Goal: Task Accomplishment & Management: Complete application form

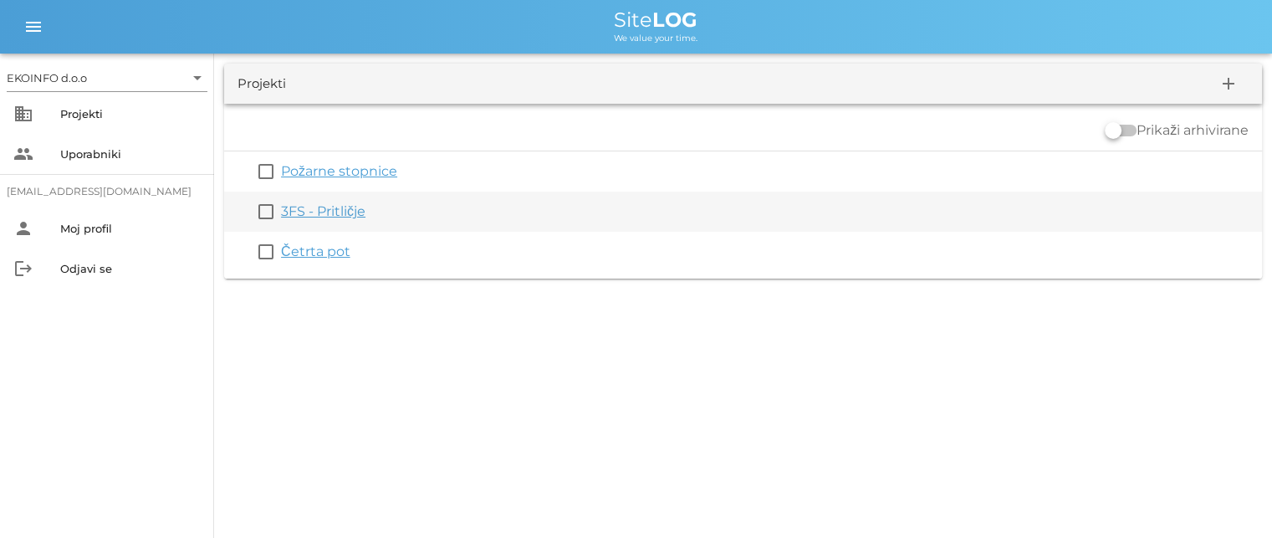
click at [316, 204] on link "3FS - Pritličje" at bounding box center [323, 211] width 84 height 16
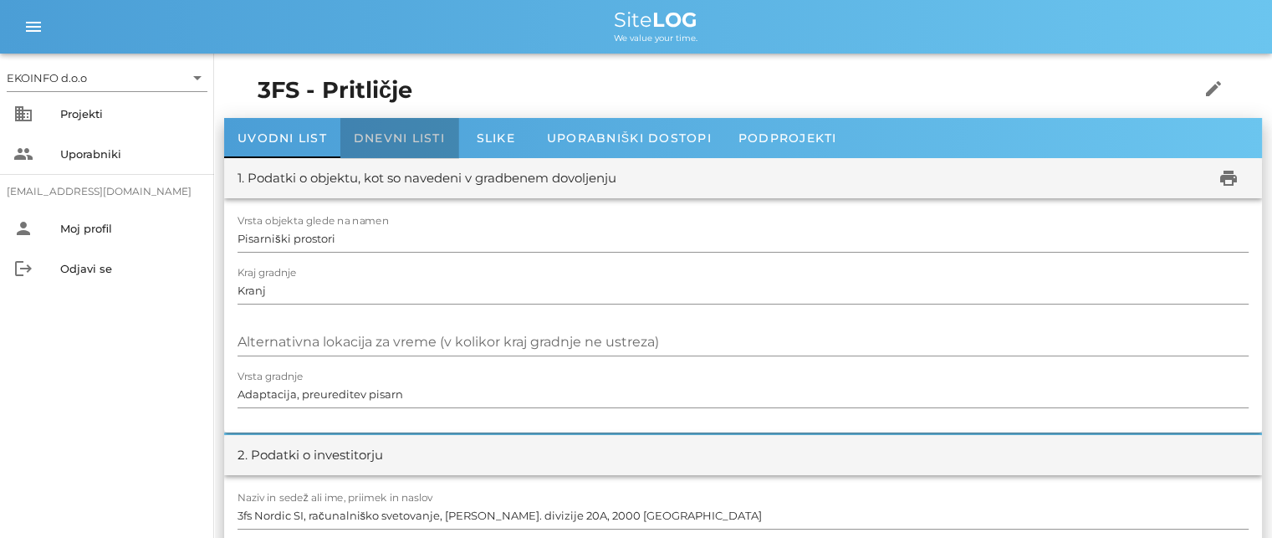
click at [371, 140] on span "Dnevni listi" at bounding box center [399, 137] width 91 height 15
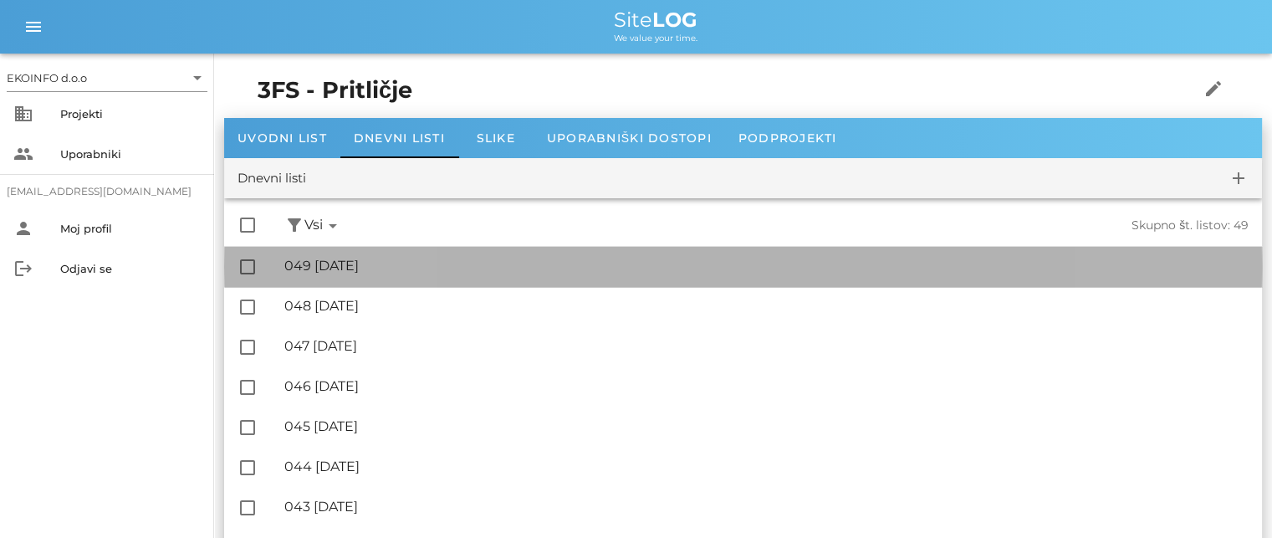
click at [376, 262] on div "🔏 049 [DATE]" at bounding box center [766, 266] width 964 height 16
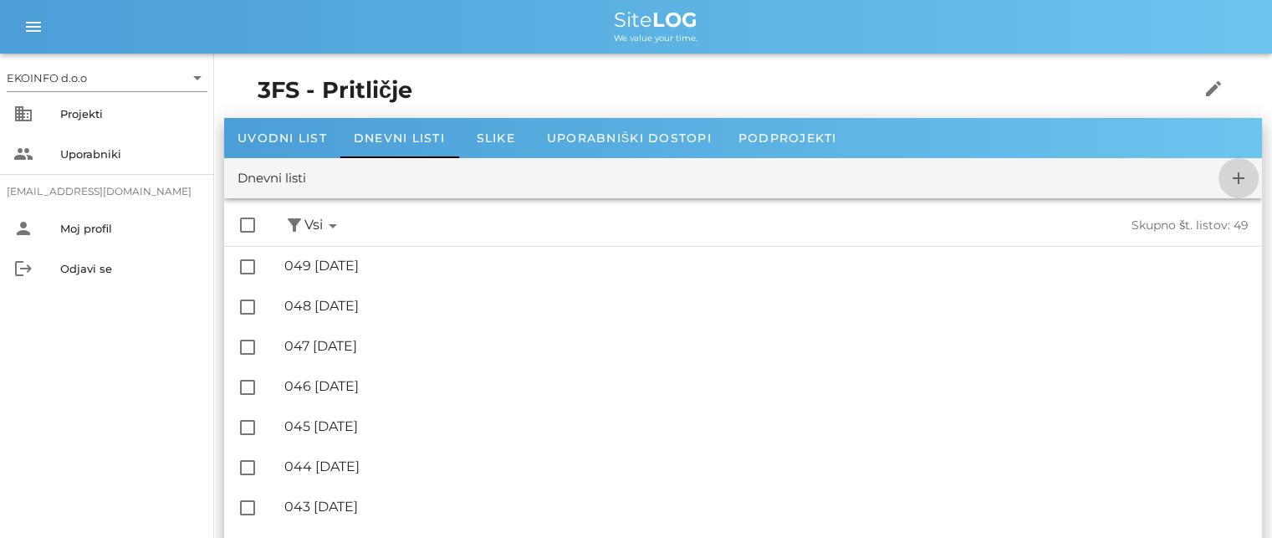
click at [1238, 176] on icon "add" at bounding box center [1238, 178] width 20 height 20
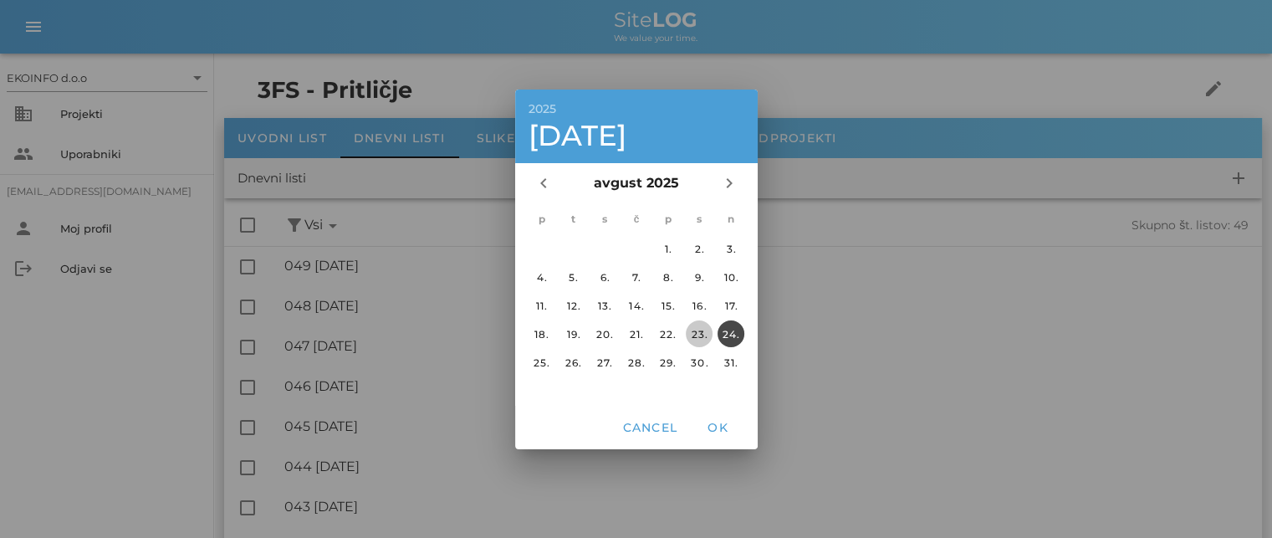
click at [697, 330] on div "23." at bounding box center [699, 333] width 27 height 13
click at [716, 424] on span "OK" at bounding box center [717, 427] width 40 height 15
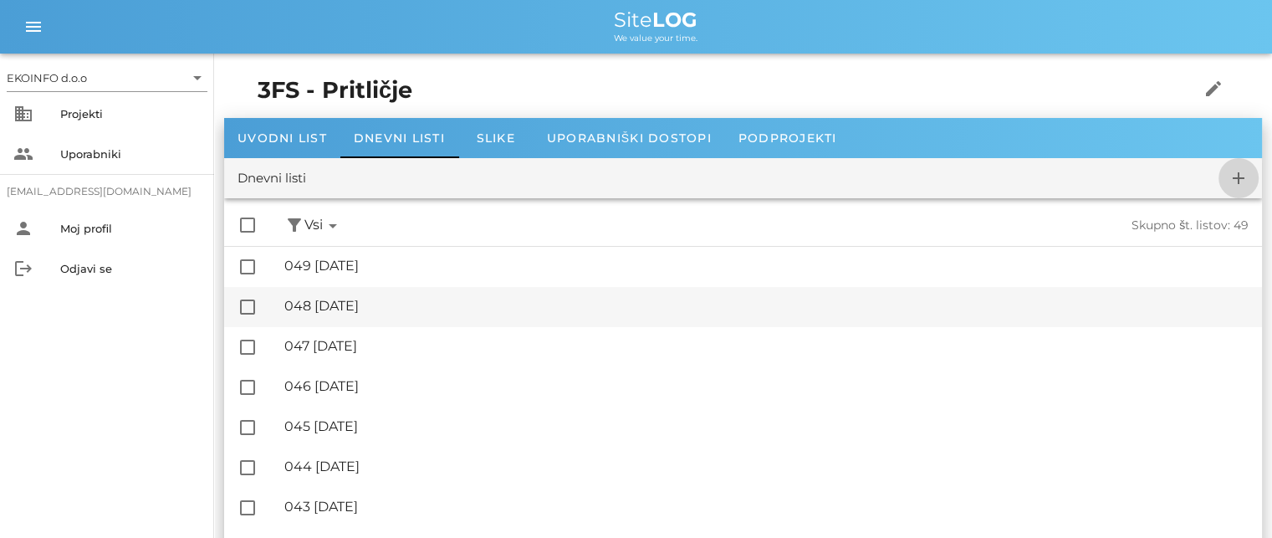
checkbox input "false"
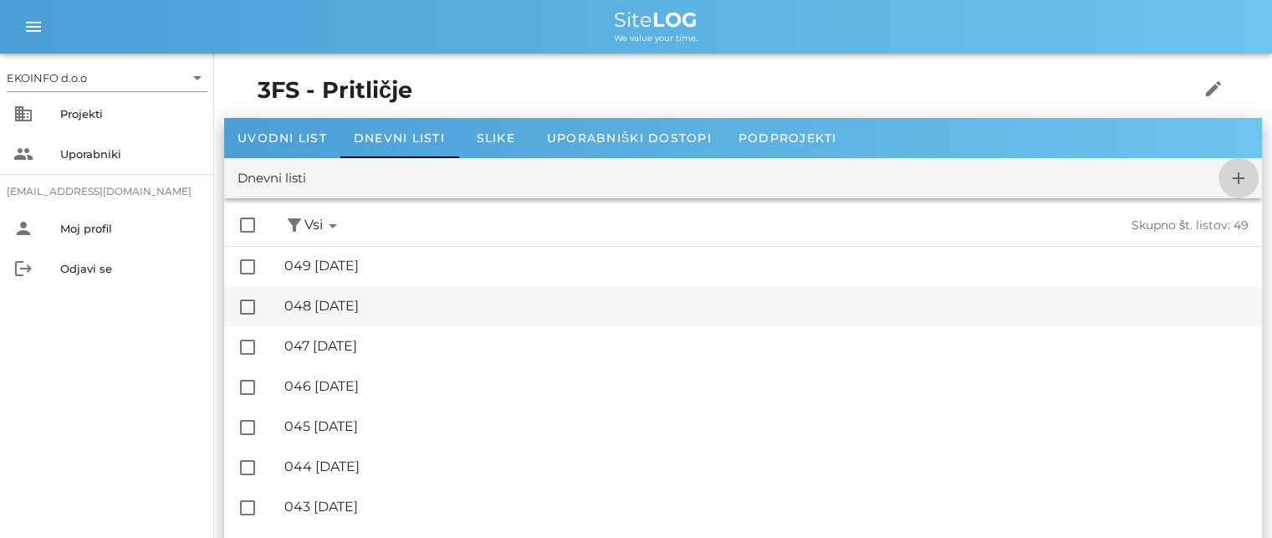
checkbox input "false"
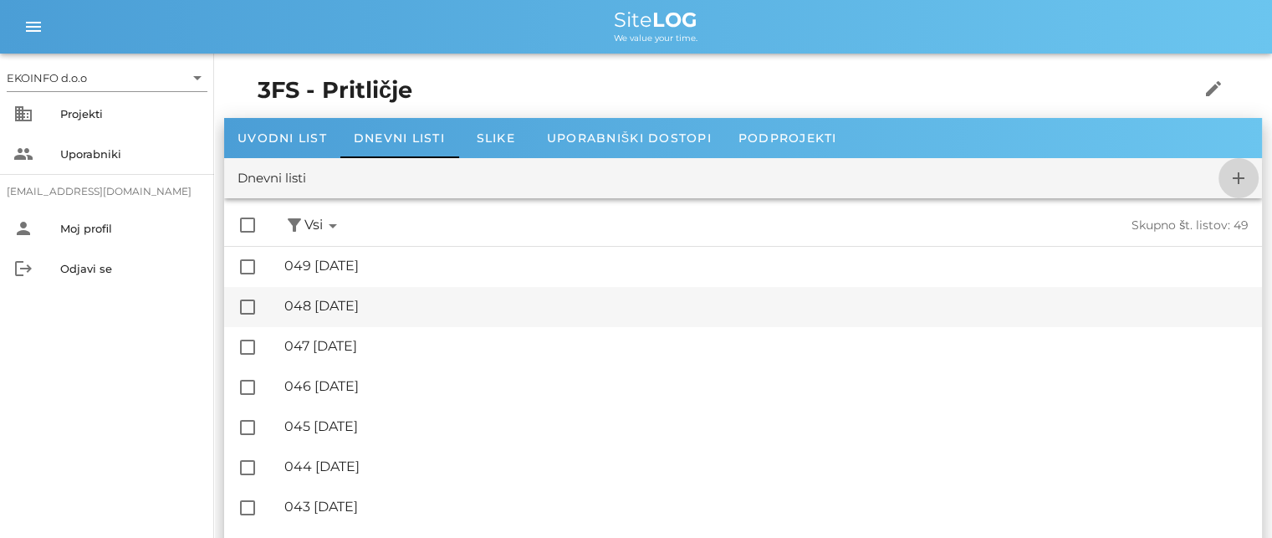
checkbox input "false"
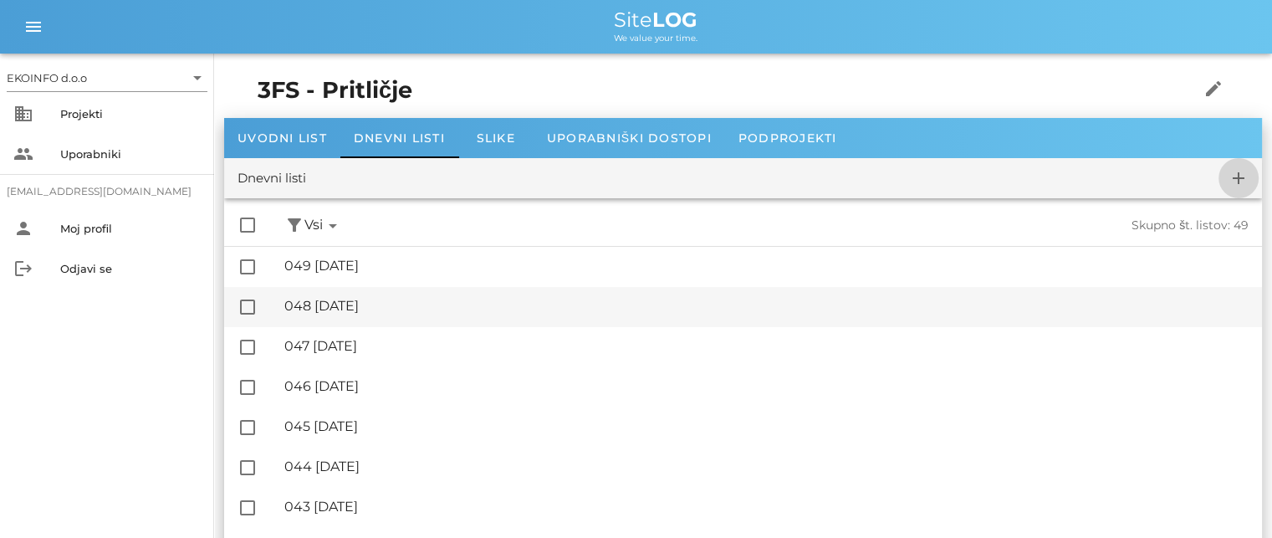
checkbox input "false"
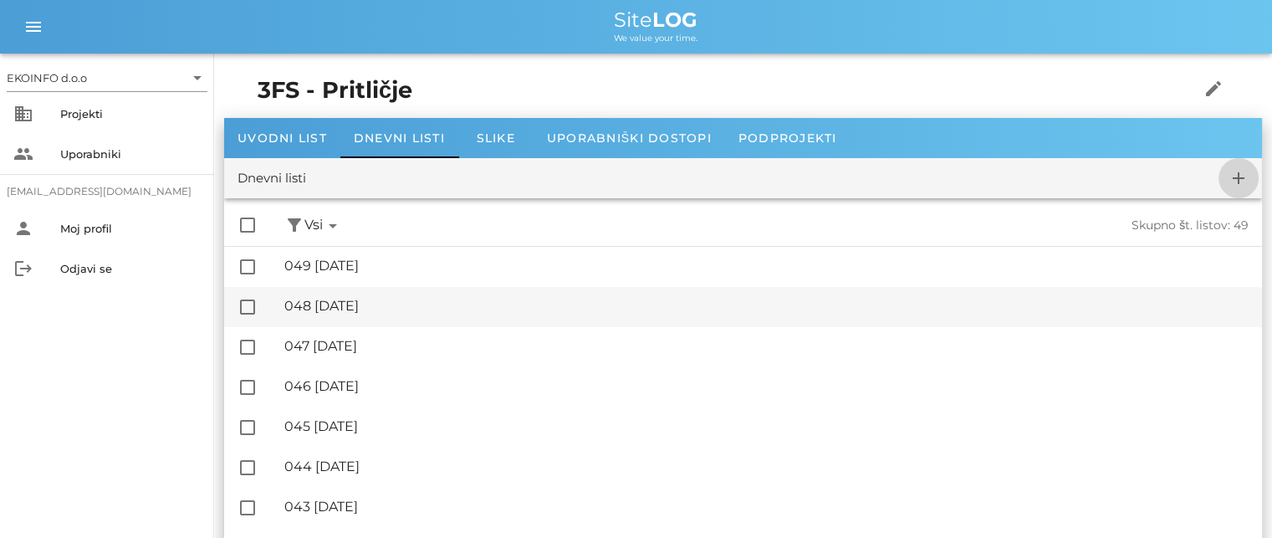
checkbox input "false"
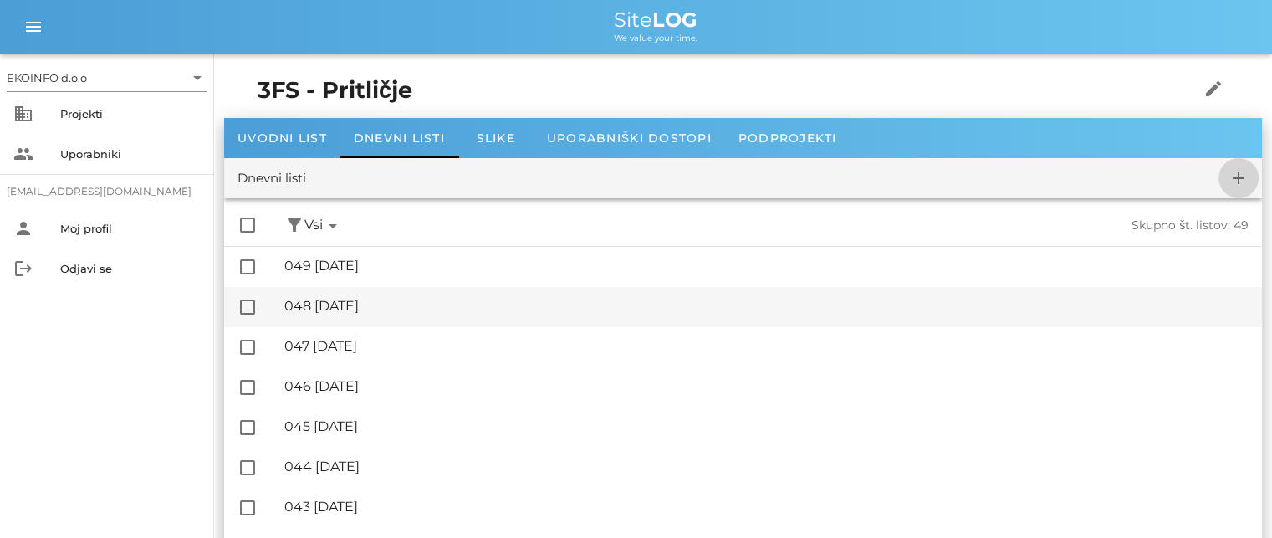
checkbox input "false"
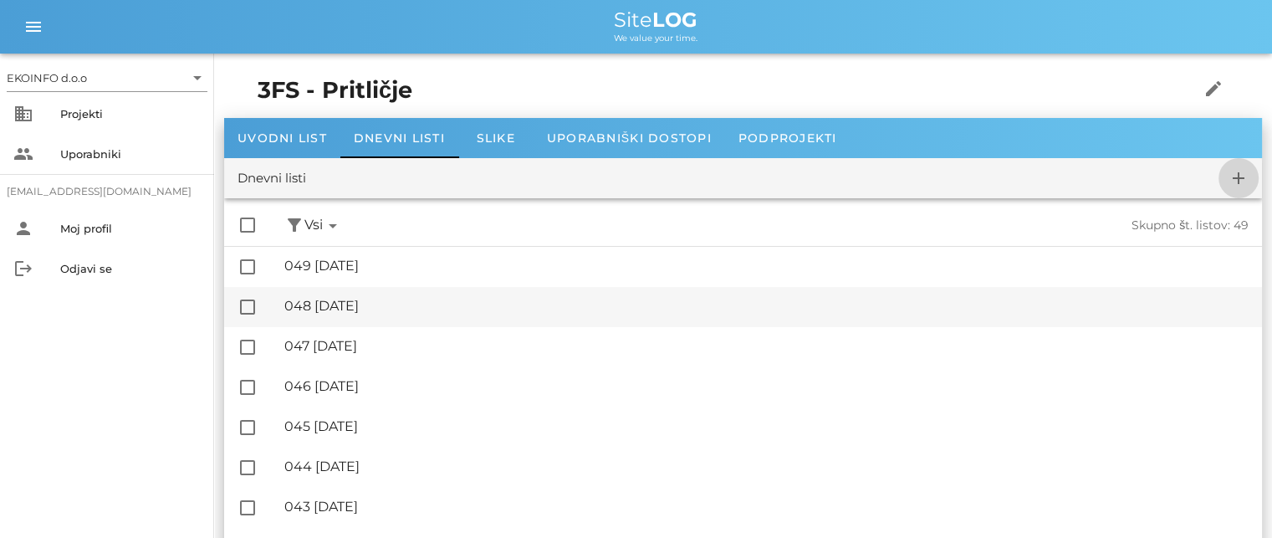
checkbox input "false"
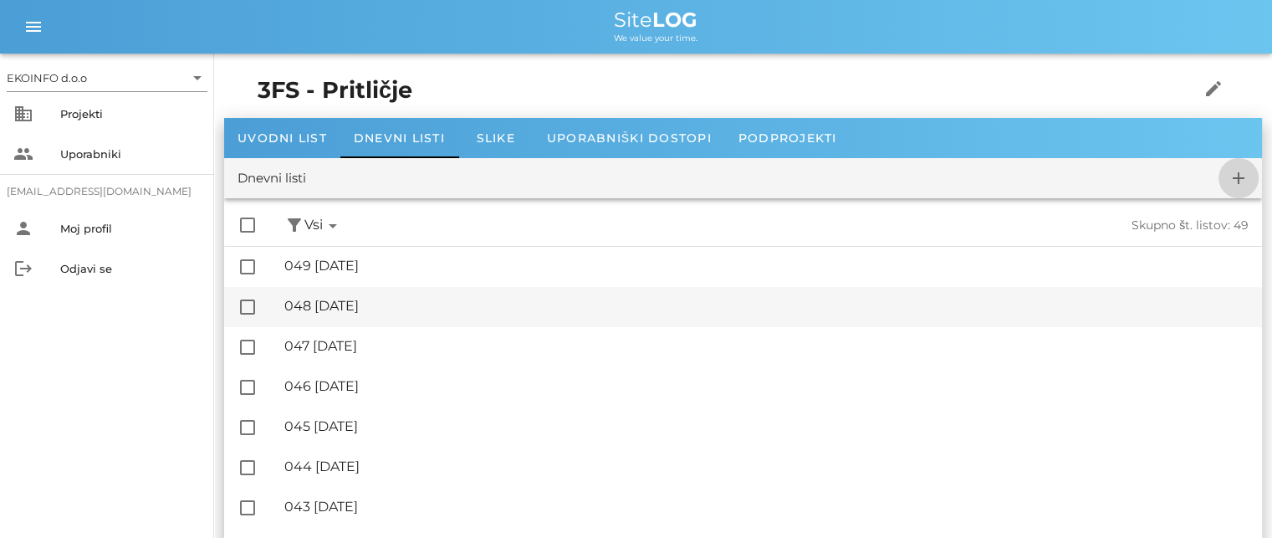
checkbox input "false"
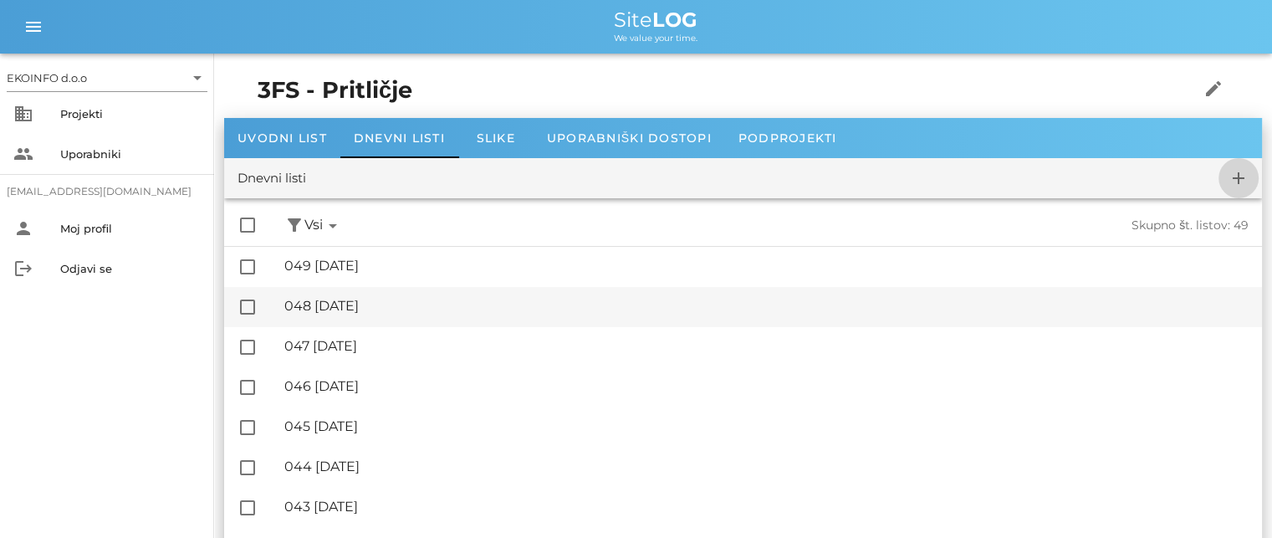
checkbox input "false"
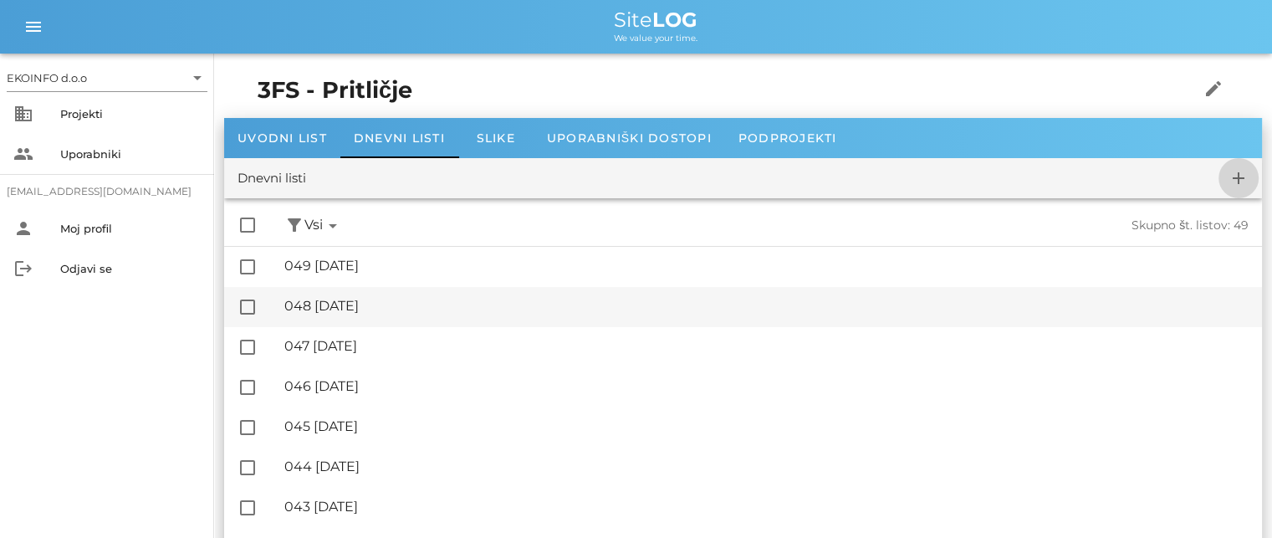
checkbox input "false"
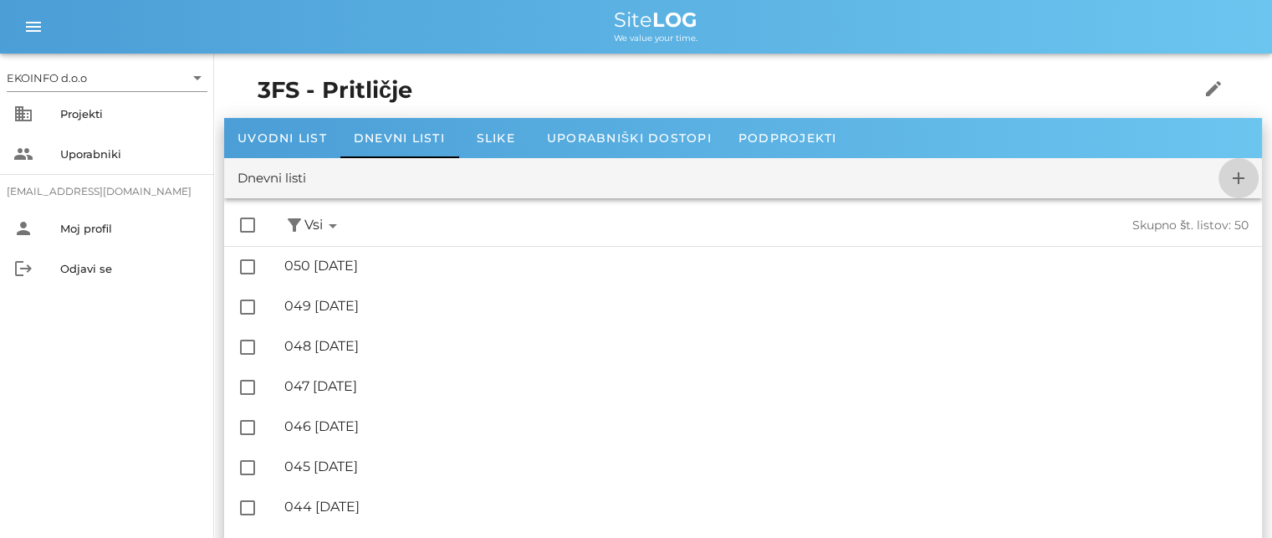
click at [1228, 183] on icon "add" at bounding box center [1238, 178] width 20 height 20
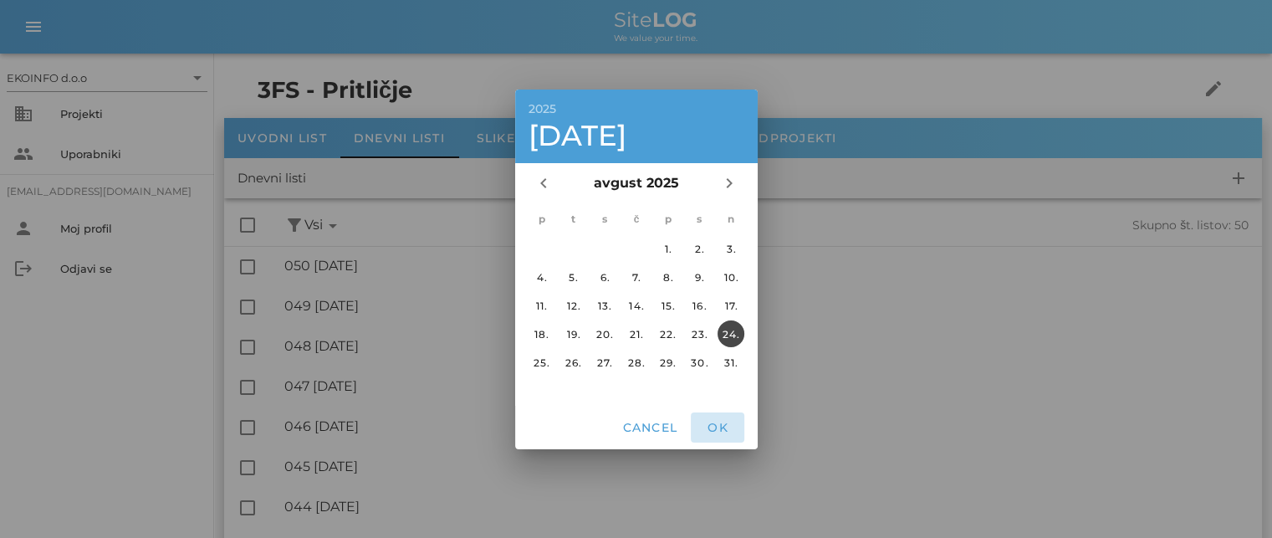
click at [715, 422] on span "OK" at bounding box center [717, 427] width 40 height 15
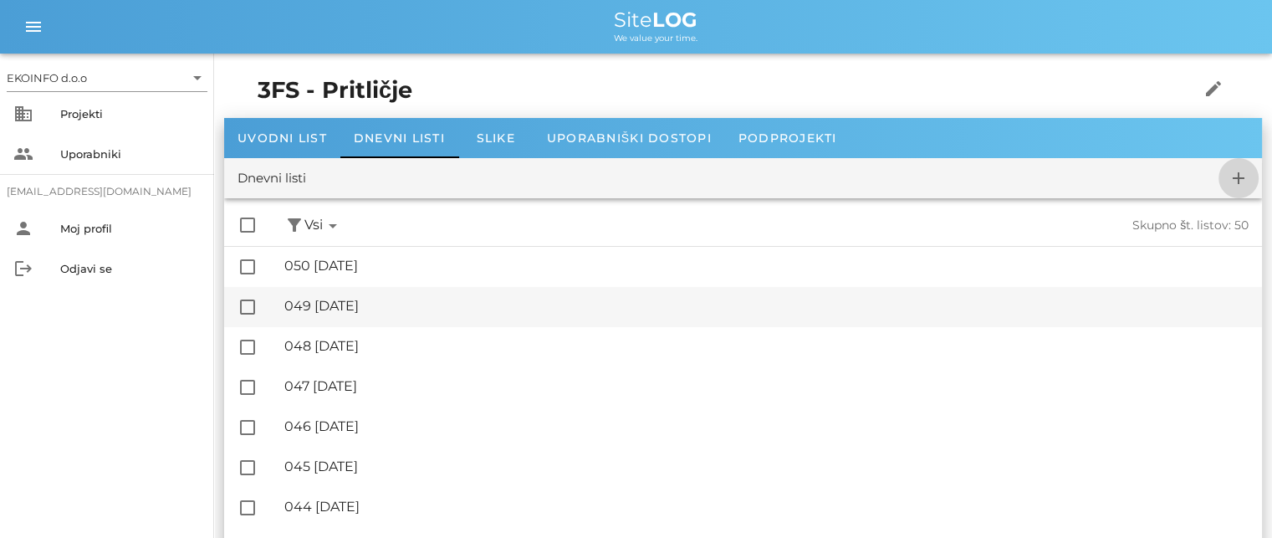
checkbox input "false"
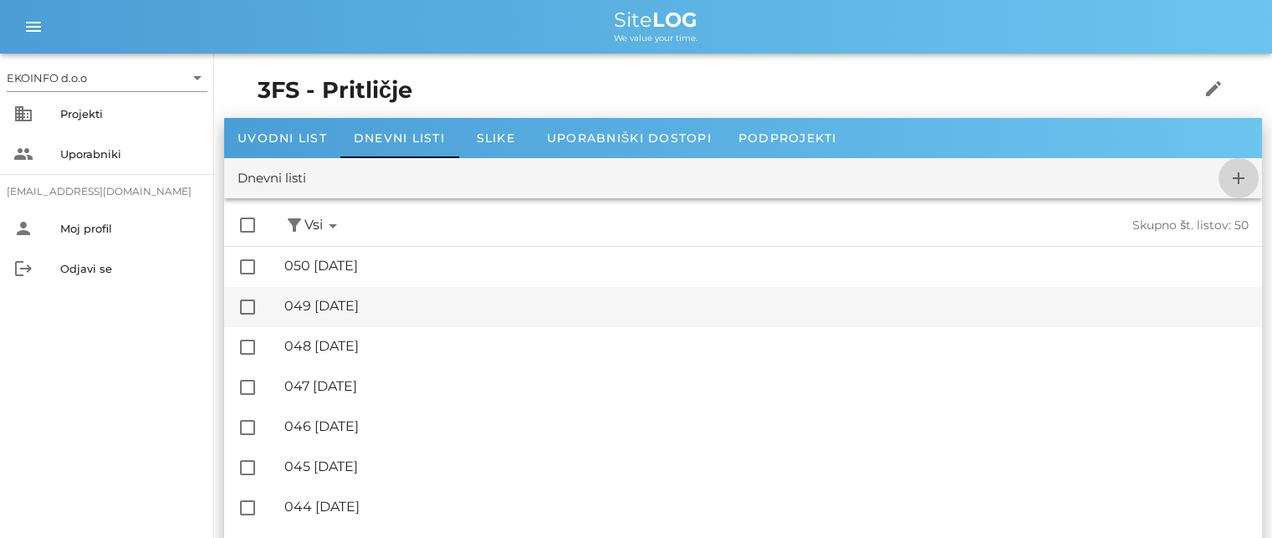
checkbox input "false"
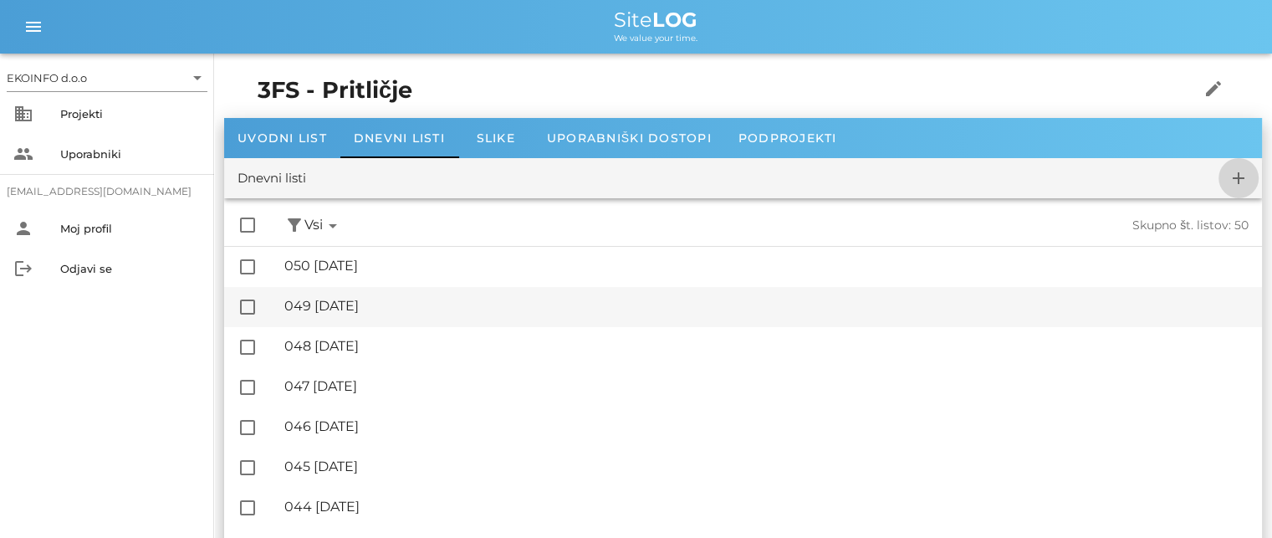
checkbox input "false"
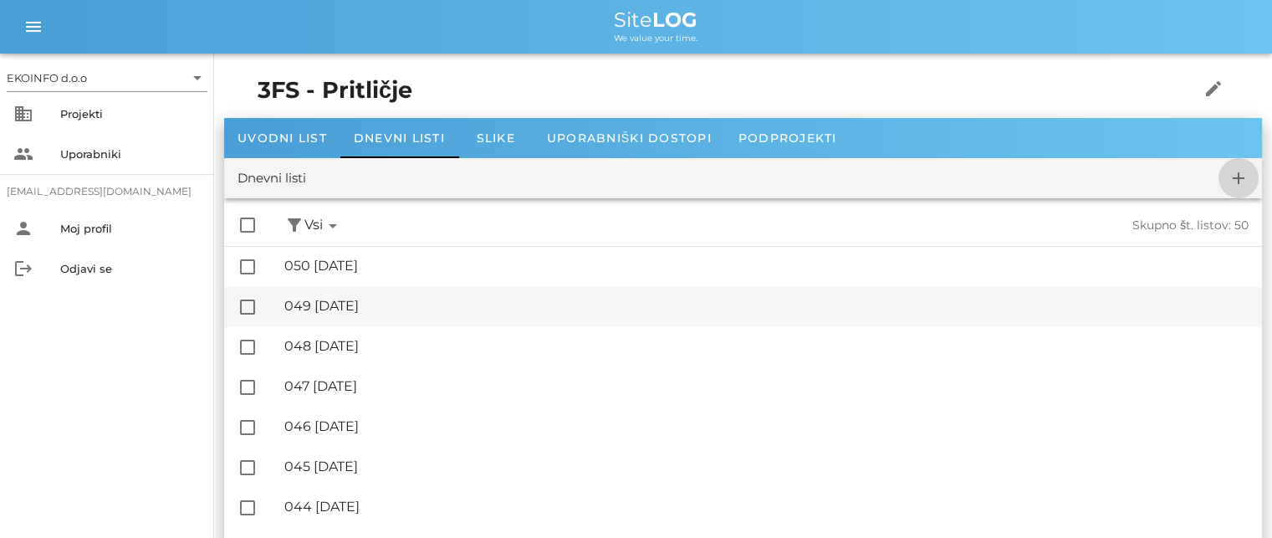
checkbox input "false"
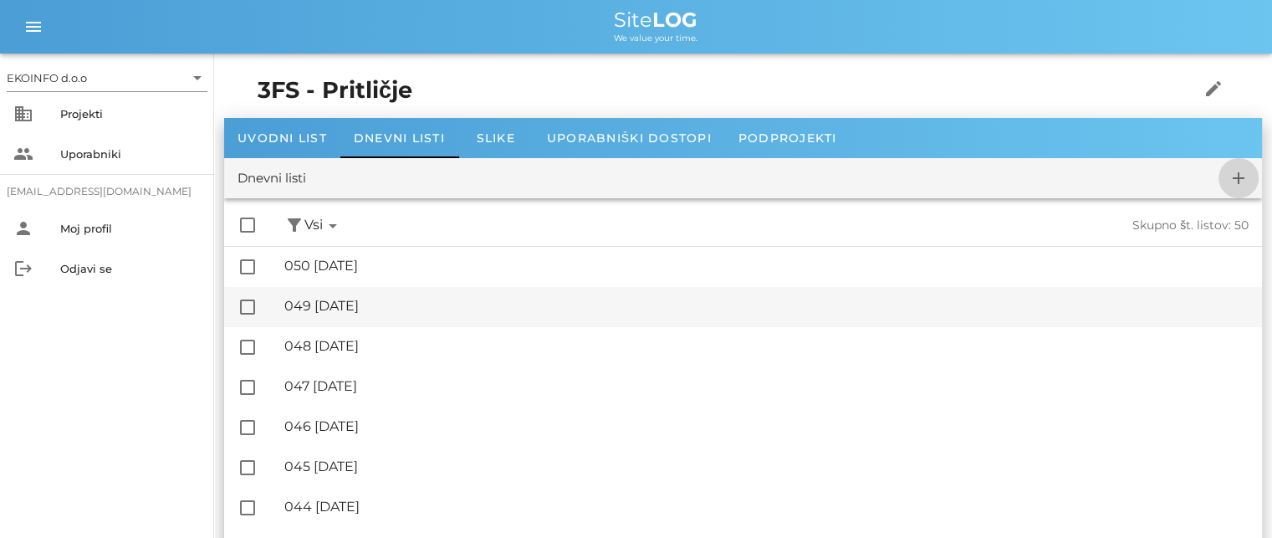
checkbox input "false"
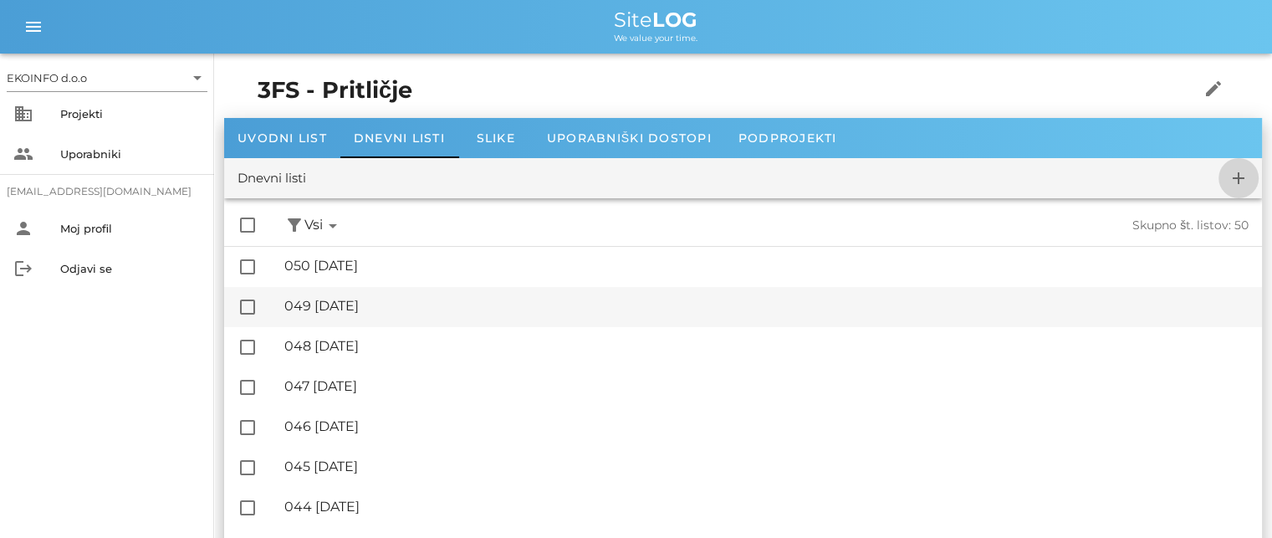
checkbox input "false"
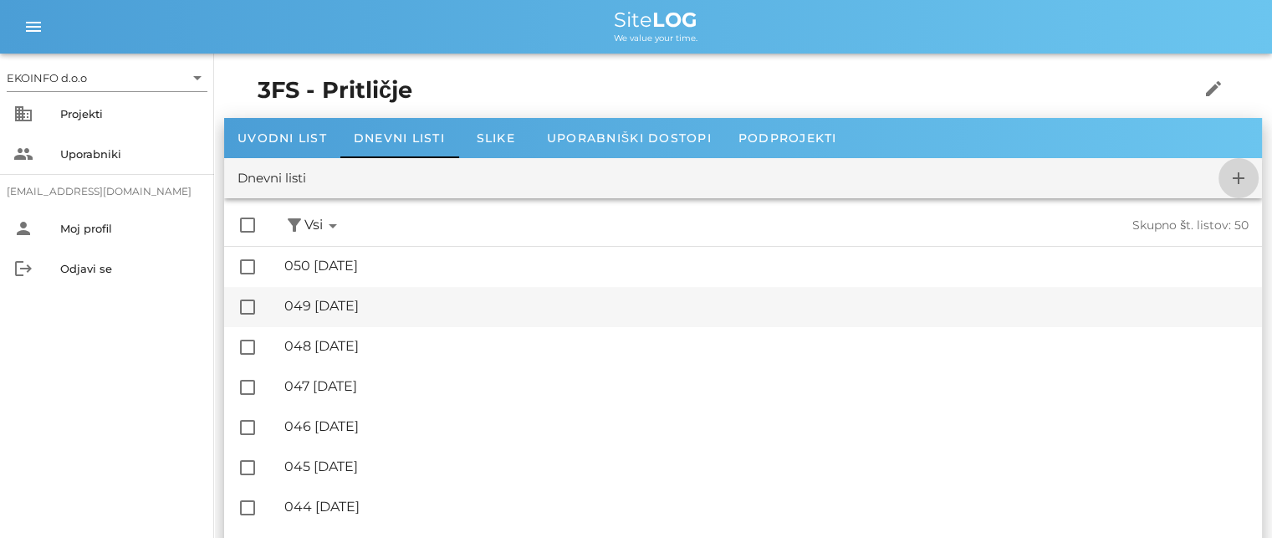
checkbox input "false"
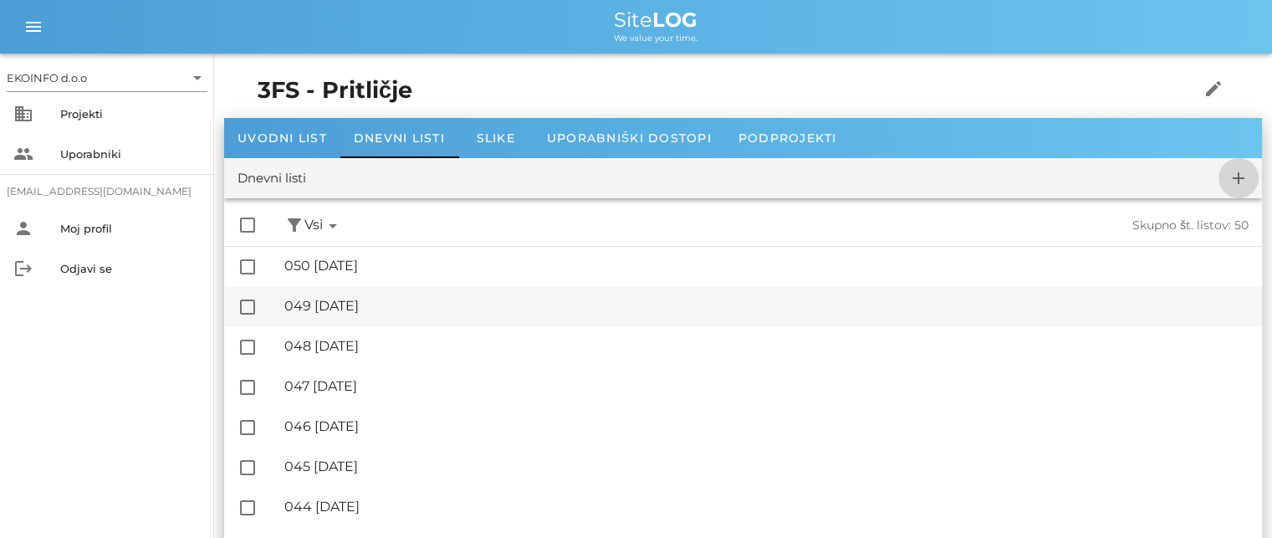
checkbox input "false"
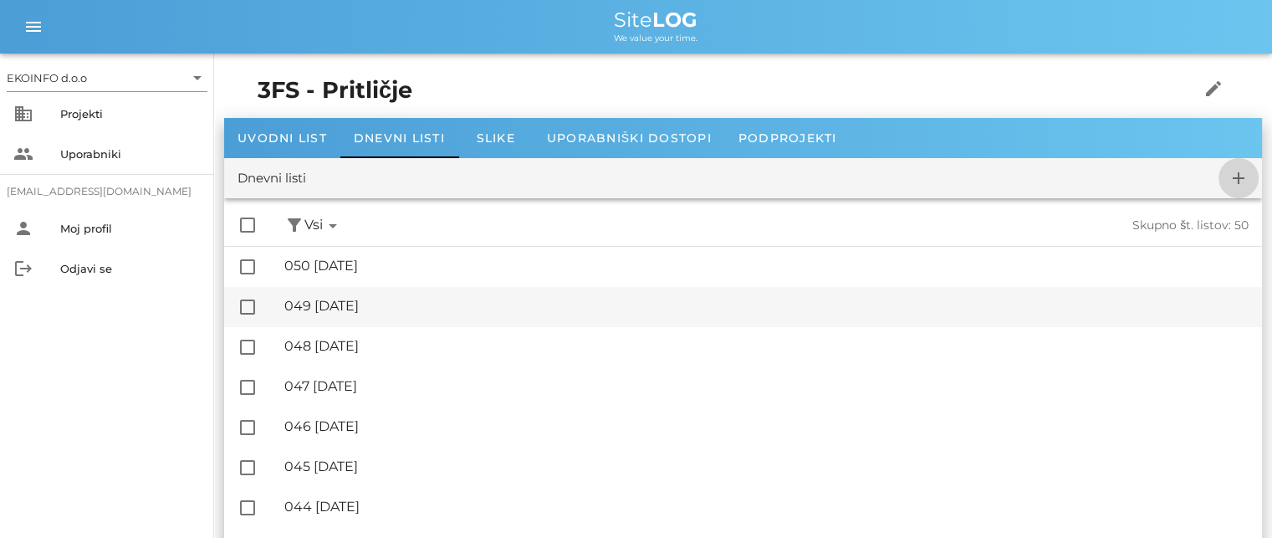
checkbox input "false"
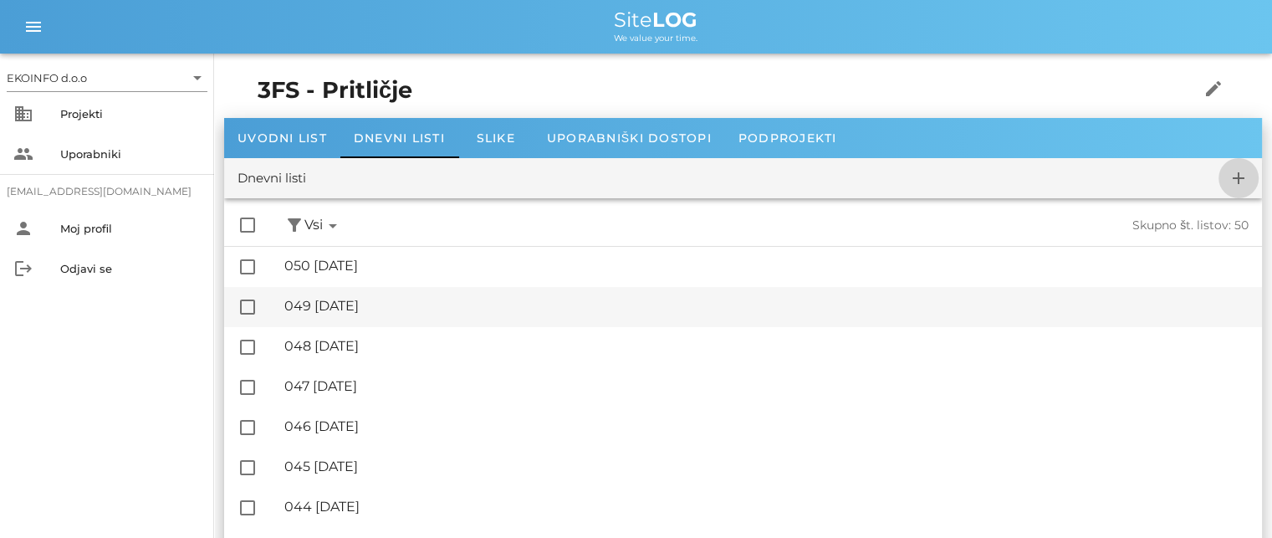
checkbox input "false"
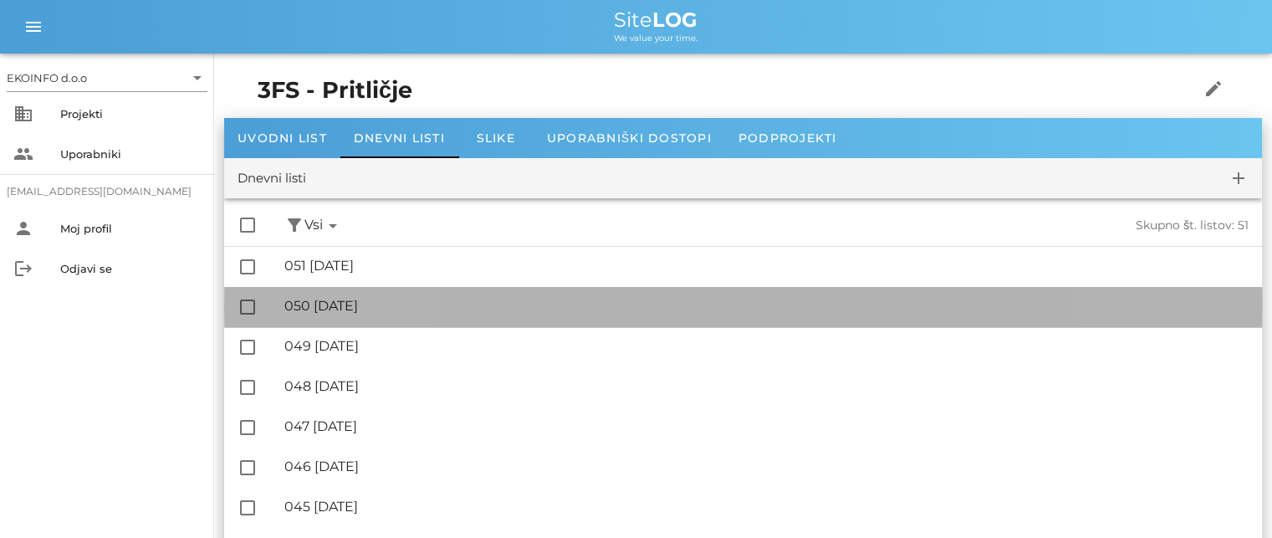
click at [366, 303] on div "🔏 050 [DATE]" at bounding box center [766, 306] width 964 height 16
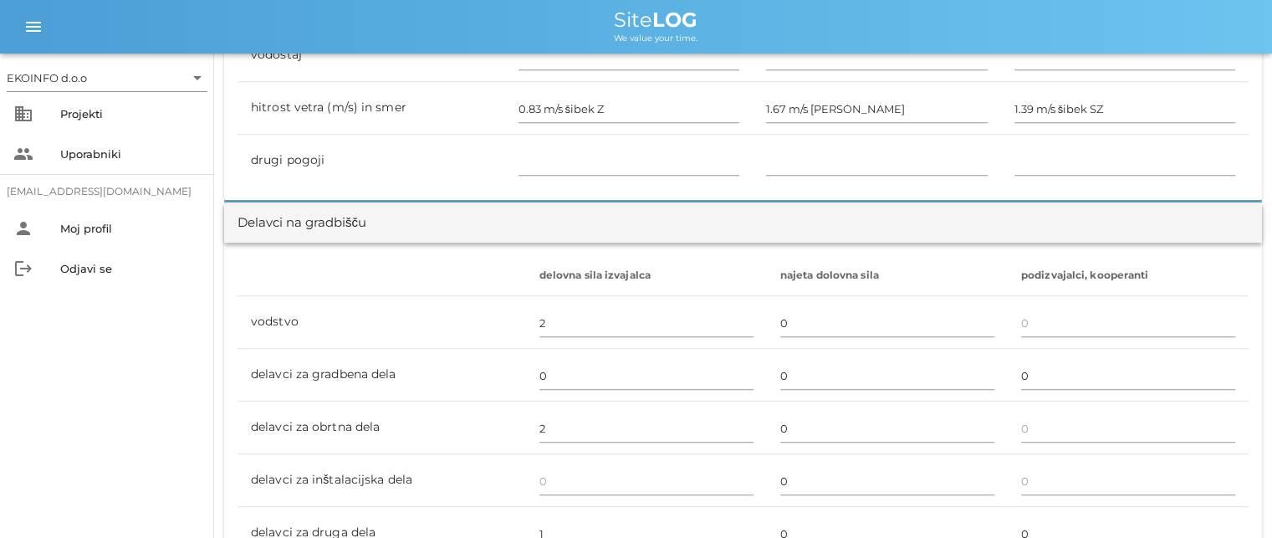
scroll to position [920, 0]
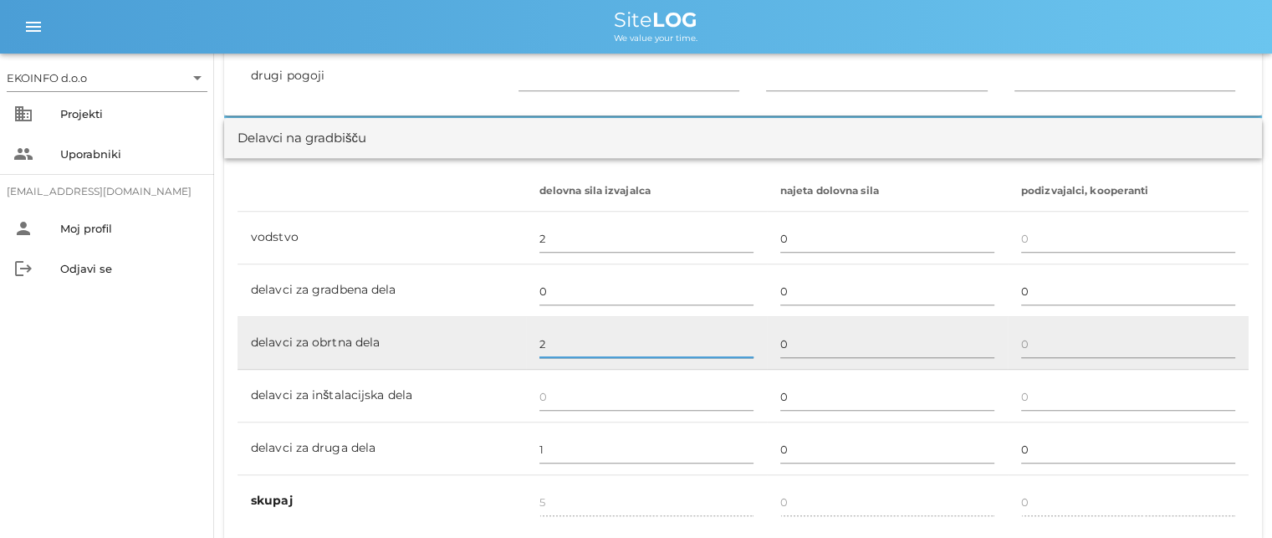
click at [540, 339] on input "2" at bounding box center [646, 343] width 214 height 27
type input "0"
type input "3"
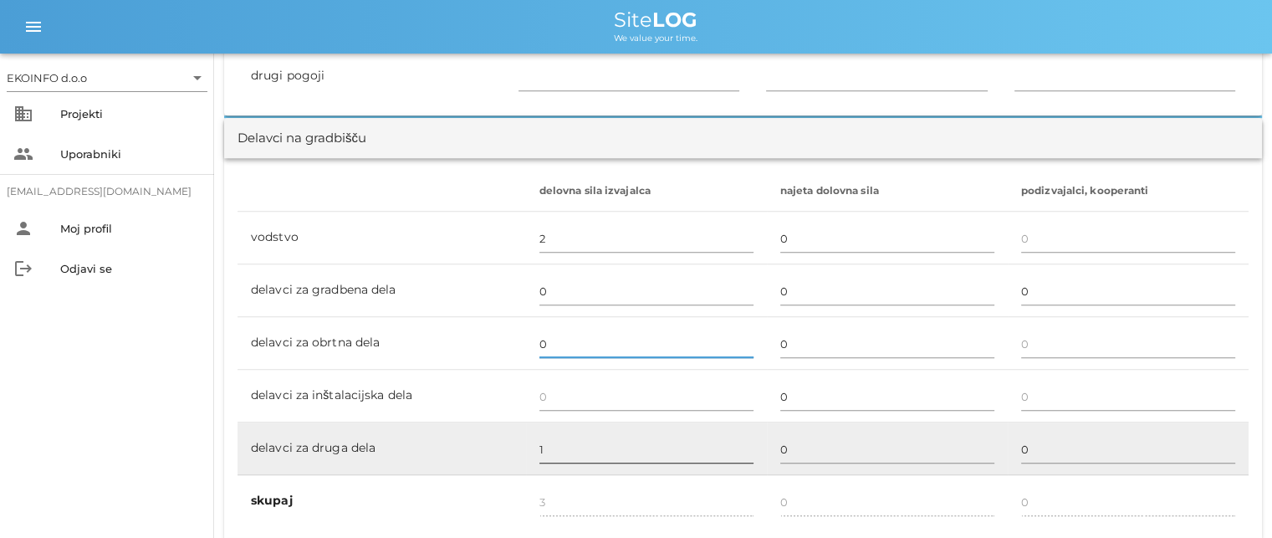
click at [539, 450] on input "1" at bounding box center [646, 449] width 214 height 27
type input "3"
type input "2"
type input "4"
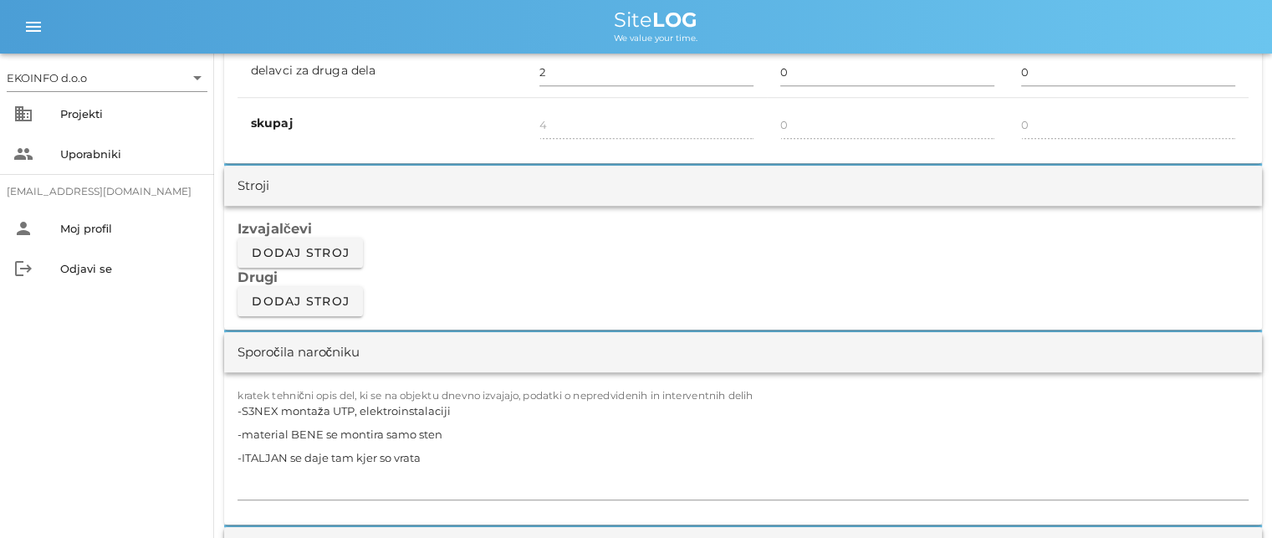
scroll to position [1338, 0]
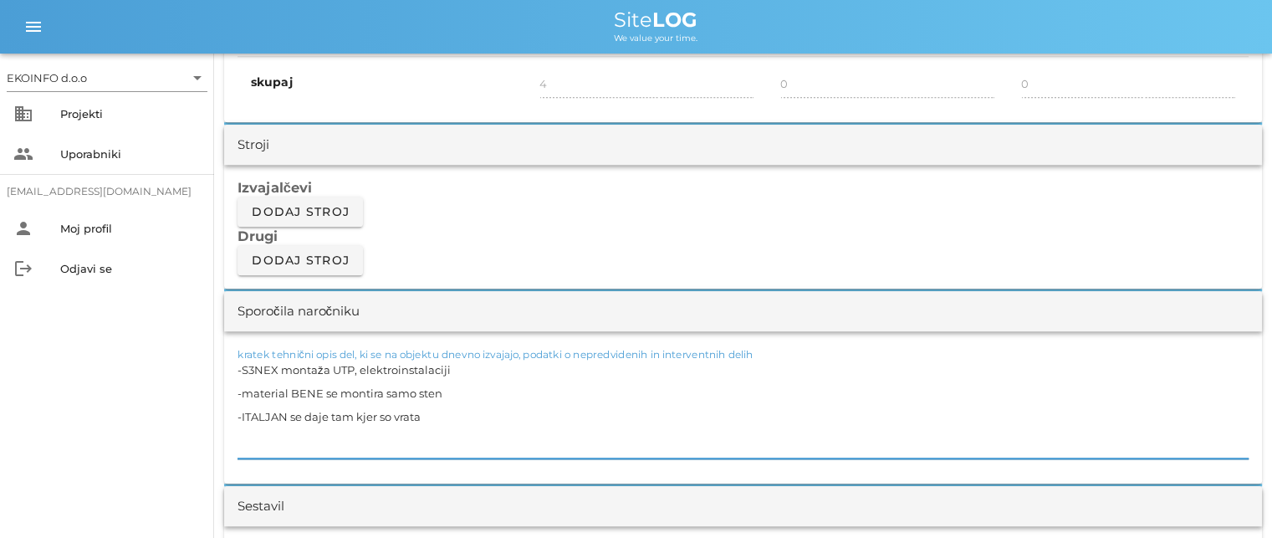
click at [441, 407] on textarea "-S3NEX montaža UTP, elektroinstalaciji -material BENE se montira samo sten -ITA…" at bounding box center [742, 408] width 1011 height 100
drag, startPoint x: 431, startPoint y: 413, endPoint x: 225, endPoint y: 366, distance: 211.8
click at [225, 366] on div "kratek tehnični opis del, ki se na objektu dnevno izvajajo, podatki o nepredvid…" at bounding box center [743, 407] width 1038 height 152
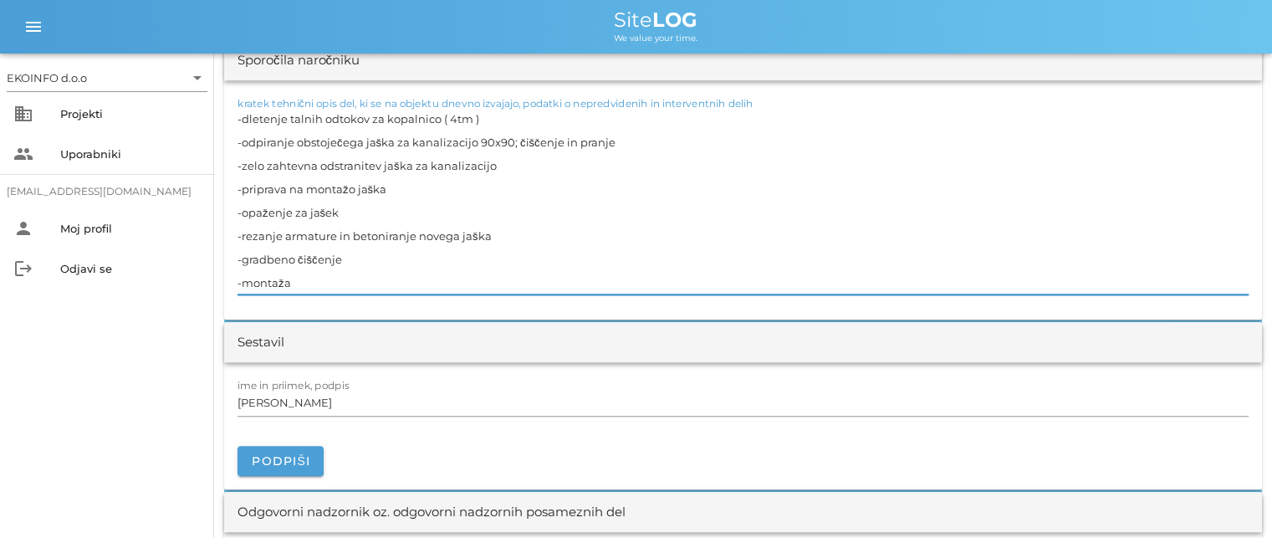
scroll to position [1672, 0]
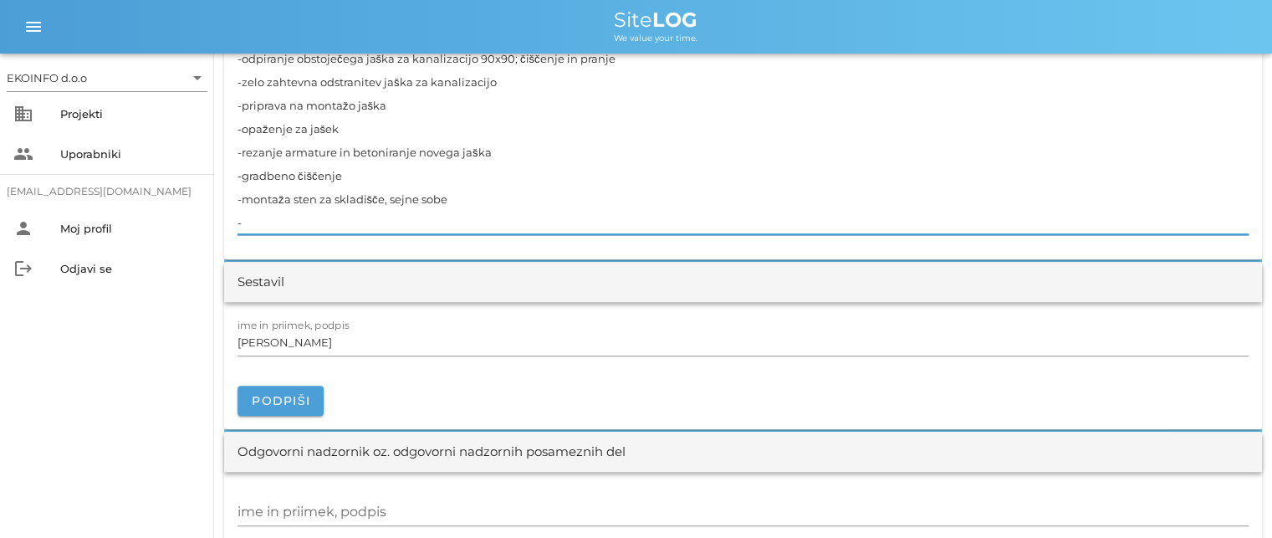
click at [448, 191] on textarea "-dletenje talnih odtokov za kopalnico ( 4tm ) -odpiranje obstoječega jaška za k…" at bounding box center [742, 128] width 1011 height 211
click at [263, 217] on textarea "-dletenje talnih odtokov za kopalnico ( 4tm ) -odpiranje obstoječega jaška za k…" at bounding box center [742, 128] width 1011 height 211
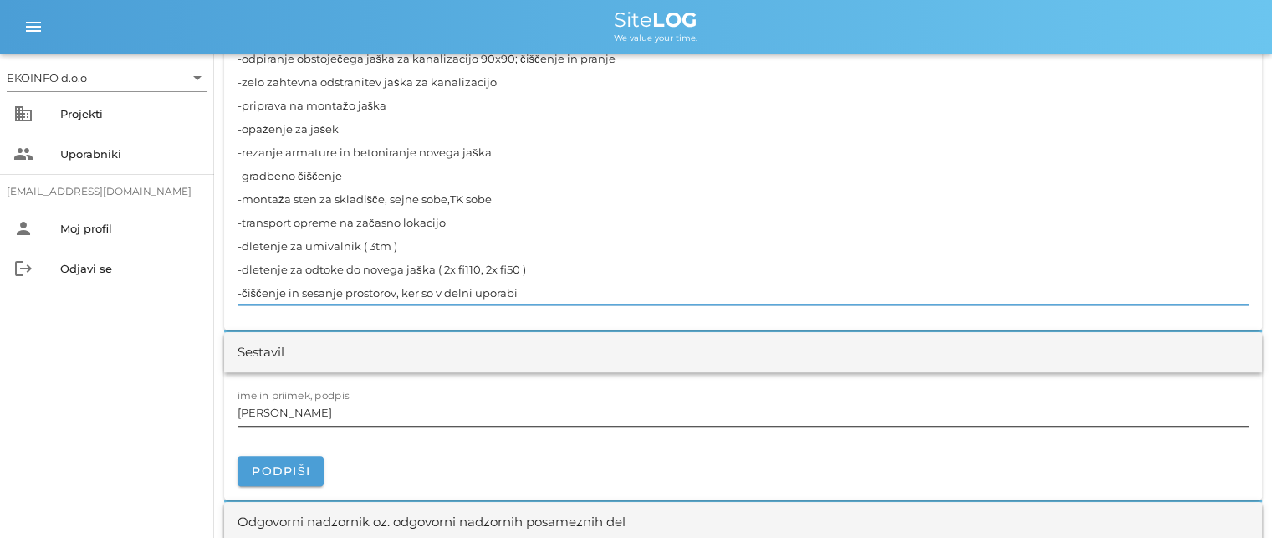
type textarea "-dletenje talnih odtokov za kopalnico ( 4tm ) -odpiranje obstoječega jaška za k…"
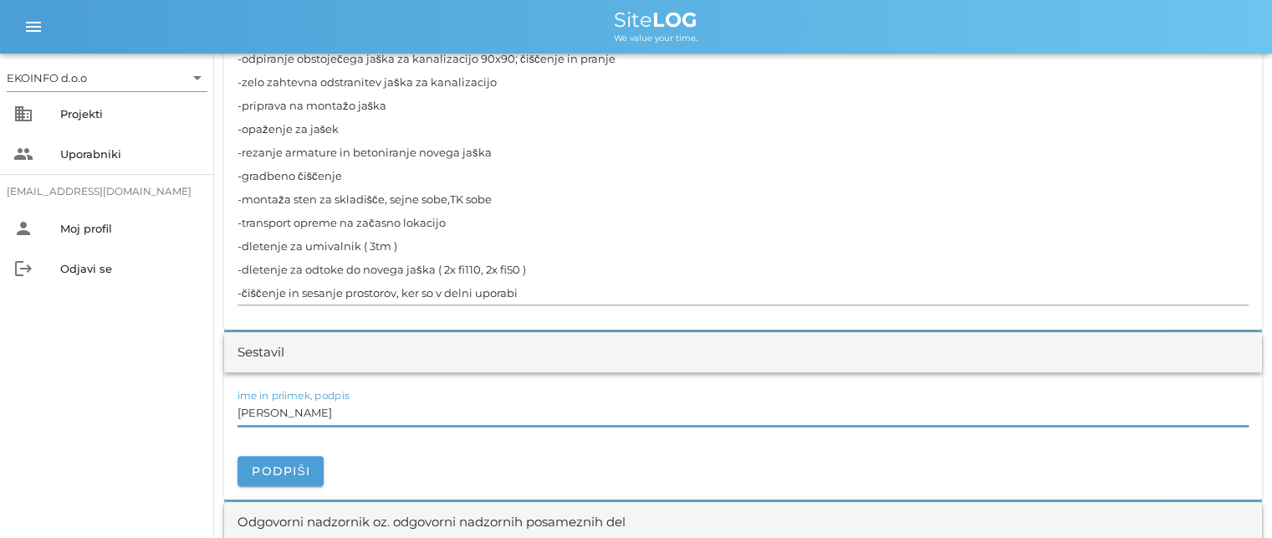
click at [314, 406] on input "[PERSON_NAME]" at bounding box center [742, 412] width 1011 height 27
click at [303, 271] on textarea "-dletenje talnih odtokov za kopalnico ( 4tm ) -odpiranje obstoječega jaška za k…" at bounding box center [742, 163] width 1011 height 281
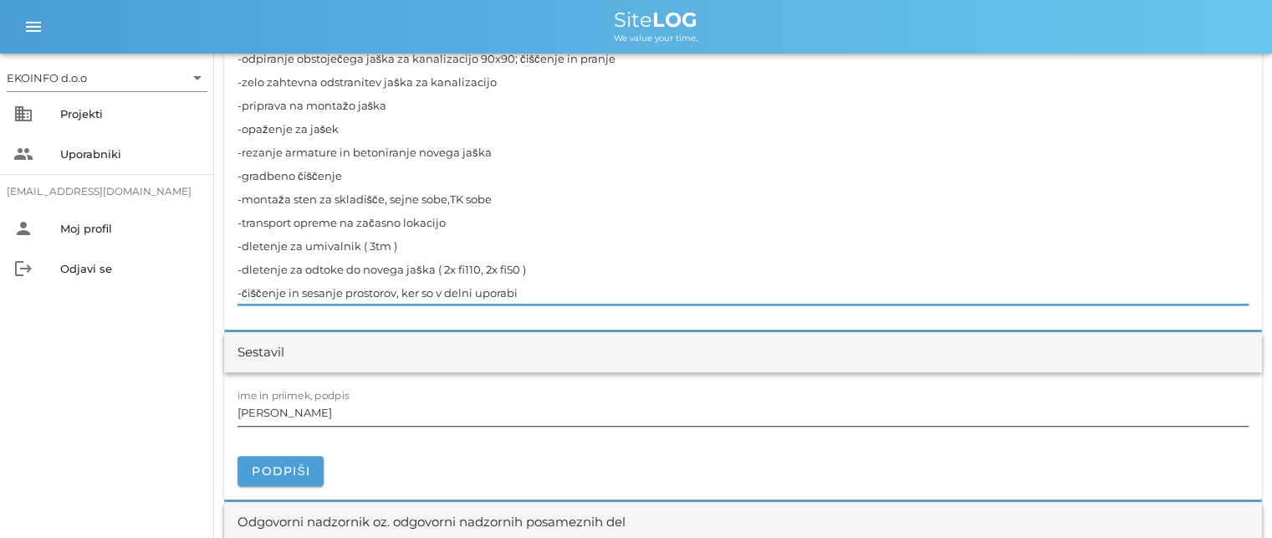
click at [309, 414] on input "[PERSON_NAME]" at bounding box center [742, 412] width 1011 height 27
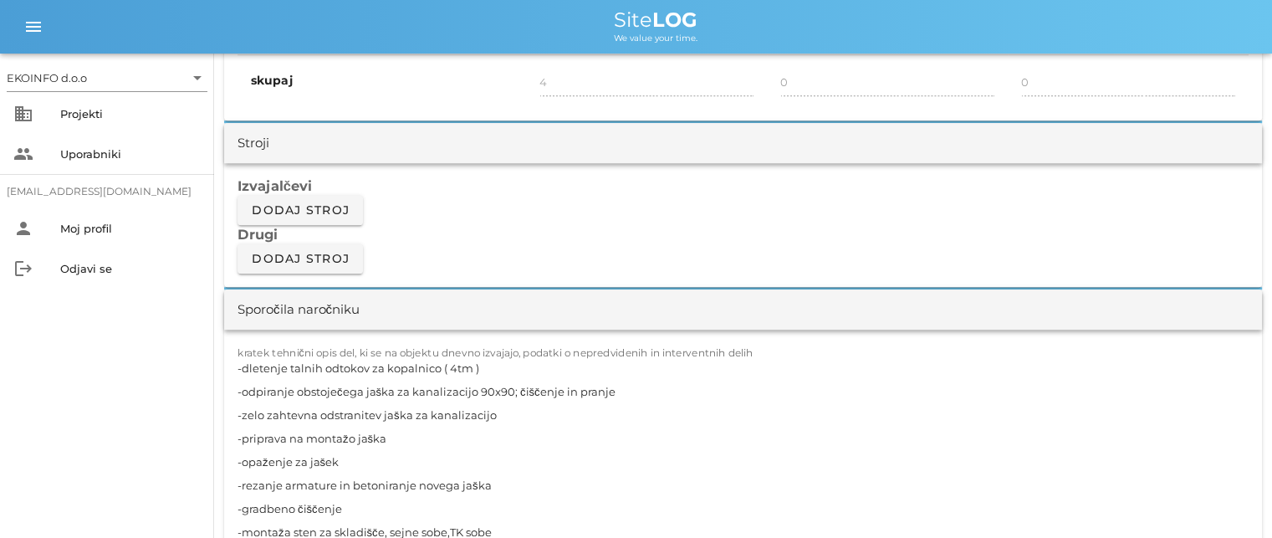
scroll to position [1338, 0]
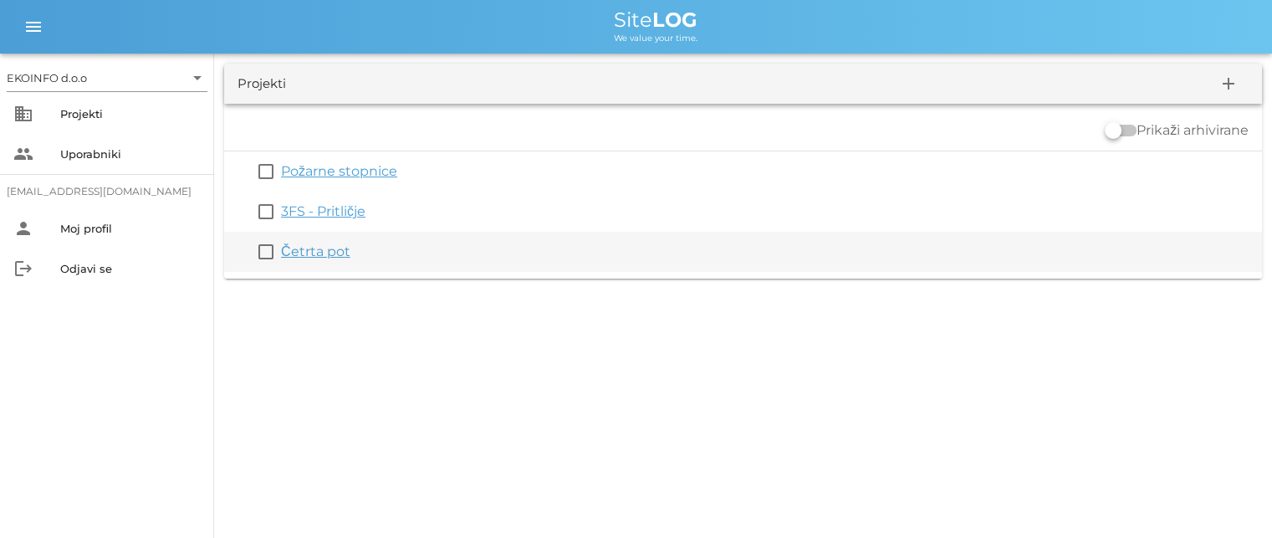
click at [310, 248] on link "Četrta pot" at bounding box center [315, 251] width 69 height 16
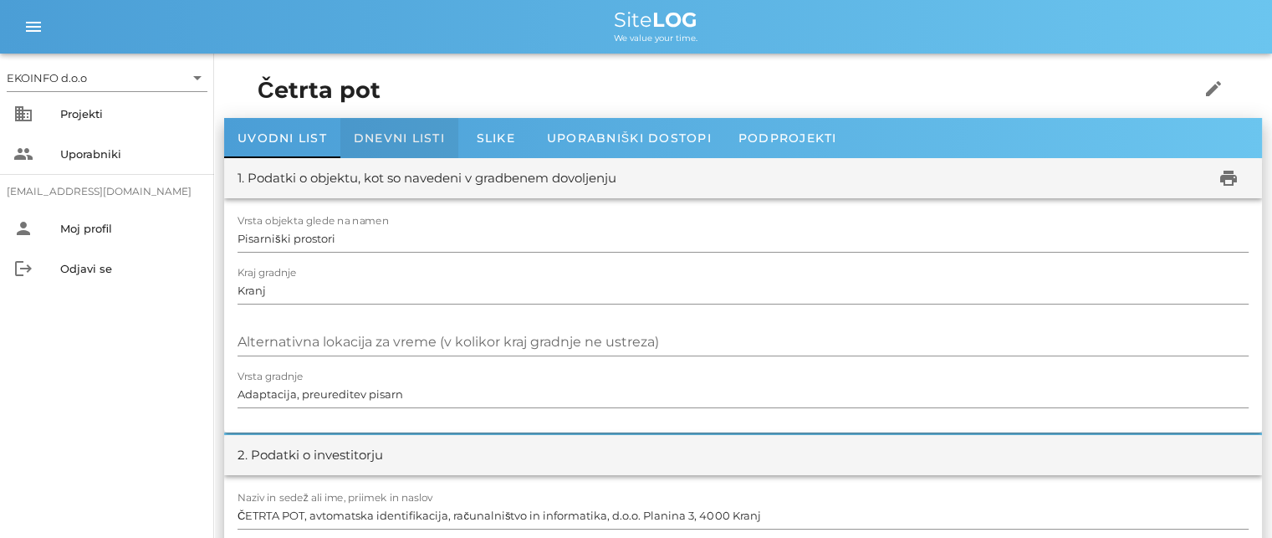
click at [393, 123] on div "Dnevni listi" at bounding box center [399, 138] width 118 height 40
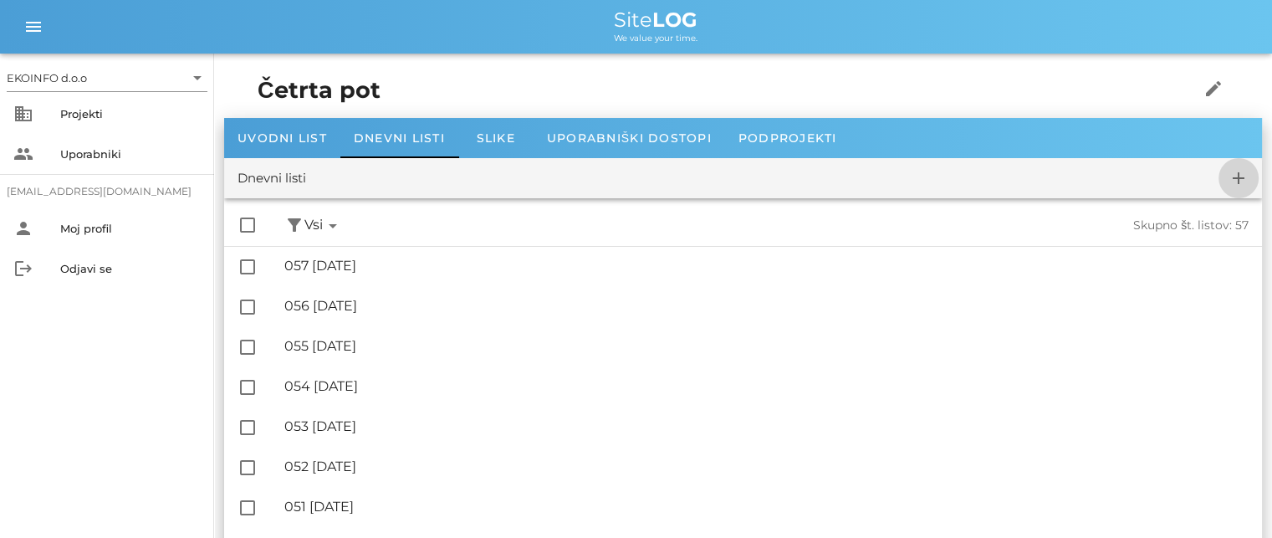
click at [1238, 182] on icon "add" at bounding box center [1238, 178] width 20 height 20
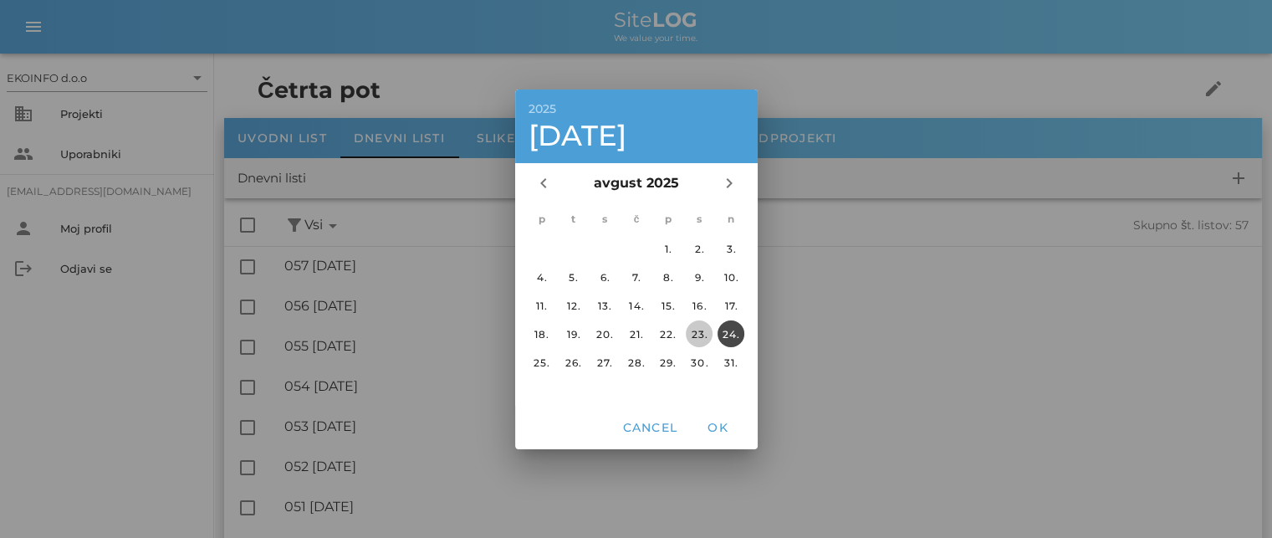
click at [692, 330] on div "23." at bounding box center [699, 333] width 27 height 13
click at [717, 427] on span "OK" at bounding box center [717, 427] width 40 height 15
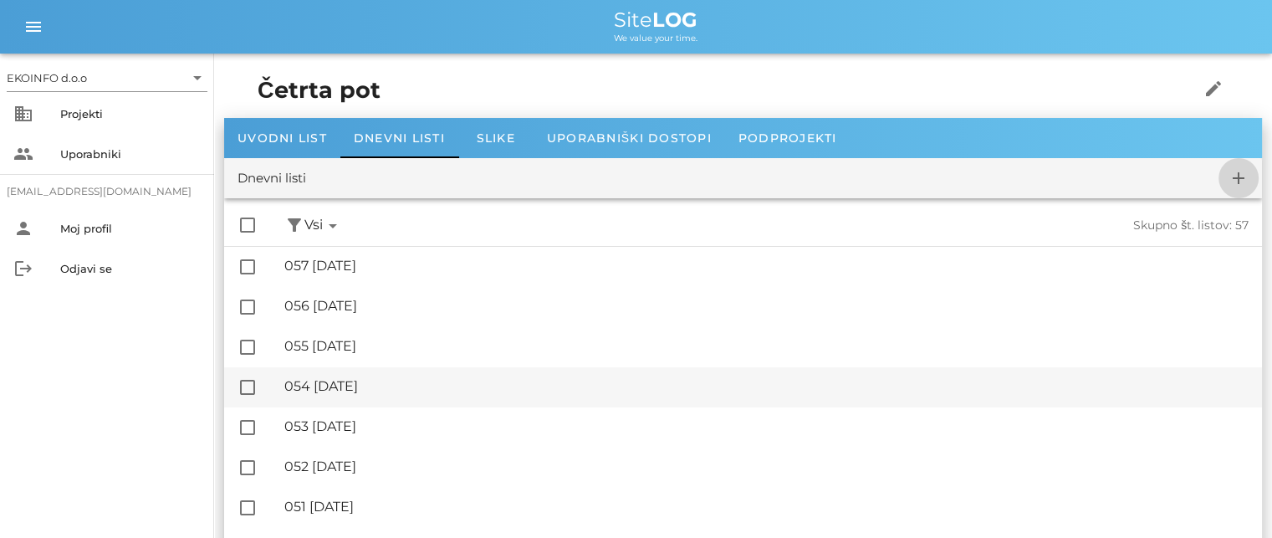
checkbox input "false"
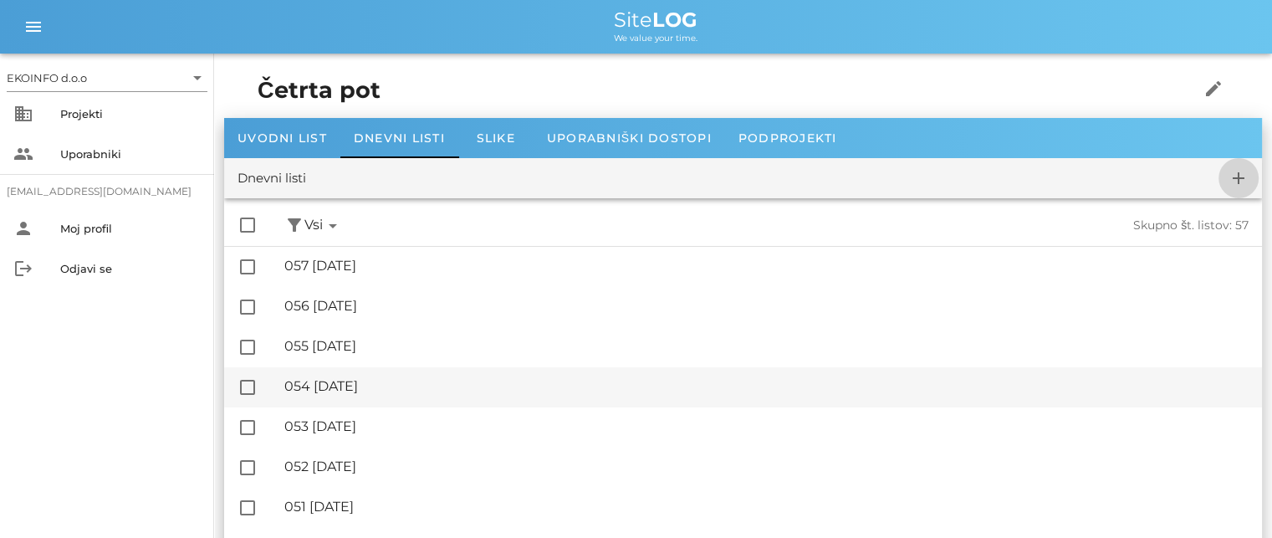
checkbox input "false"
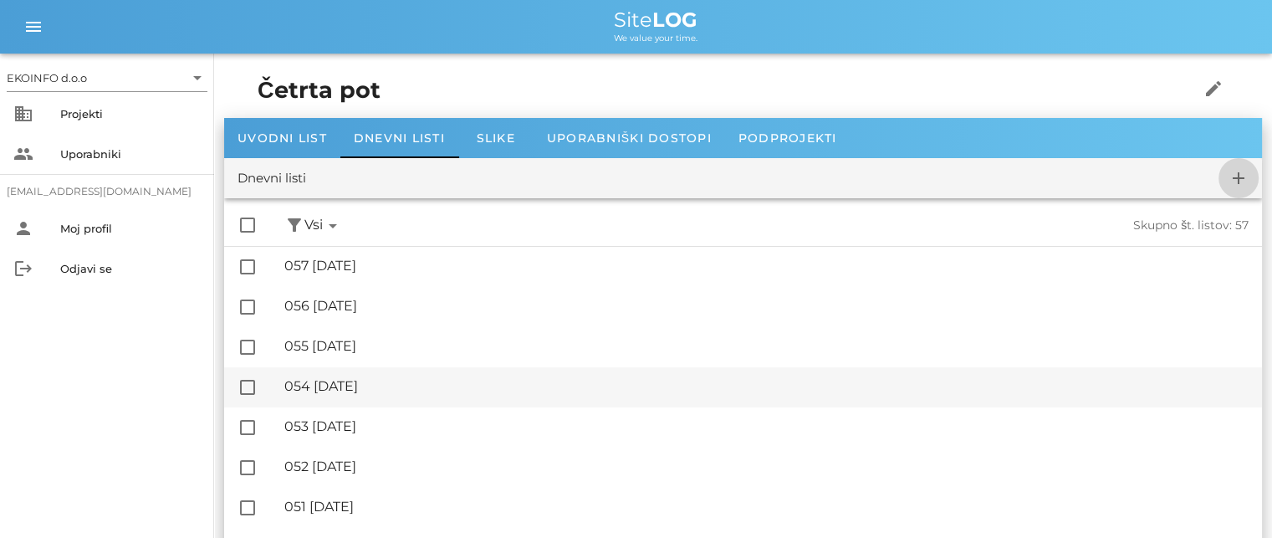
checkbox input "false"
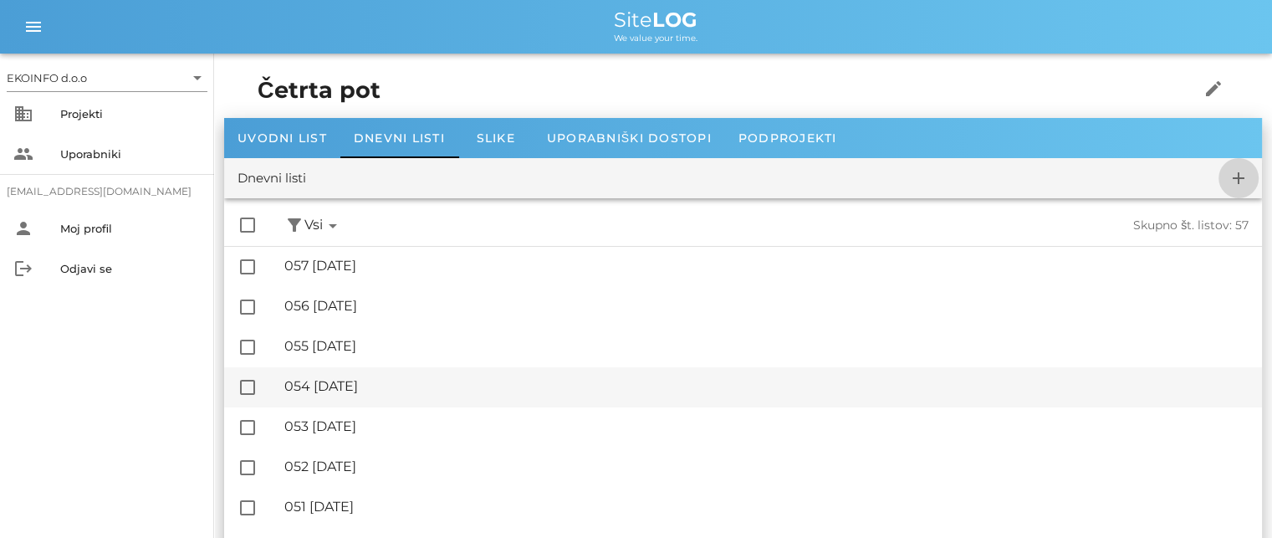
checkbox input "false"
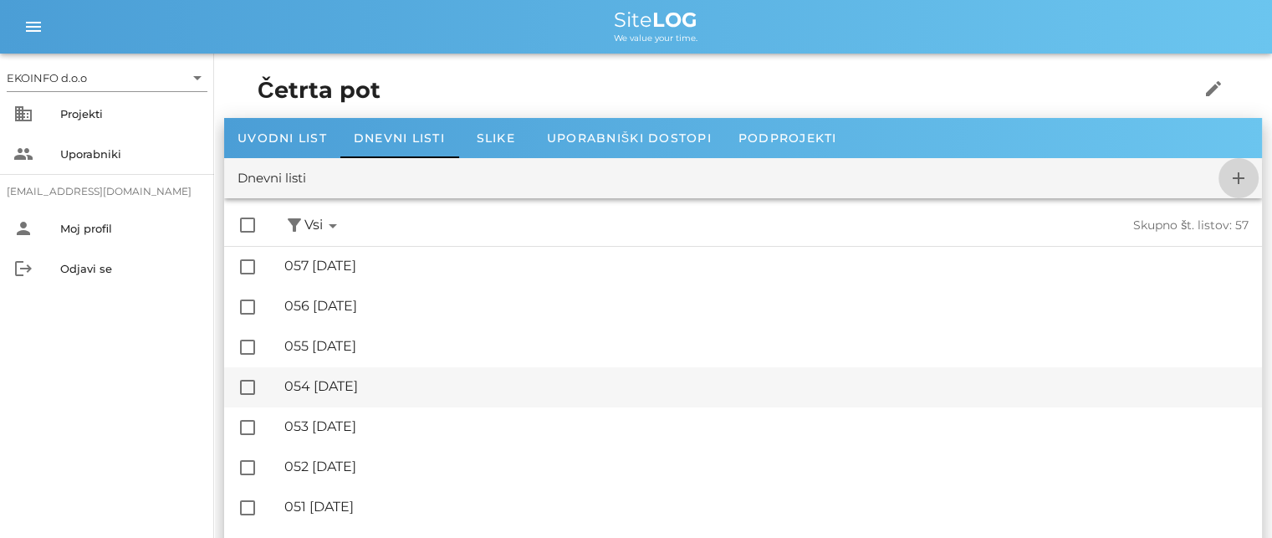
checkbox input "false"
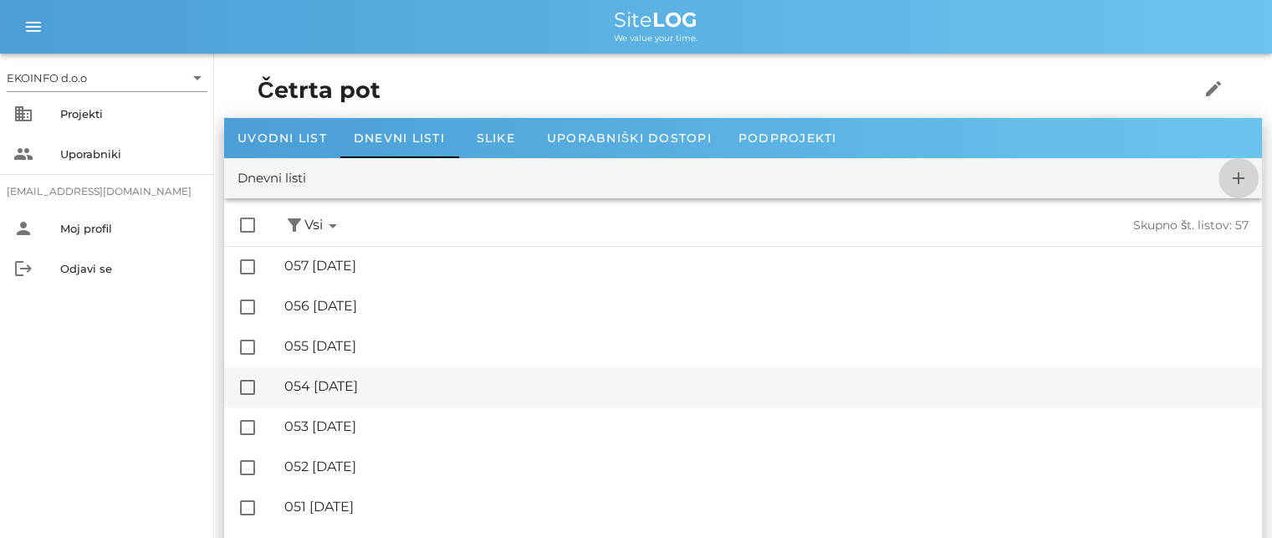
checkbox input "false"
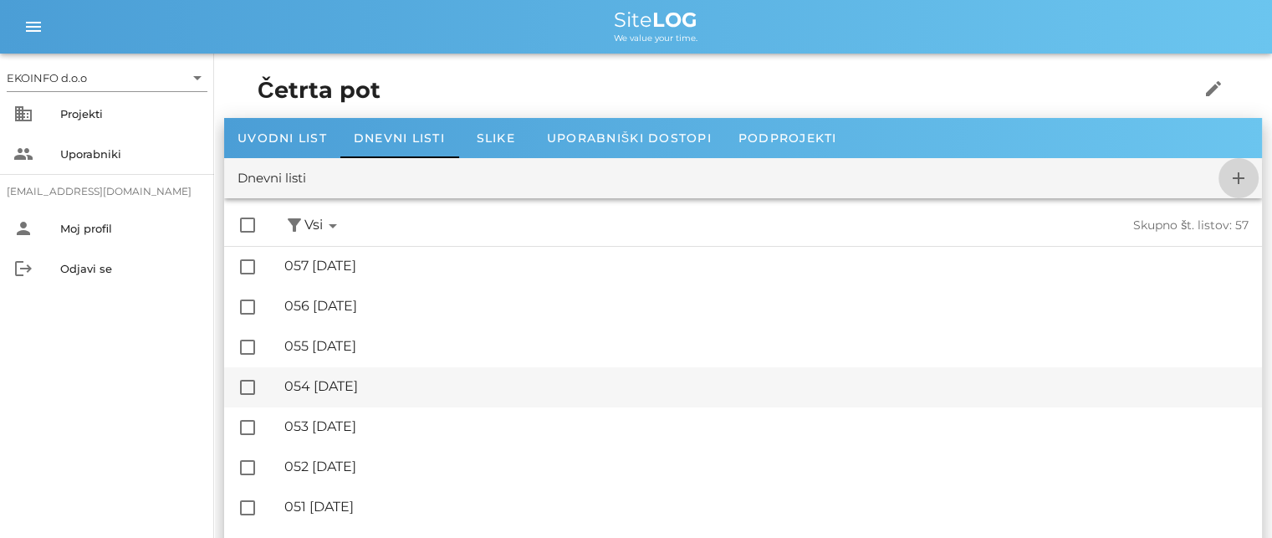
checkbox input "false"
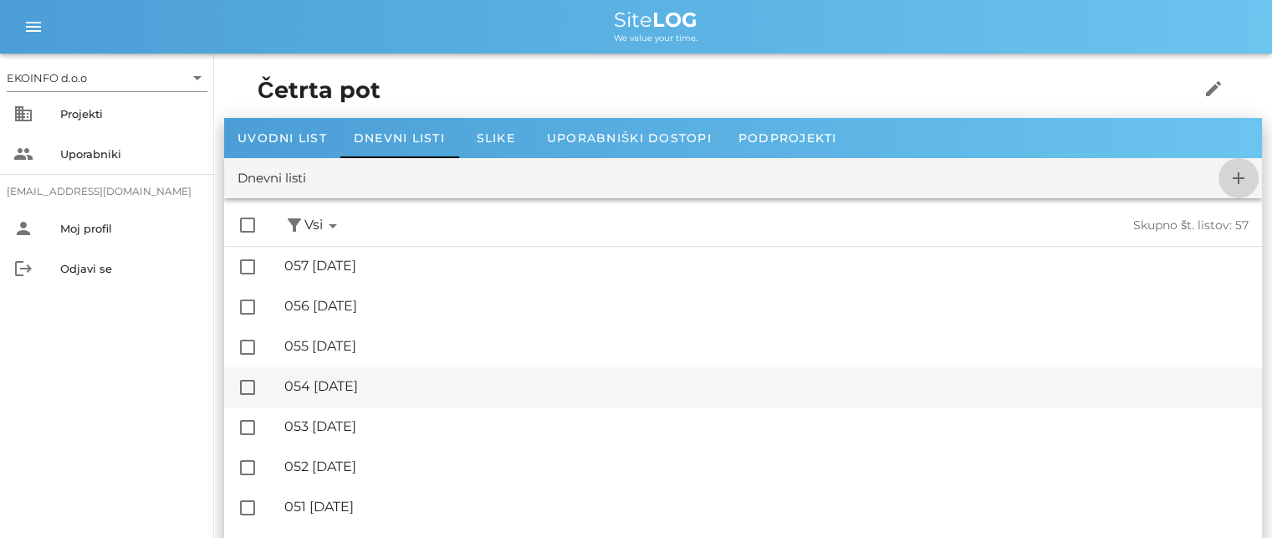
checkbox input "false"
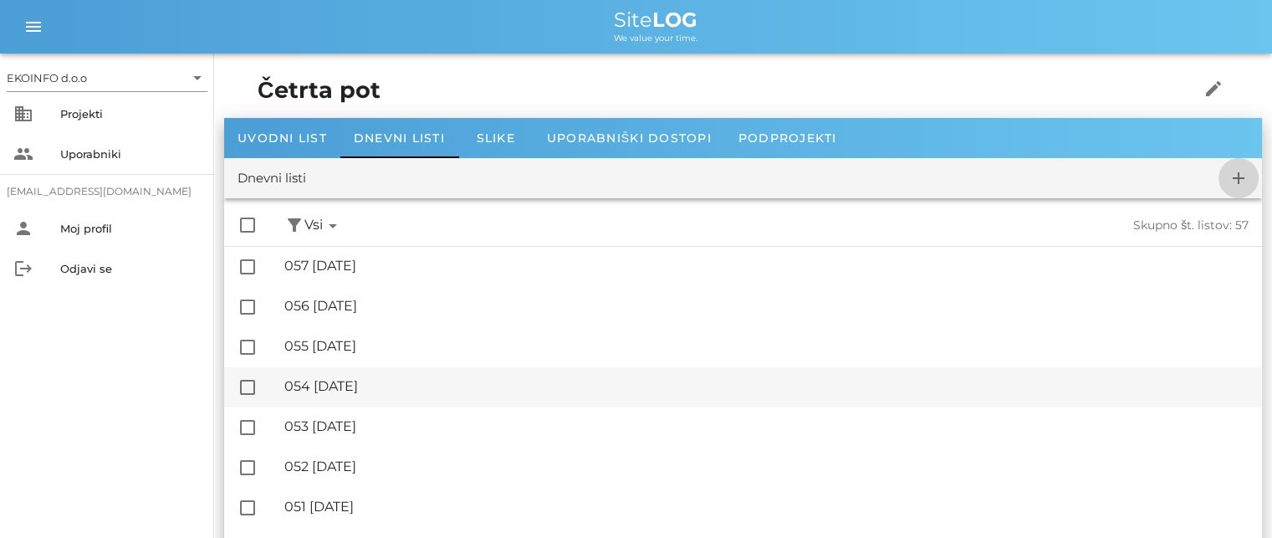
checkbox input "false"
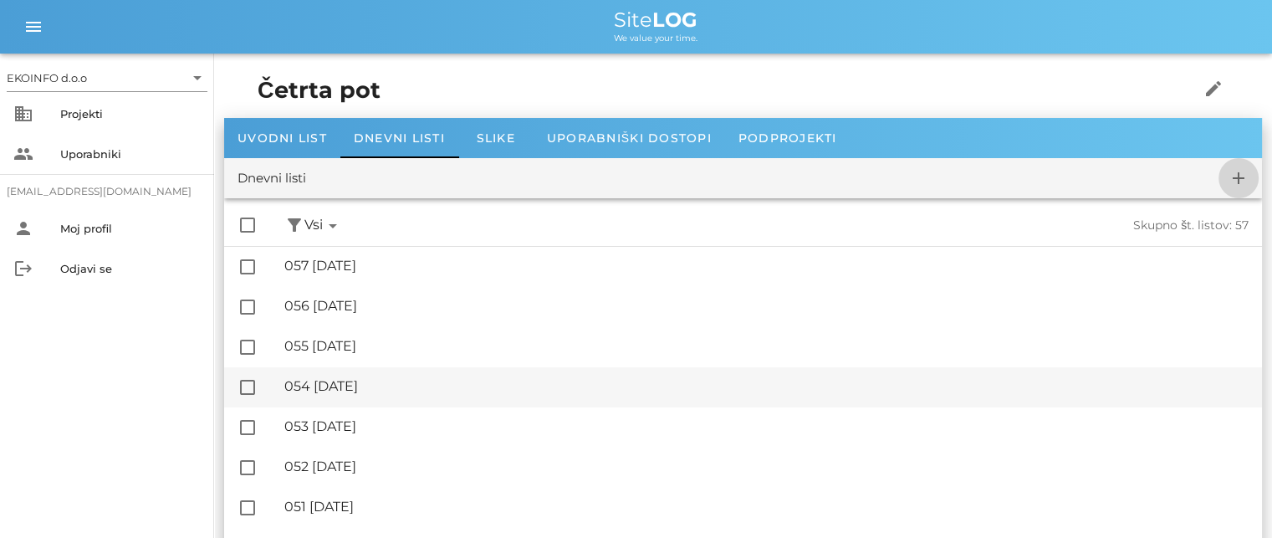
checkbox input "false"
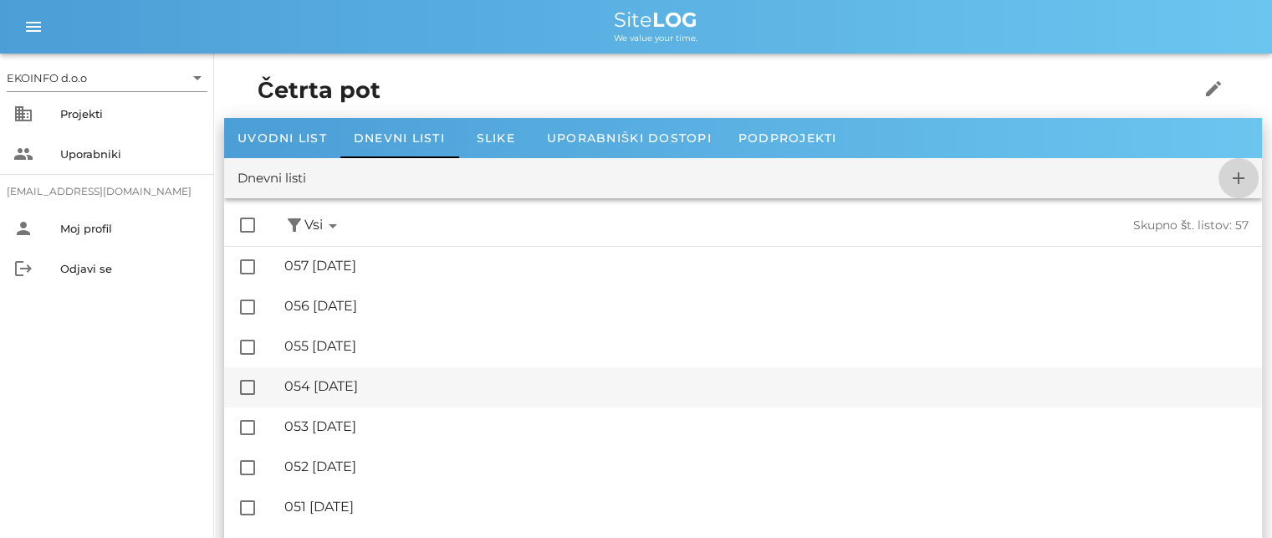
checkbox input "false"
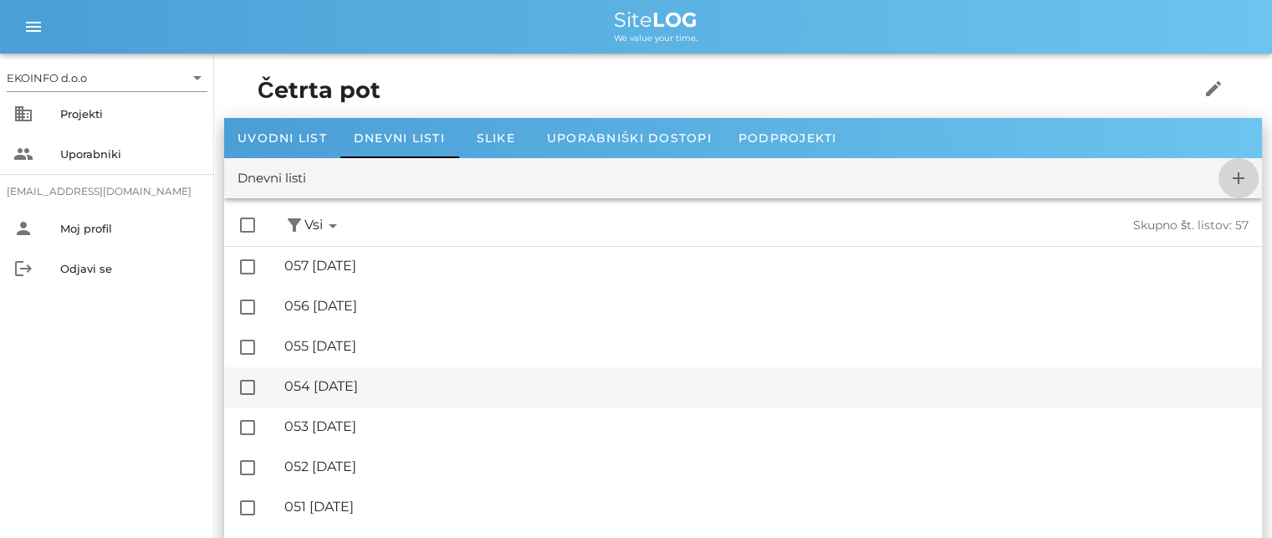
checkbox input "false"
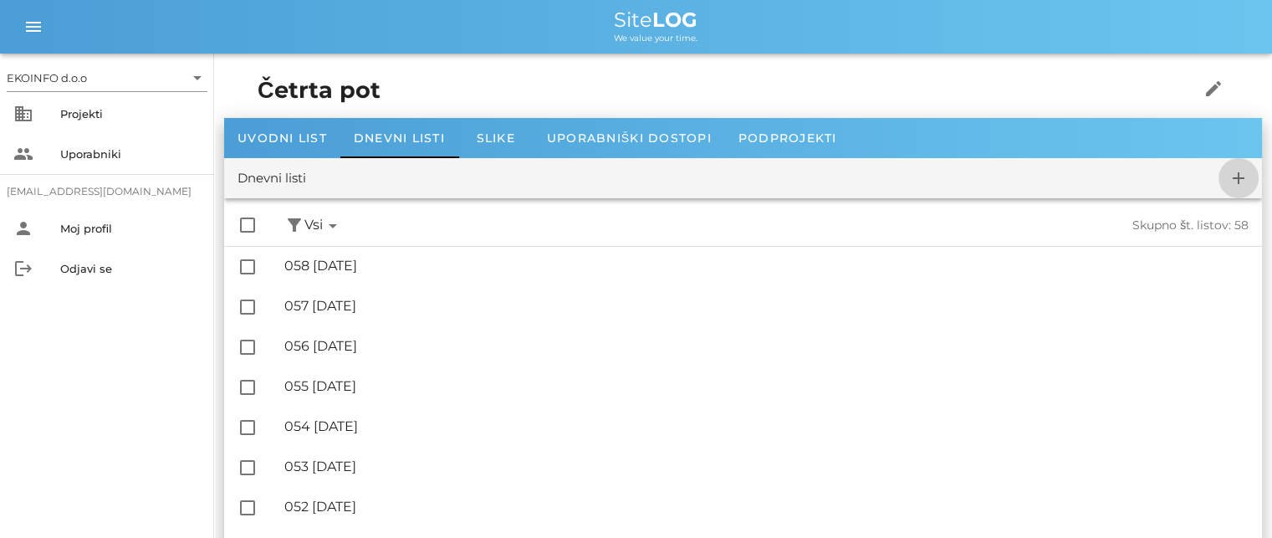
click at [1245, 180] on icon "add" at bounding box center [1238, 178] width 20 height 20
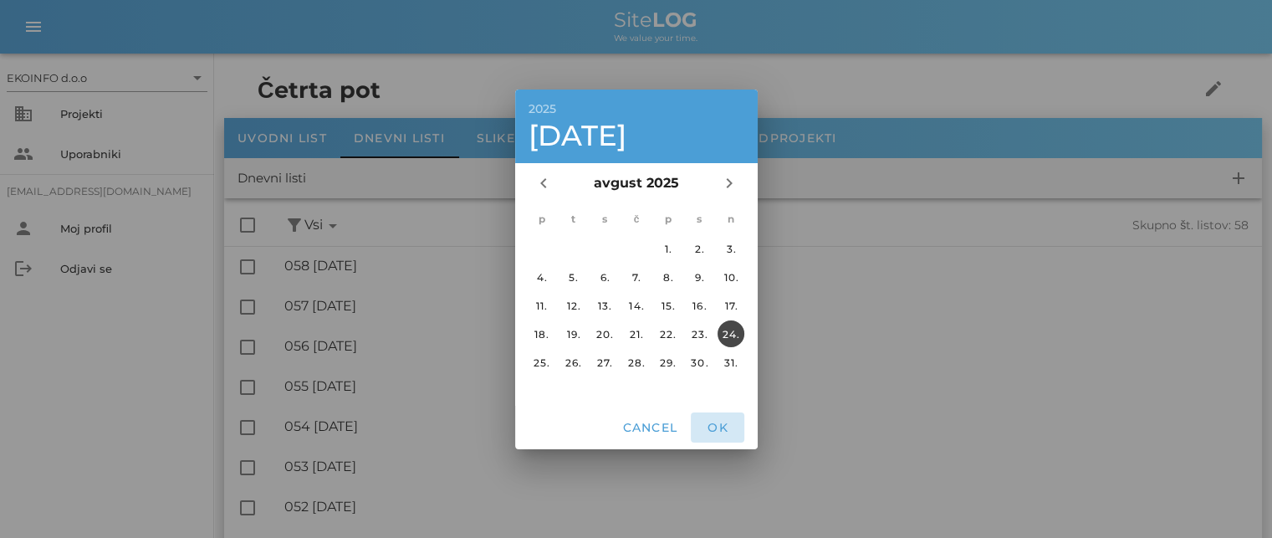
click at [712, 422] on span "OK" at bounding box center [717, 427] width 40 height 15
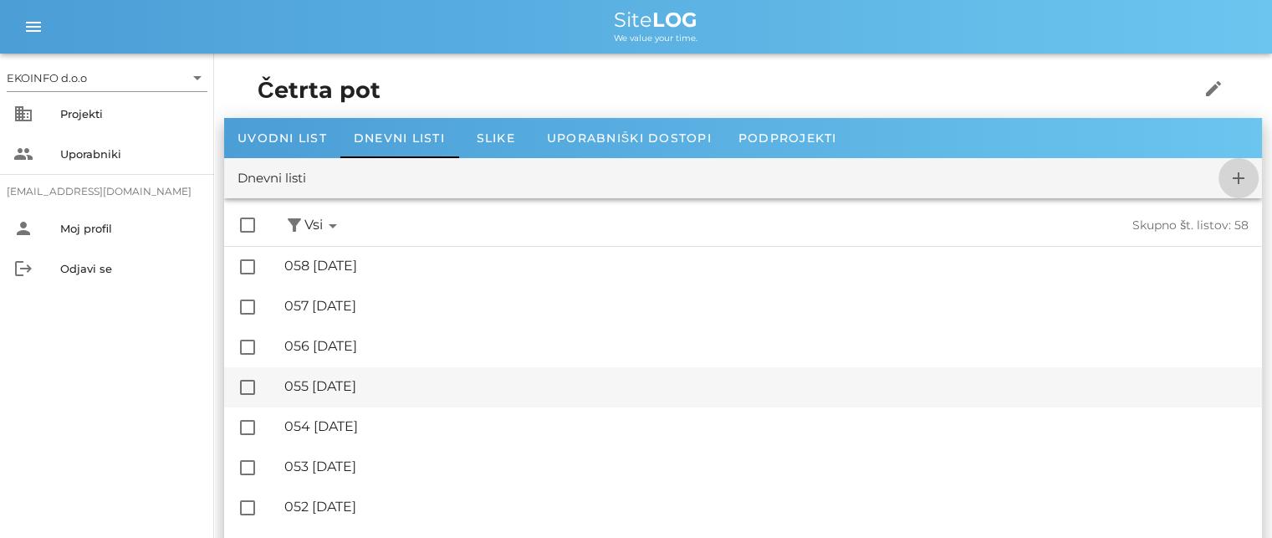
checkbox input "false"
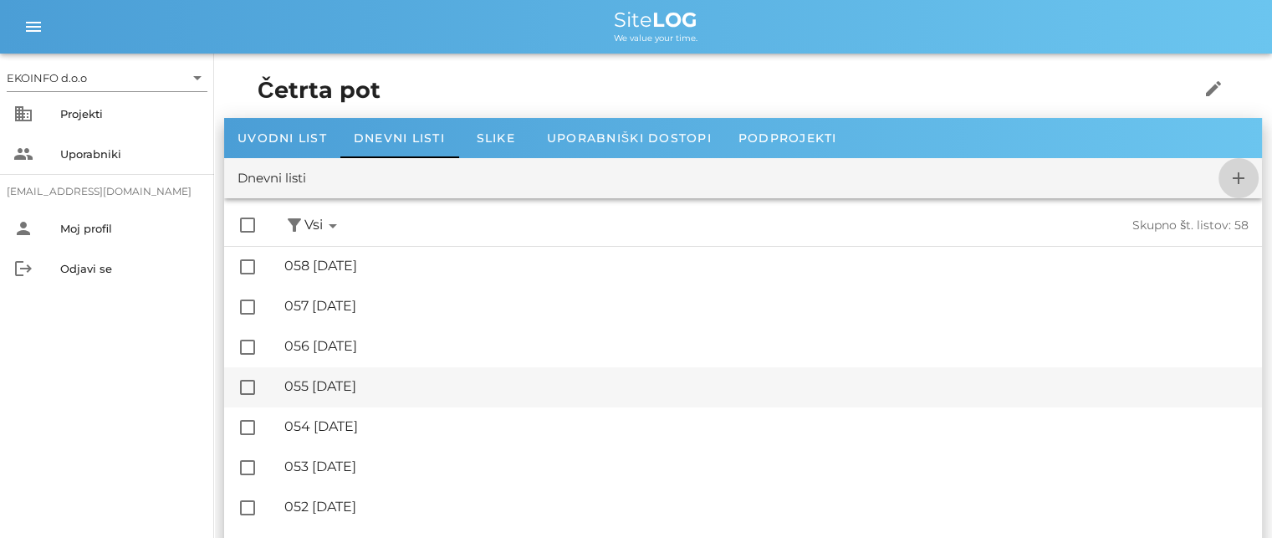
checkbox input "false"
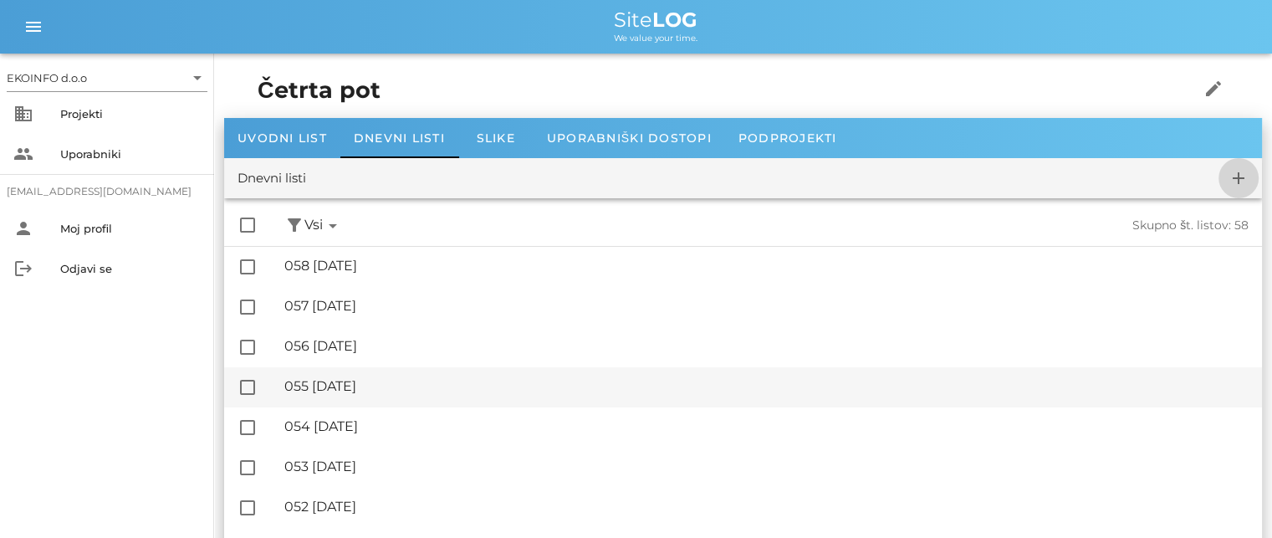
checkbox input "false"
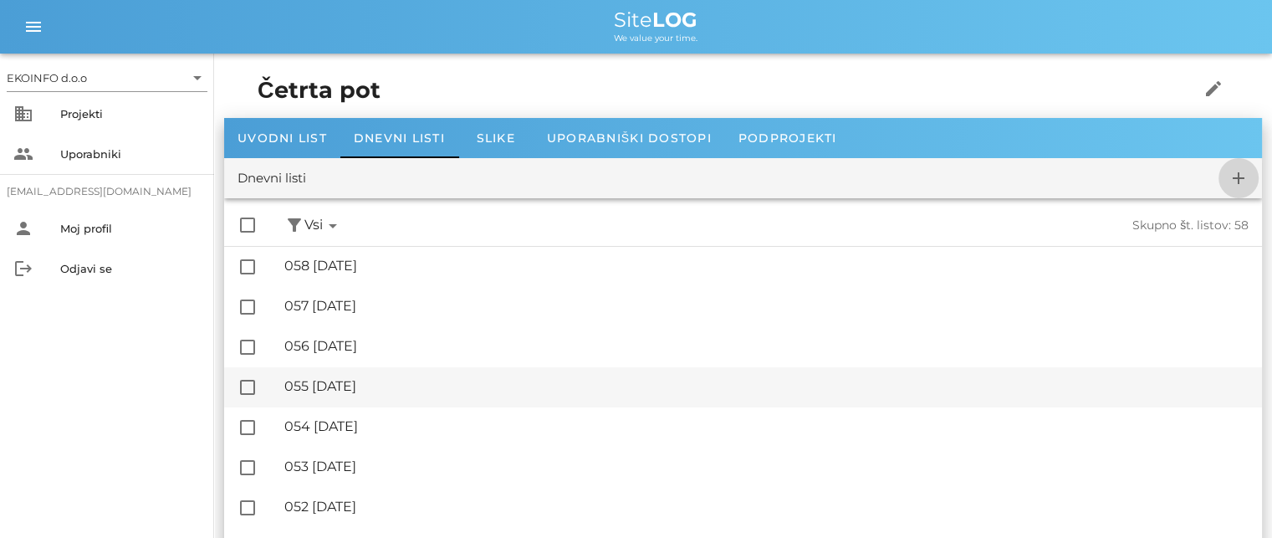
checkbox input "false"
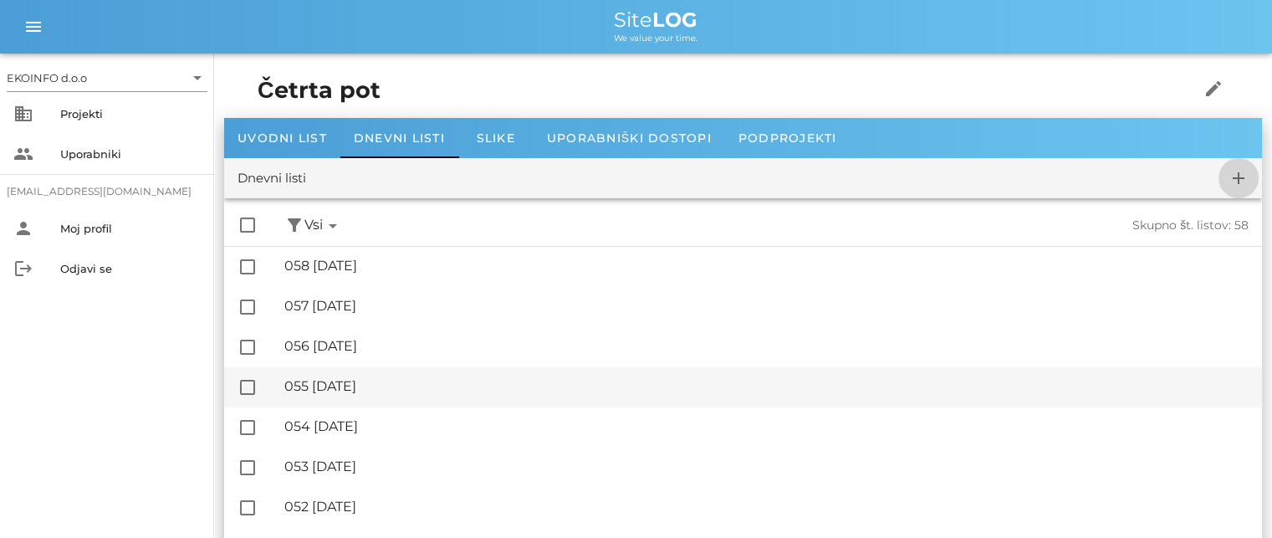
checkbox input "false"
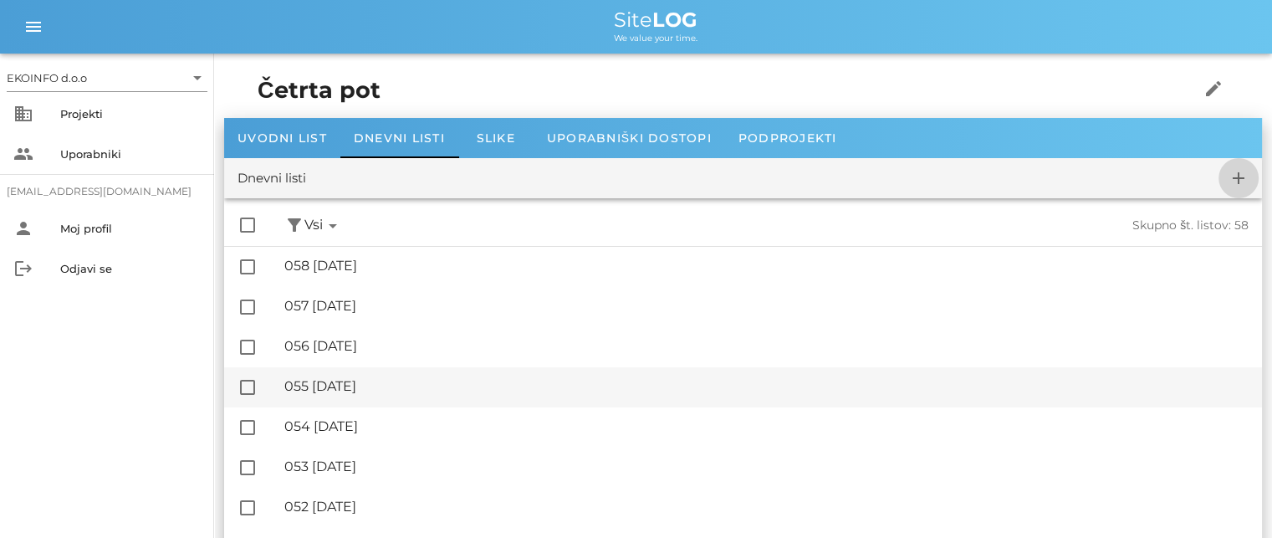
checkbox input "false"
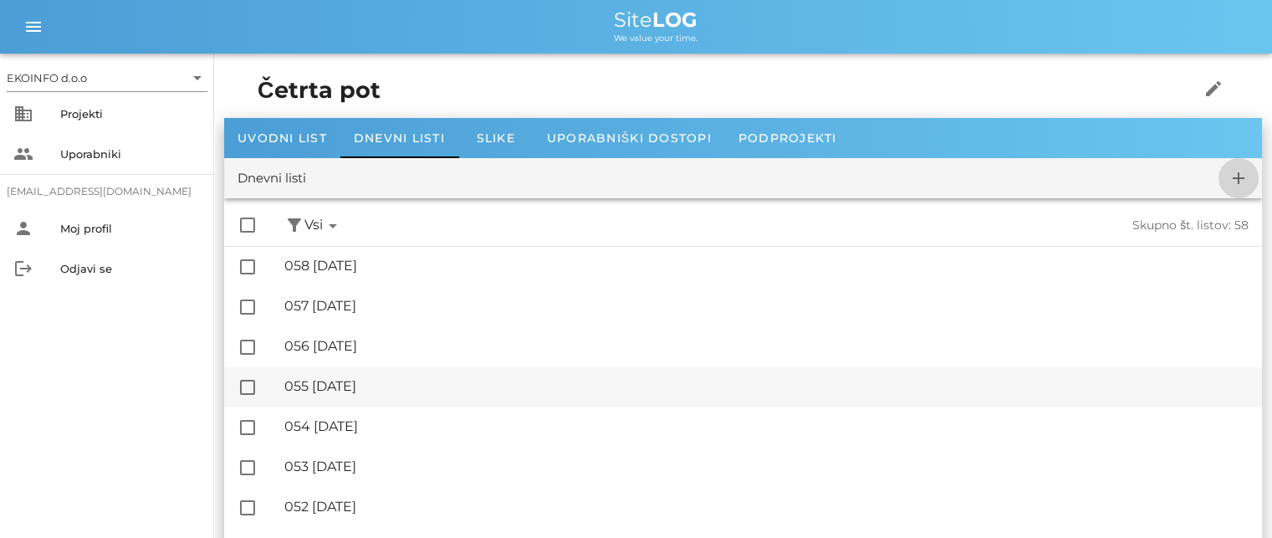
checkbox input "false"
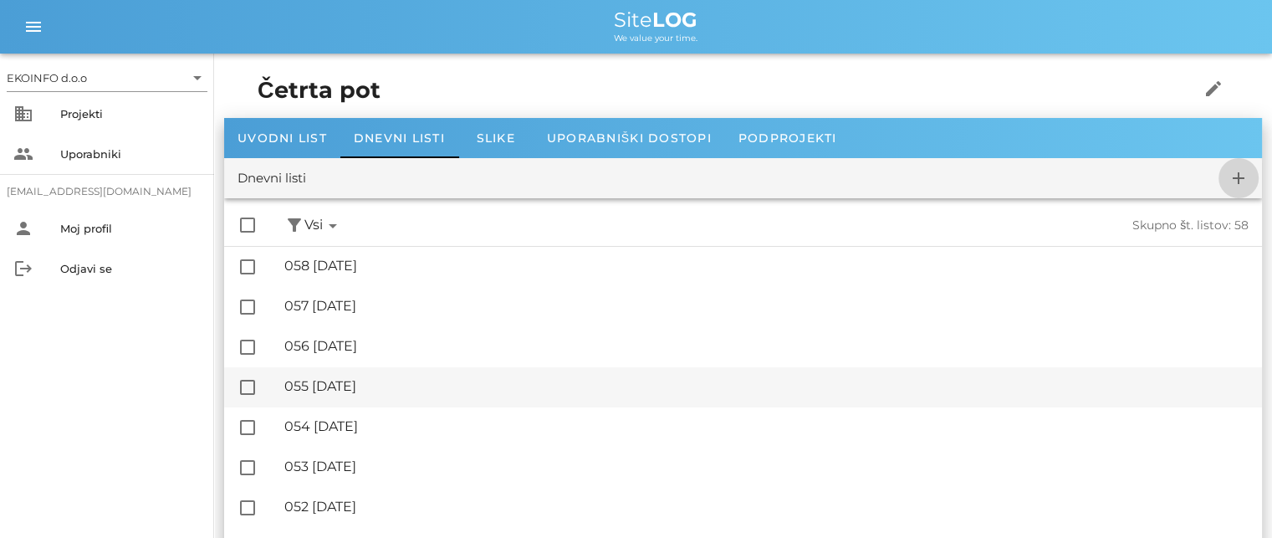
checkbox input "false"
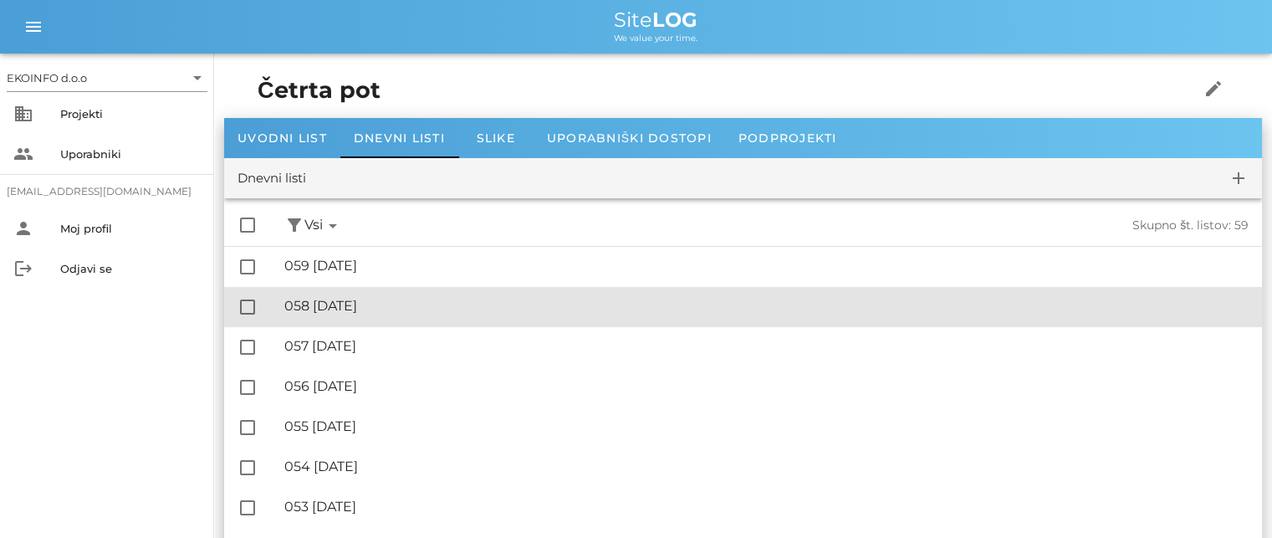
click at [368, 302] on div "🔏 058 [DATE]" at bounding box center [766, 306] width 964 height 16
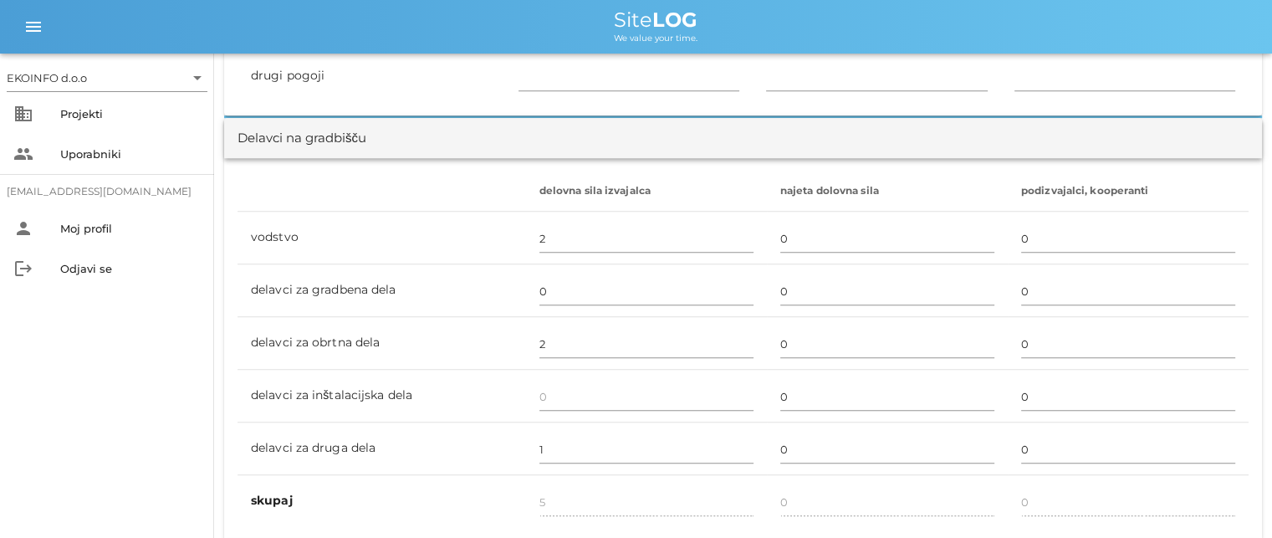
scroll to position [1003, 0]
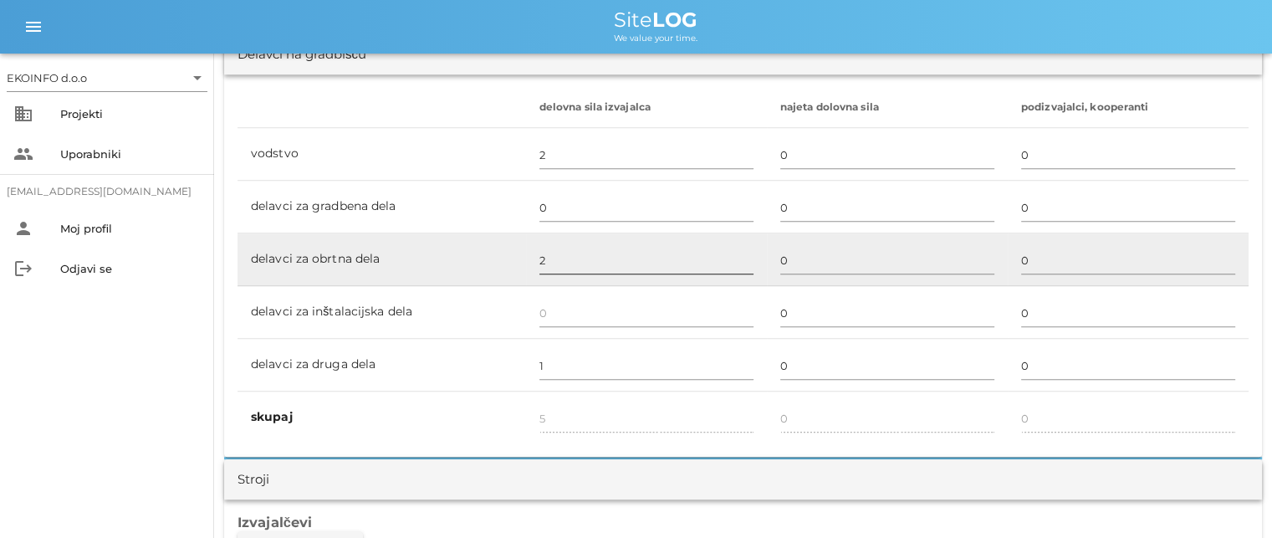
click at [555, 267] on input "2" at bounding box center [646, 260] width 214 height 27
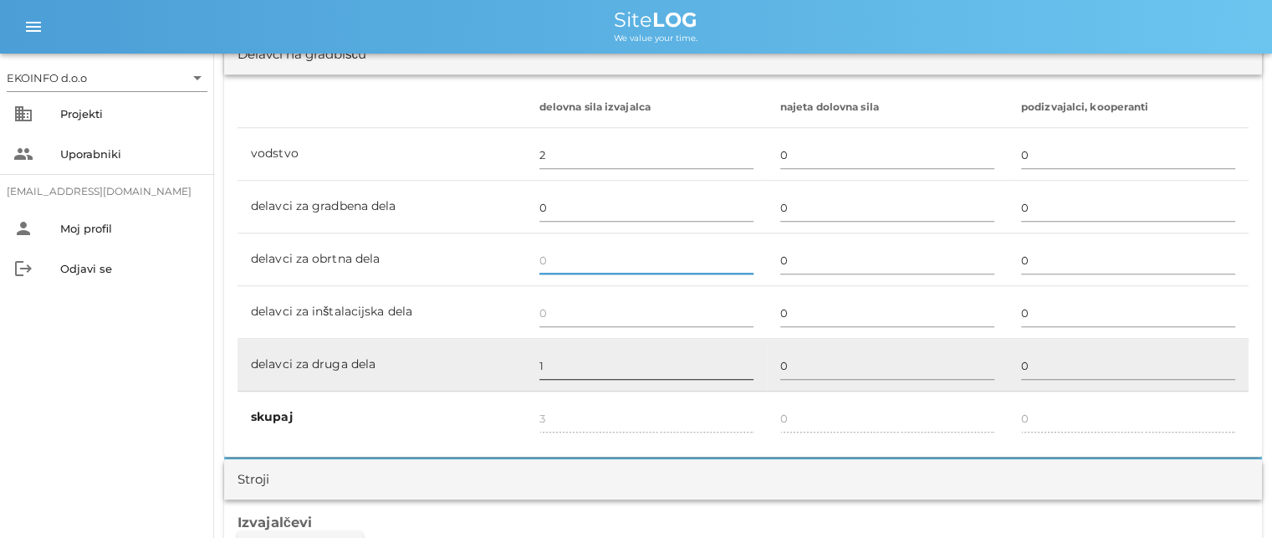
click at [543, 370] on input "1" at bounding box center [646, 365] width 214 height 27
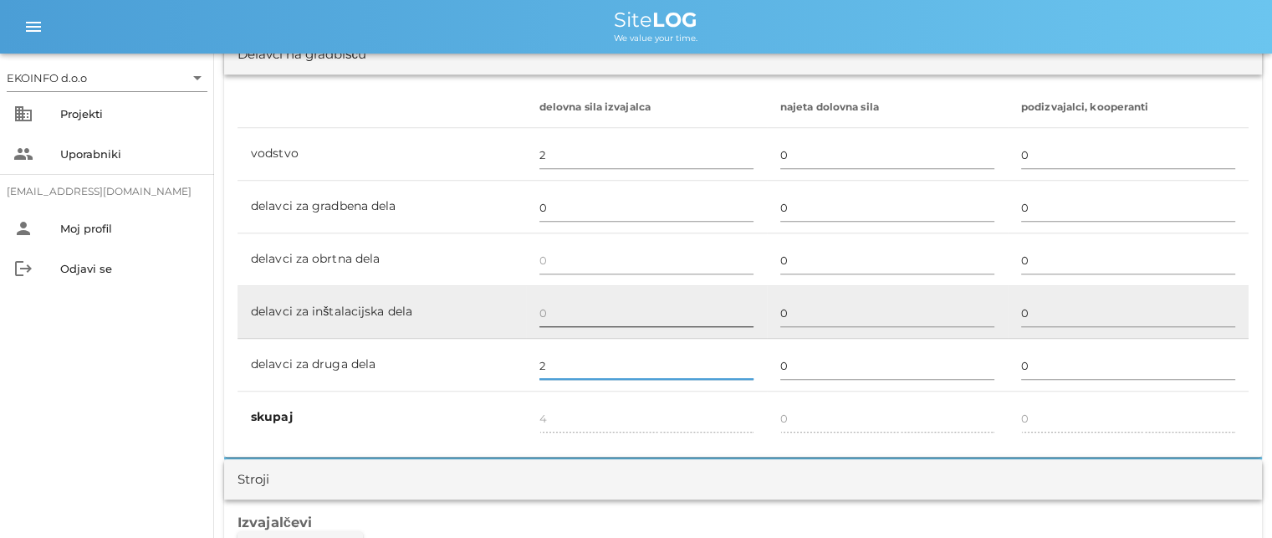
click at [545, 310] on input "text" at bounding box center [646, 312] width 214 height 27
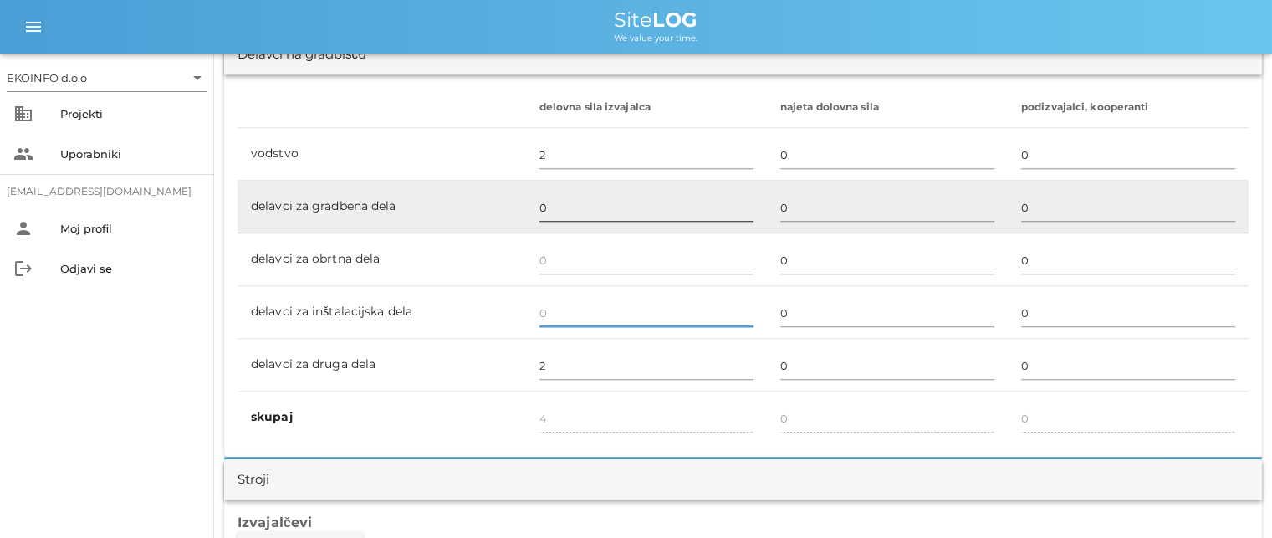
click at [548, 210] on input "0" at bounding box center [646, 207] width 214 height 27
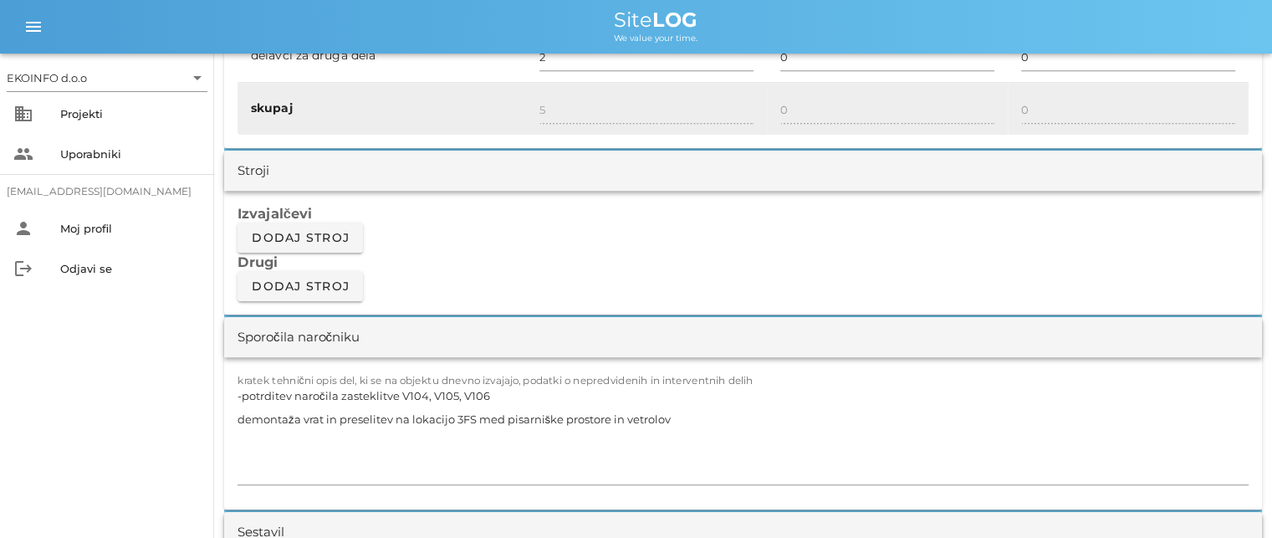
scroll to position [1421, 0]
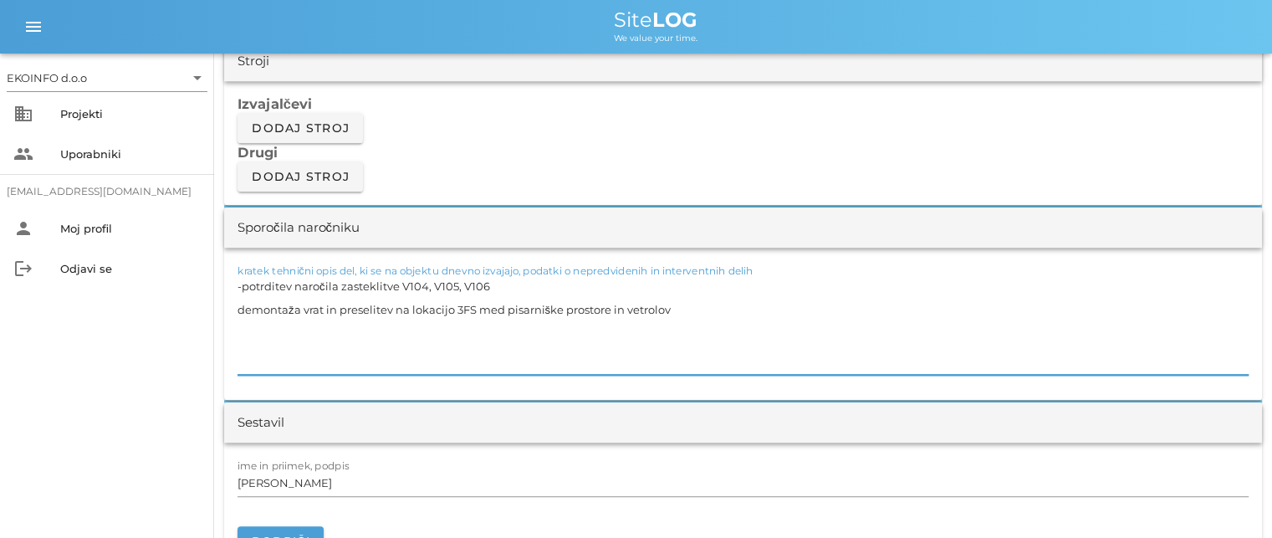
drag, startPoint x: 691, startPoint y: 308, endPoint x: 235, endPoint y: 293, distance: 456.0
click at [235, 293] on div "kratek tehnični opis del, ki se na objektu dnevno izvajajo, podatki o nepredvid…" at bounding box center [743, 324] width 1038 height 152
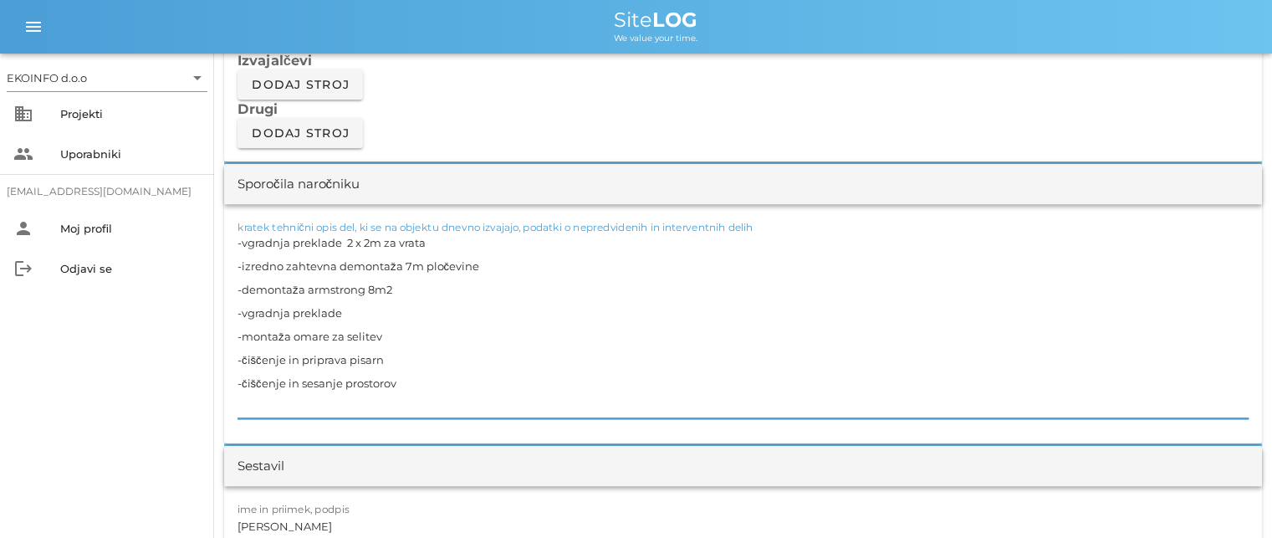
scroll to position [1505, 0]
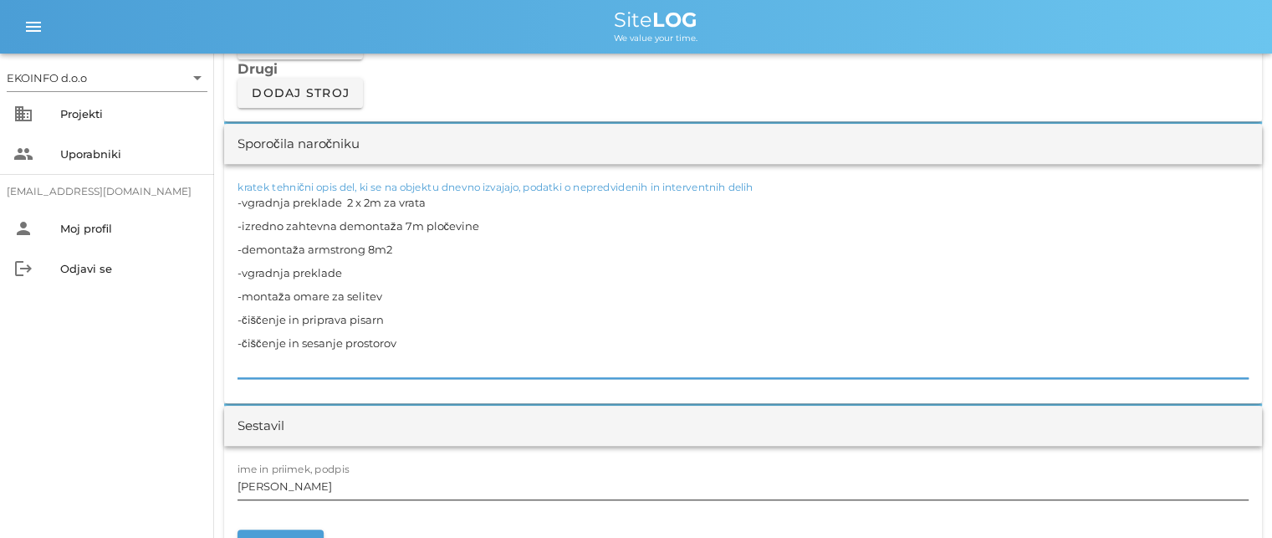
click at [314, 489] on input "[PERSON_NAME]" at bounding box center [742, 485] width 1011 height 27
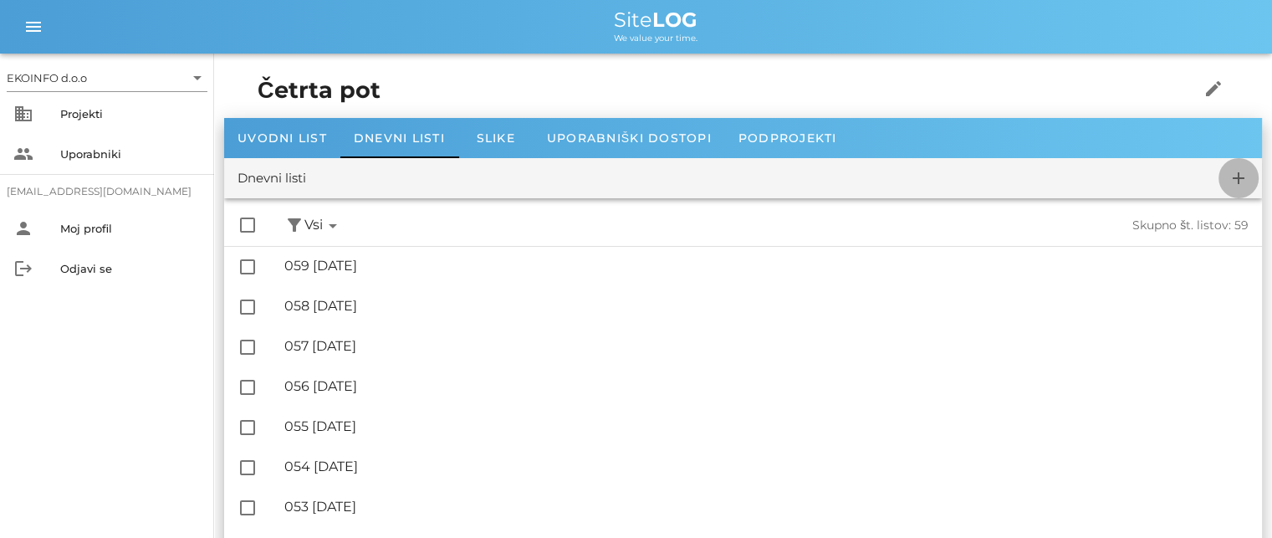
click at [1238, 182] on icon "add" at bounding box center [1238, 178] width 20 height 20
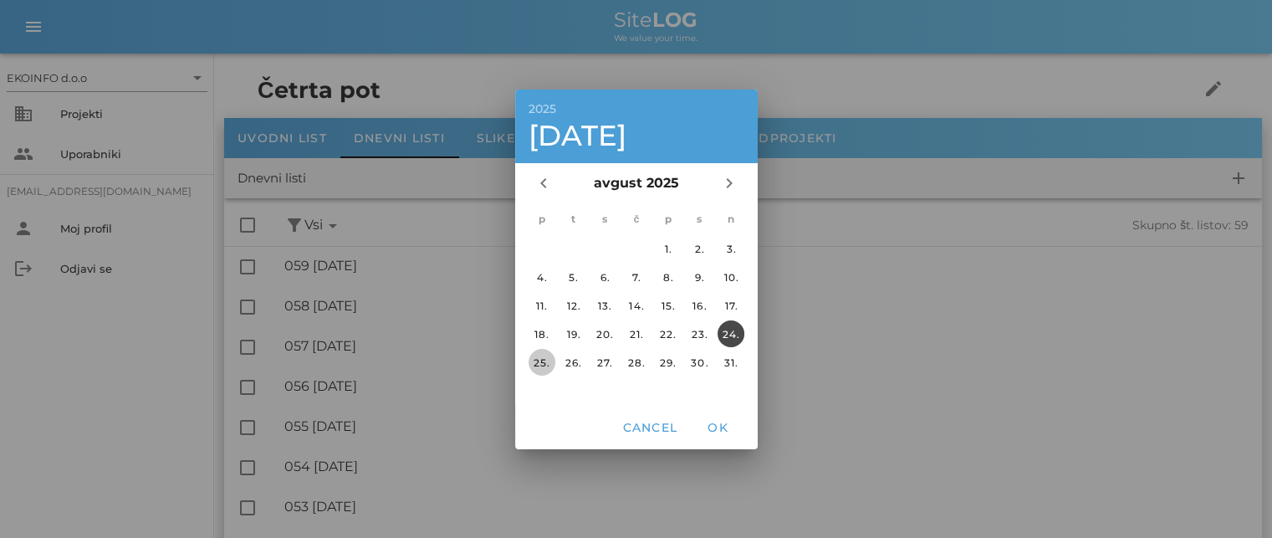
click at [538, 355] on div "25." at bounding box center [541, 361] width 27 height 13
click at [712, 424] on span "OK" at bounding box center [717, 427] width 40 height 15
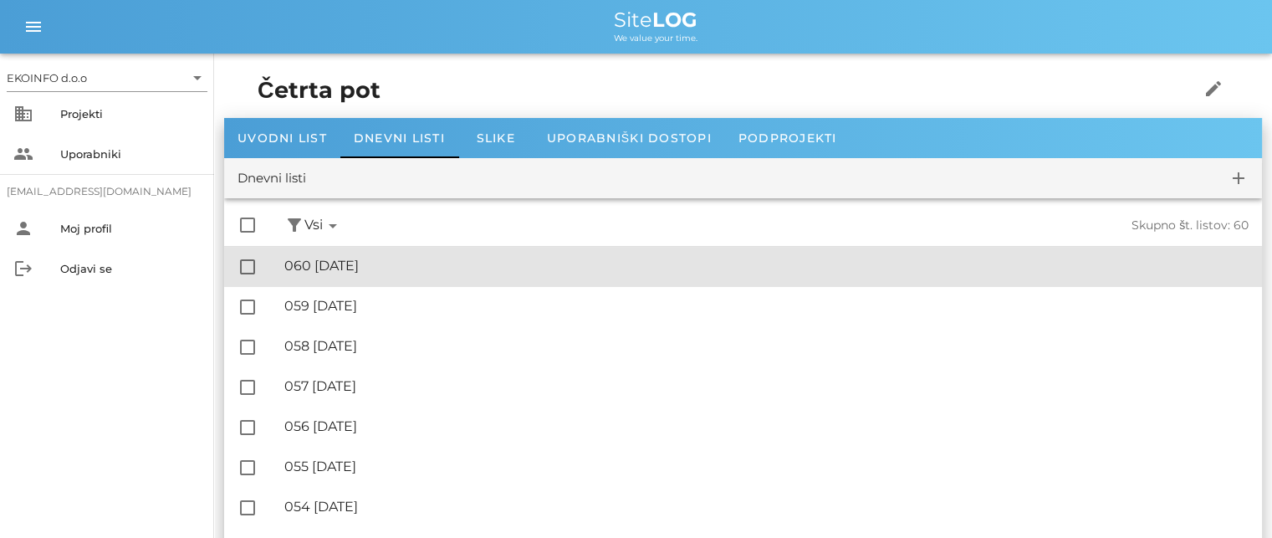
click at [383, 267] on div "🔏 060 [DATE]" at bounding box center [766, 266] width 964 height 16
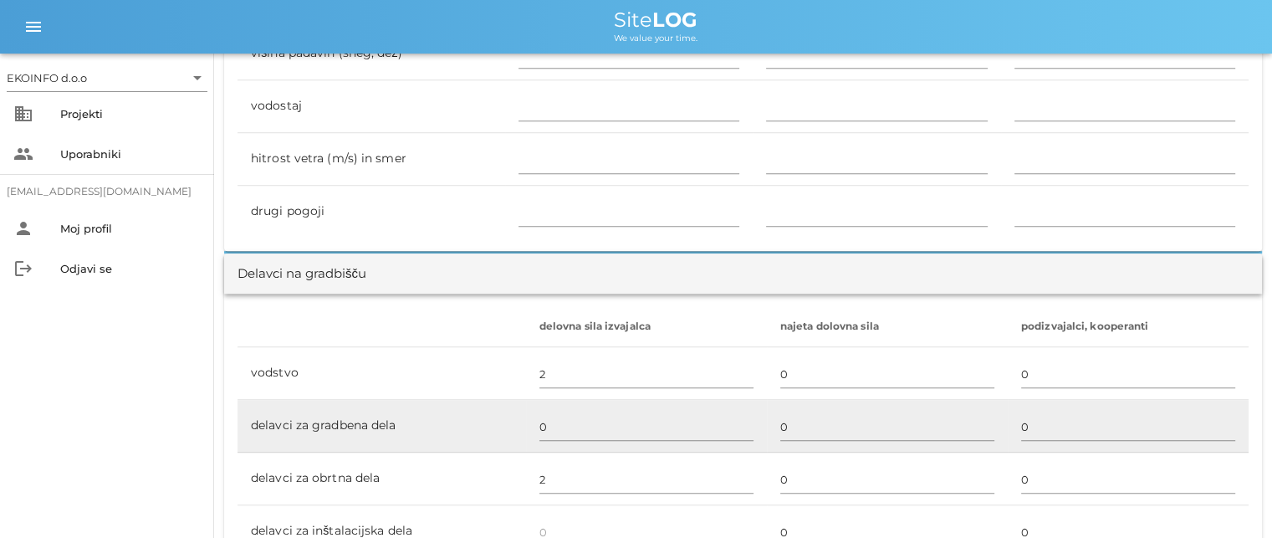
scroll to position [920, 0]
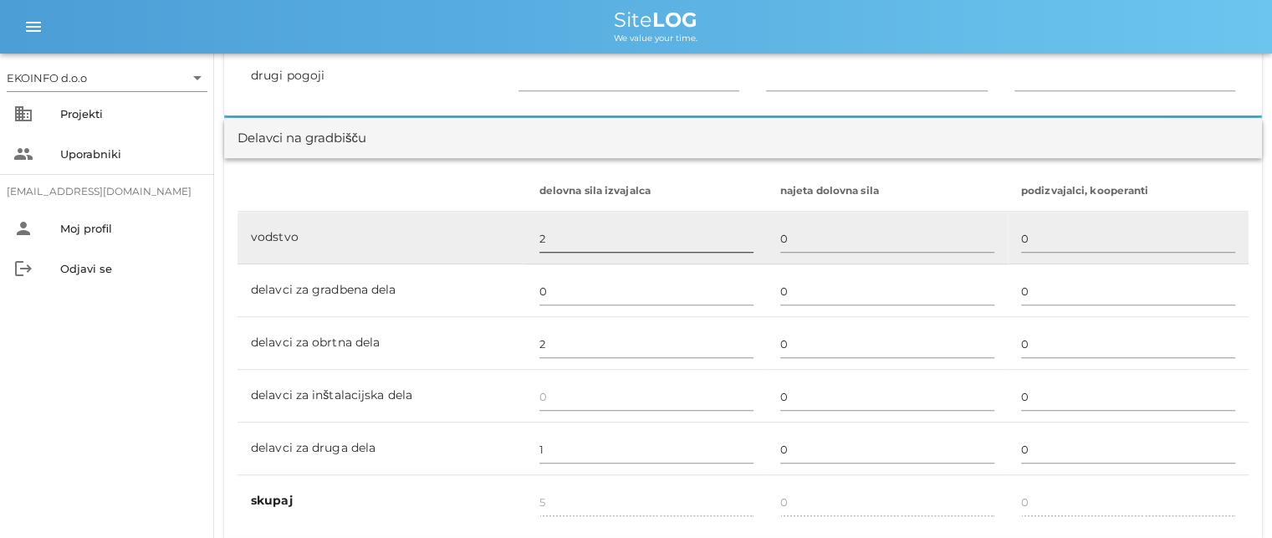
click at [549, 233] on input "2" at bounding box center [646, 238] width 214 height 27
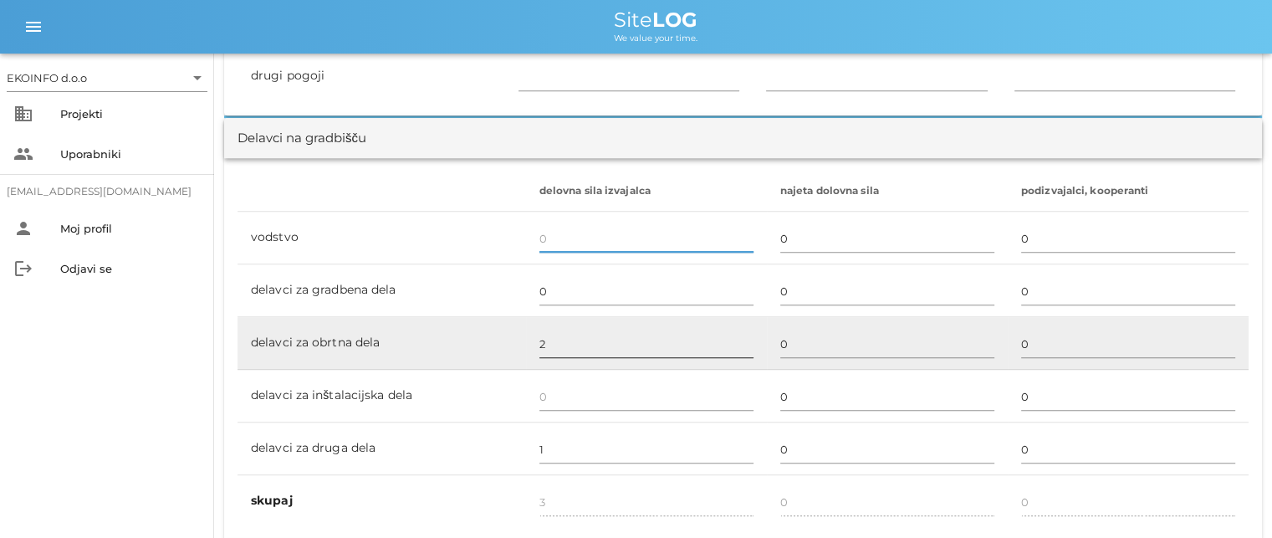
click at [549, 341] on input "2" at bounding box center [646, 343] width 214 height 27
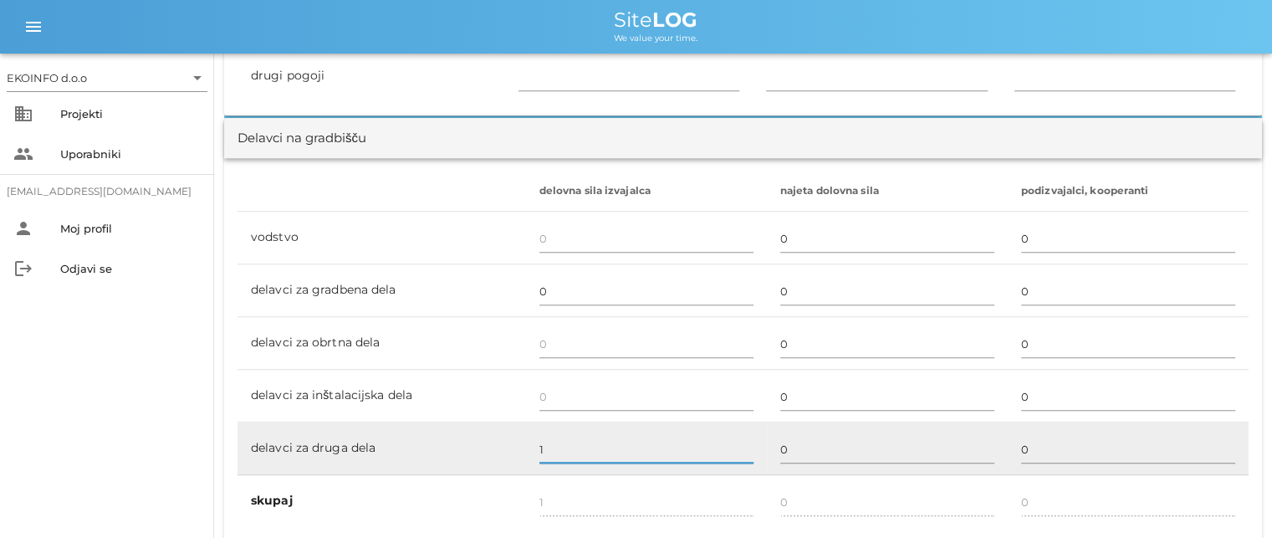
click at [544, 442] on input "1" at bounding box center [646, 449] width 214 height 27
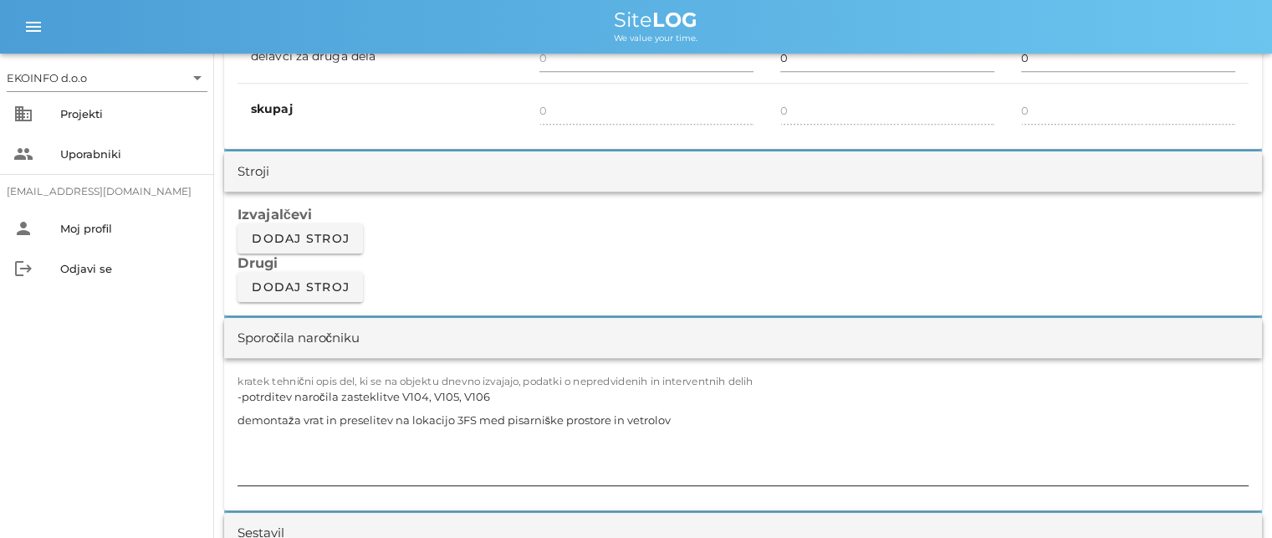
scroll to position [1338, 0]
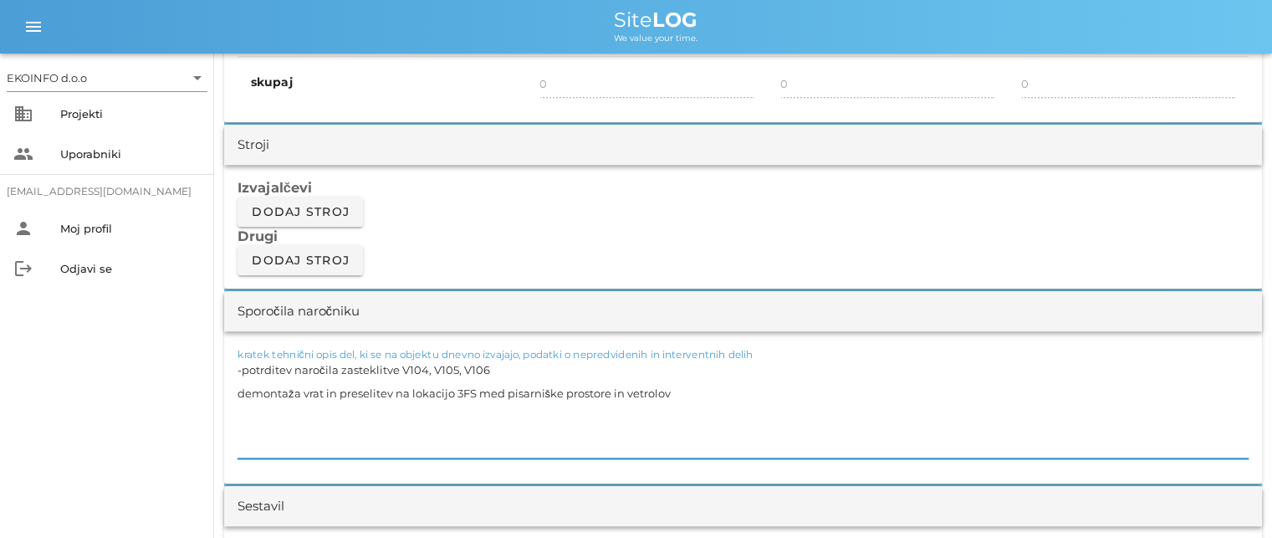
drag, startPoint x: 666, startPoint y: 385, endPoint x: 231, endPoint y: 367, distance: 435.2
click at [231, 367] on div "kratek tehnični opis del, ki se na objektu dnevno izvajajo, podatki o nepredvid…" at bounding box center [743, 407] width 1038 height 152
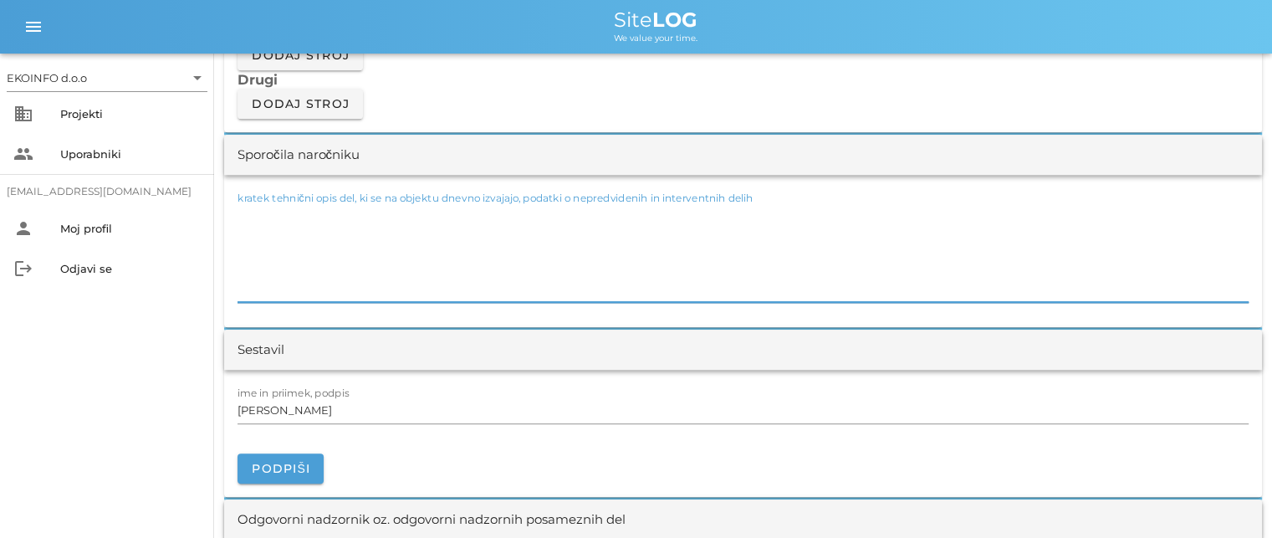
scroll to position [1505, 0]
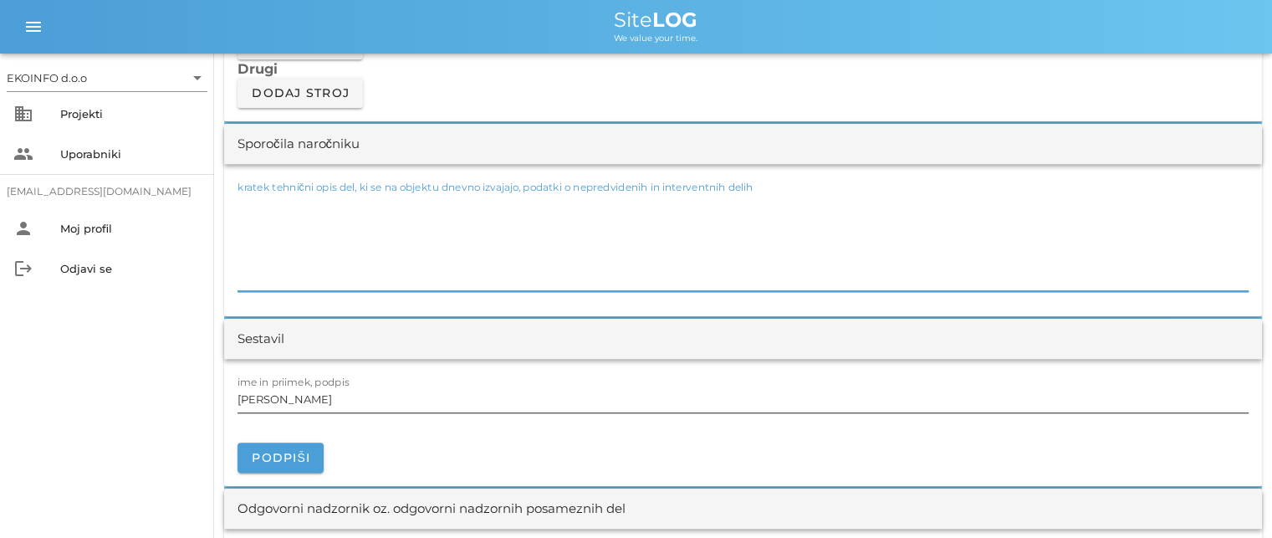
click at [303, 394] on input "[PERSON_NAME]" at bounding box center [742, 398] width 1011 height 27
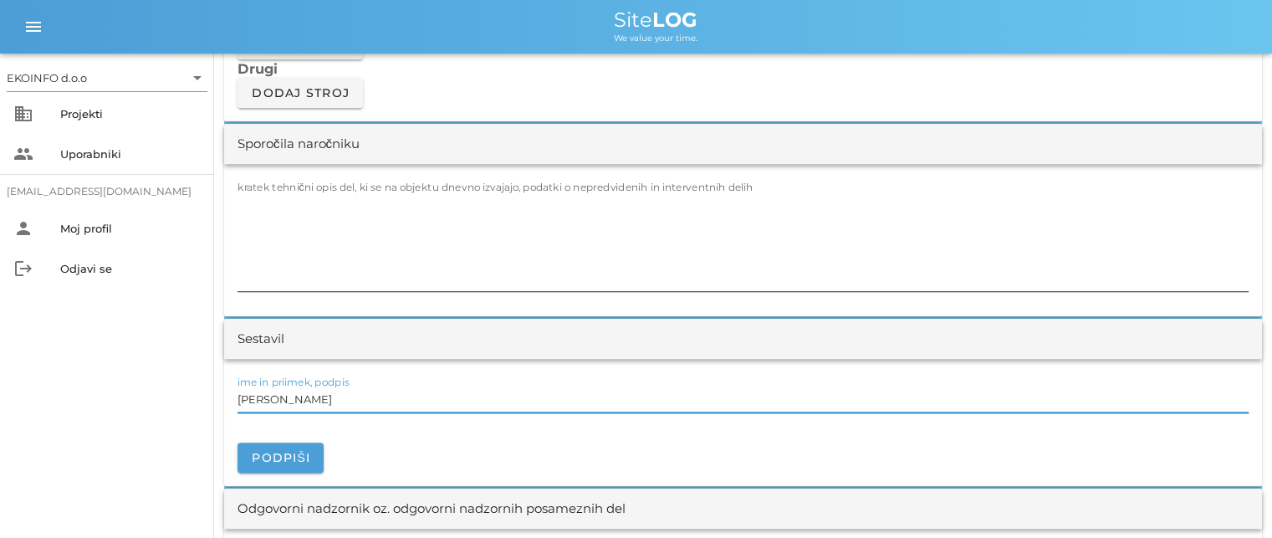
click at [241, 202] on textarea "kratek tehnični opis del, ki se na objektu dnevno izvajajo, podatki o nepredvid…" at bounding box center [742, 241] width 1011 height 100
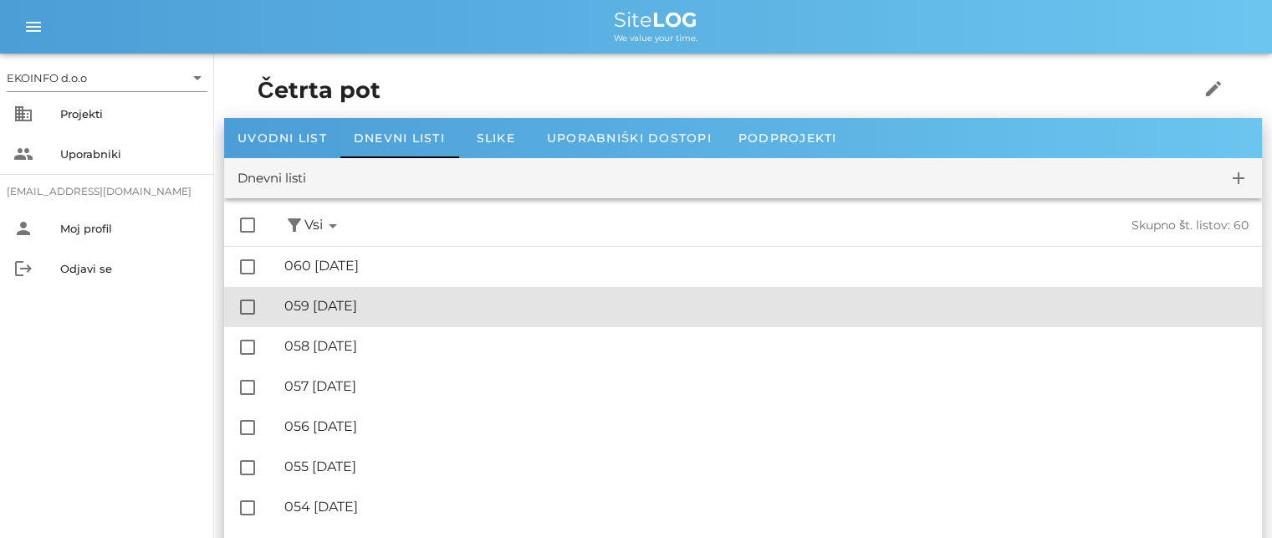
click at [379, 307] on div "🔏 059 [DATE]" at bounding box center [766, 306] width 964 height 16
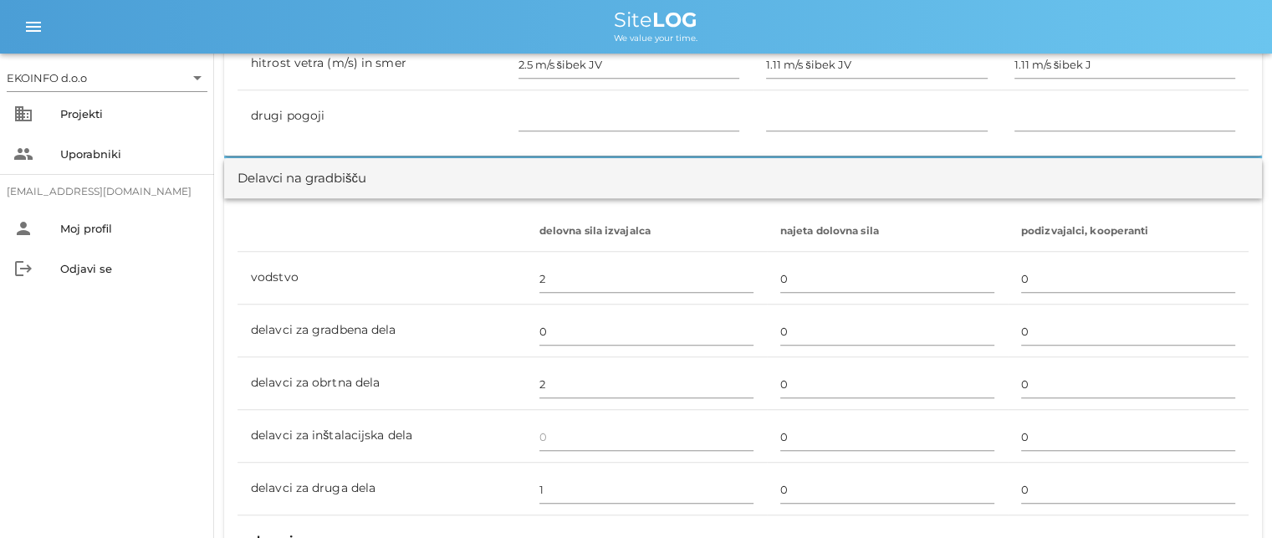
scroll to position [920, 0]
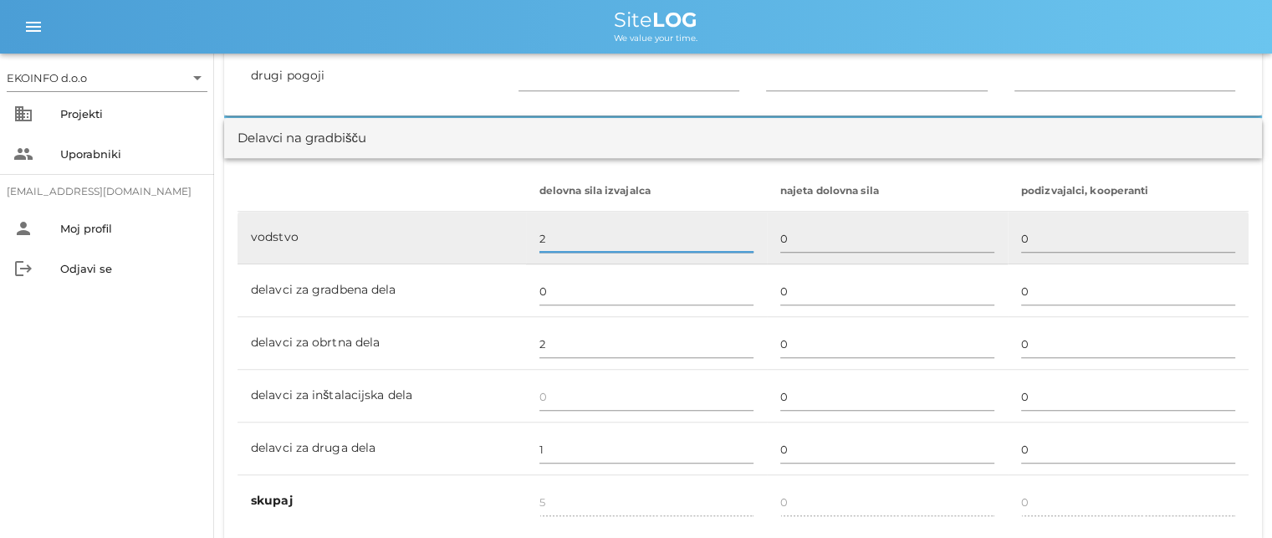
click at [550, 233] on input "2" at bounding box center [646, 238] width 214 height 27
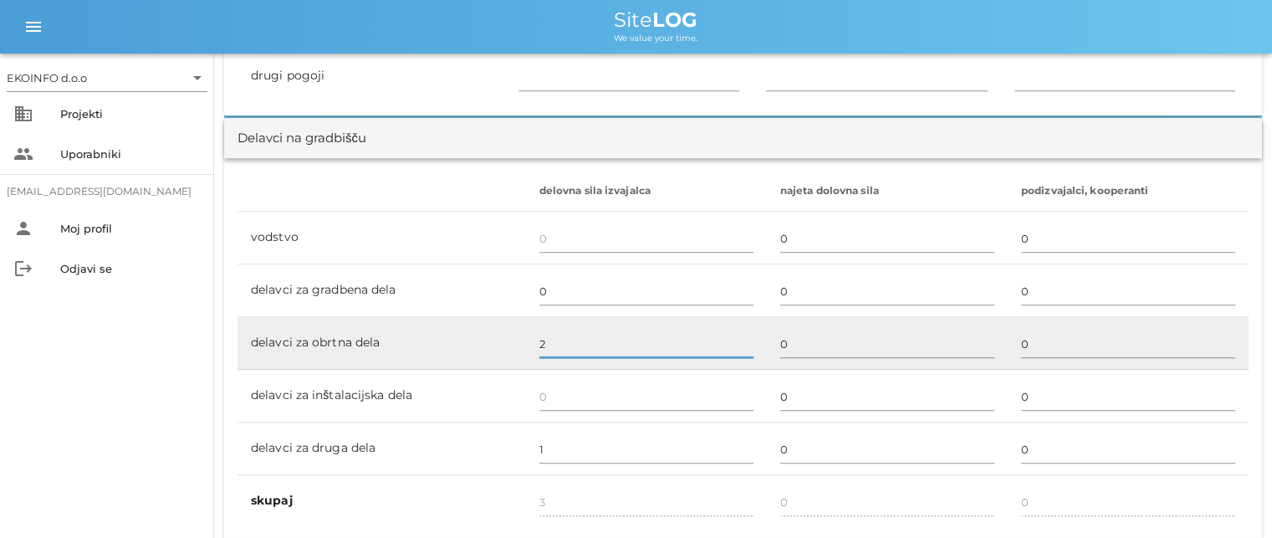
click at [555, 334] on input "2" at bounding box center [646, 343] width 214 height 27
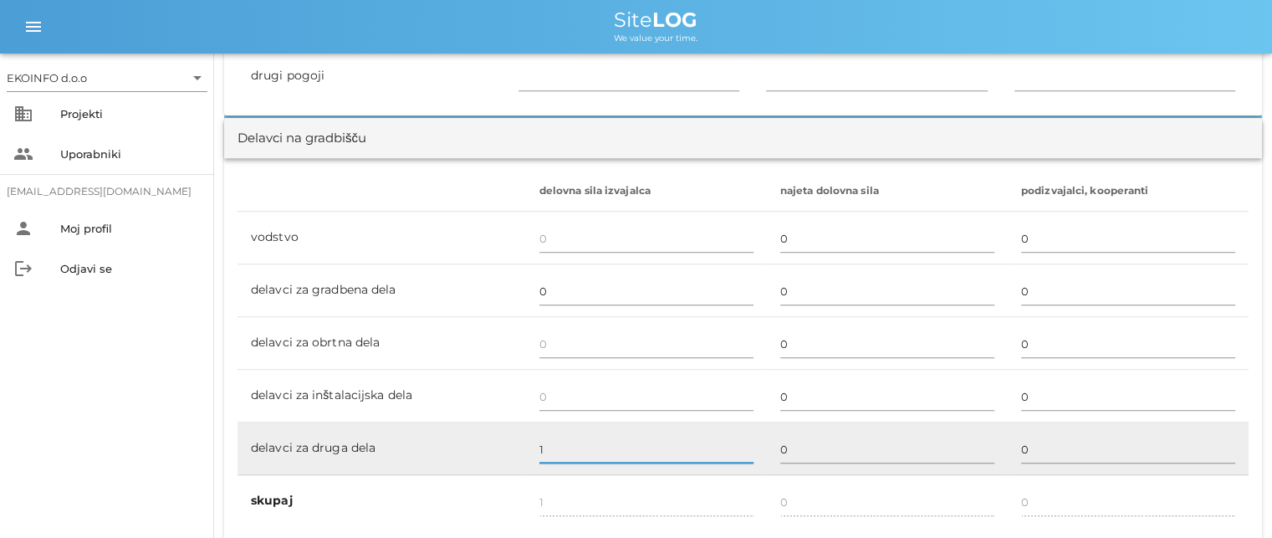
click at [539, 447] on input "1" at bounding box center [646, 449] width 214 height 27
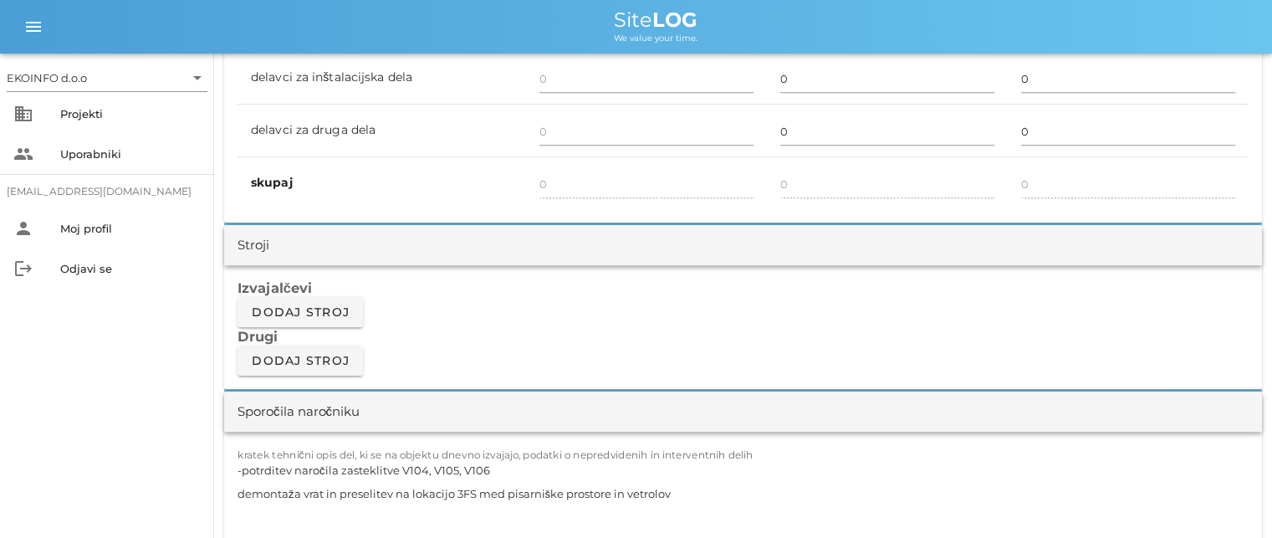
scroll to position [1338, 0]
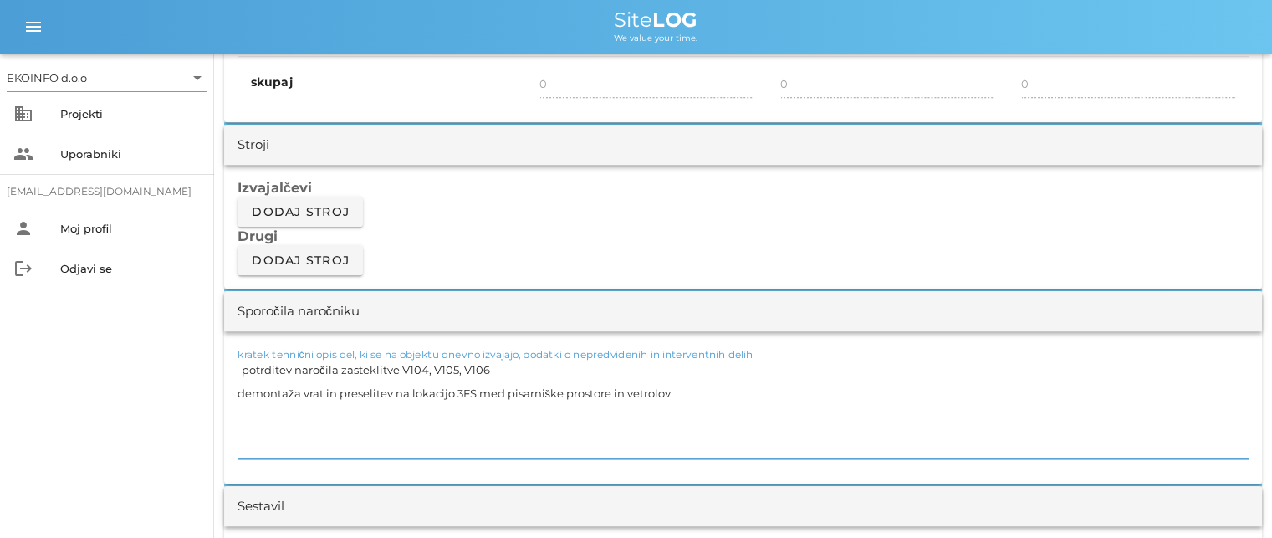
drag, startPoint x: 668, startPoint y: 387, endPoint x: 228, endPoint y: 355, distance: 441.0
click at [228, 355] on div "kratek tehnični opis del, ki se na objektu dnevno izvajajo, podatki o nepredvid…" at bounding box center [743, 407] width 1038 height 152
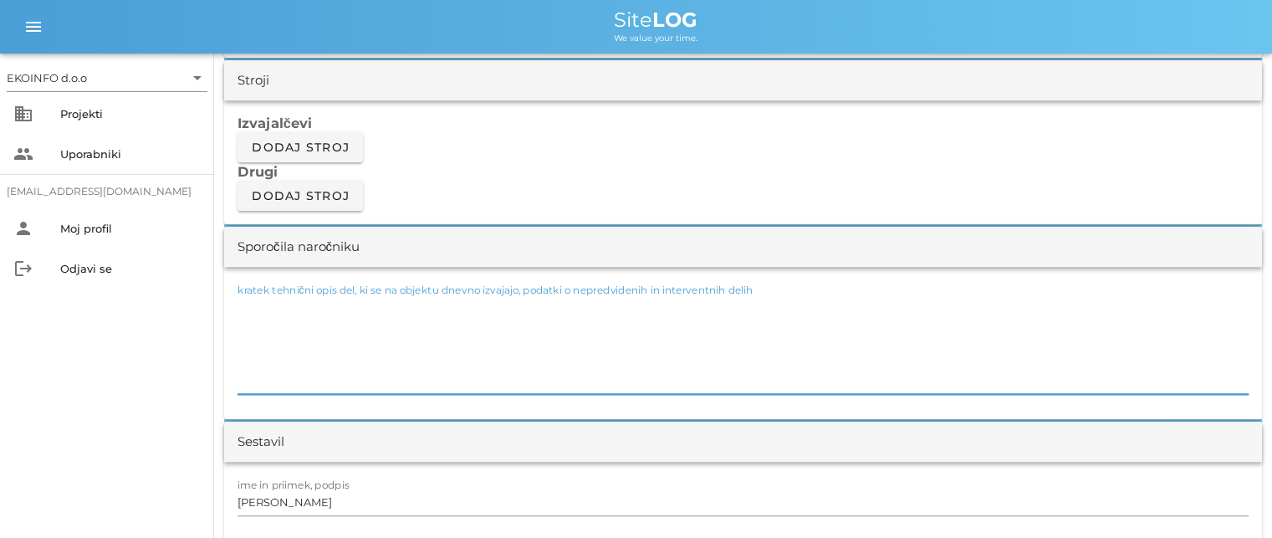
scroll to position [1421, 0]
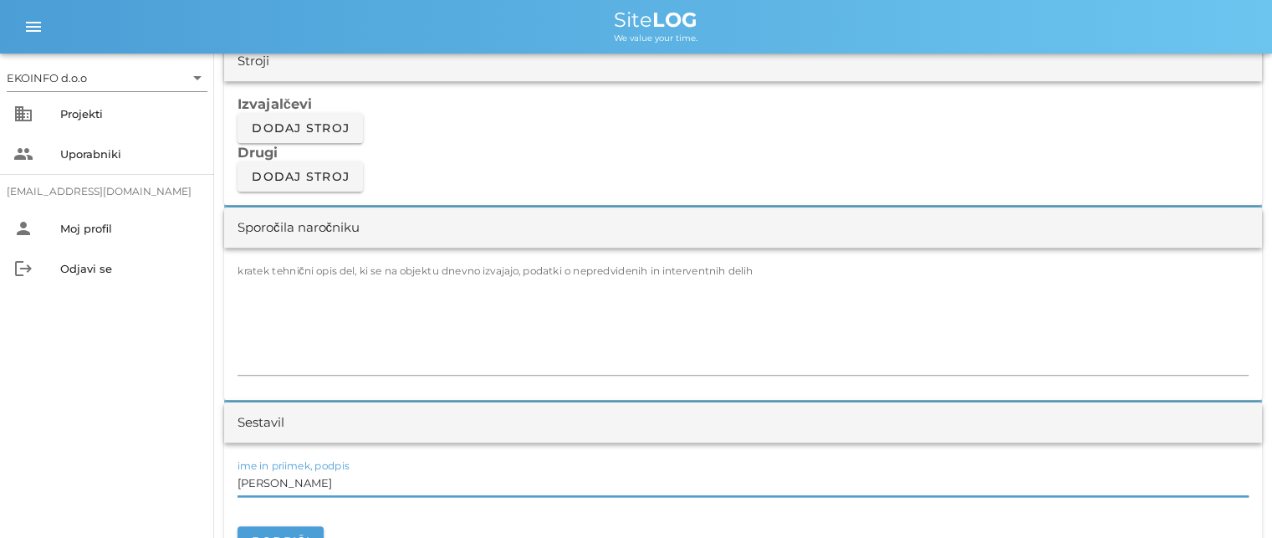
click at [315, 483] on input "[PERSON_NAME]" at bounding box center [742, 482] width 1011 height 27
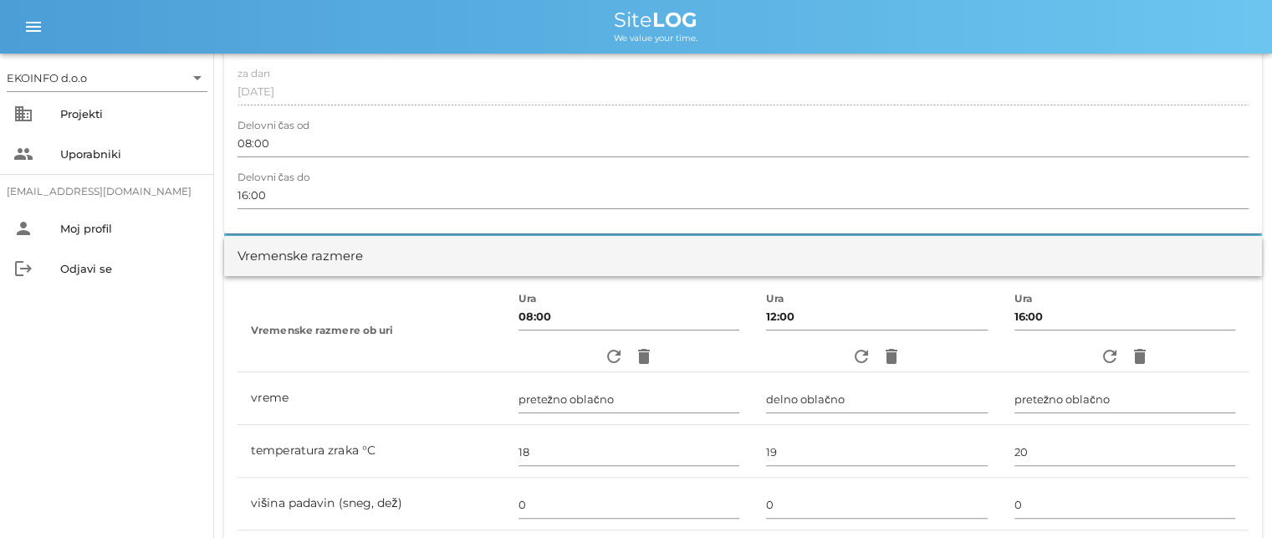
scroll to position [0, 0]
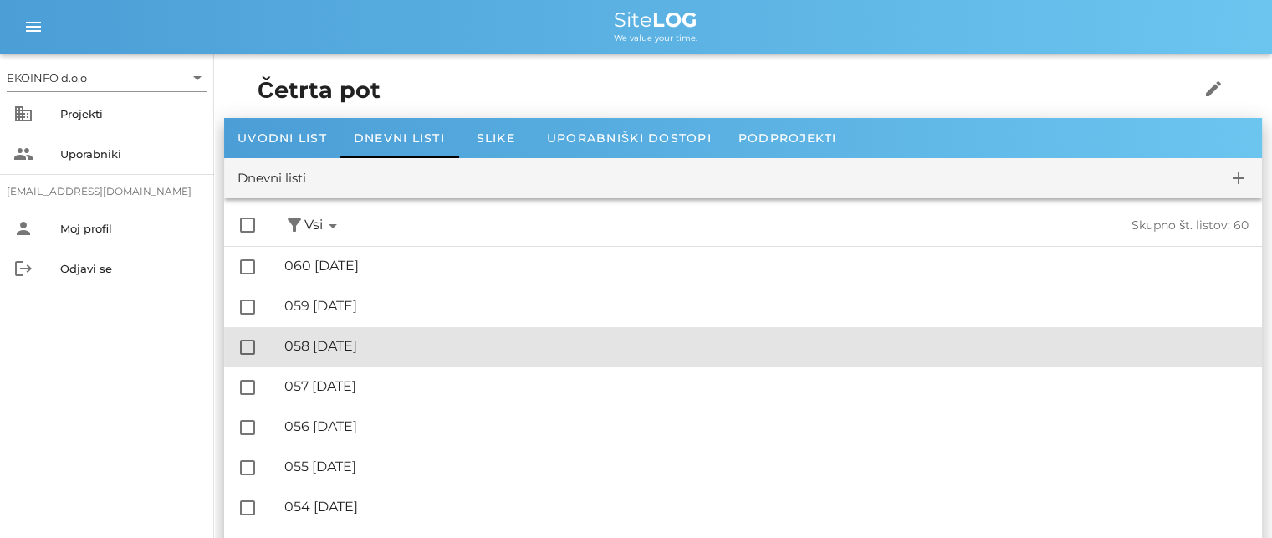
click at [365, 348] on div "🔏 058 [DATE]" at bounding box center [766, 346] width 964 height 16
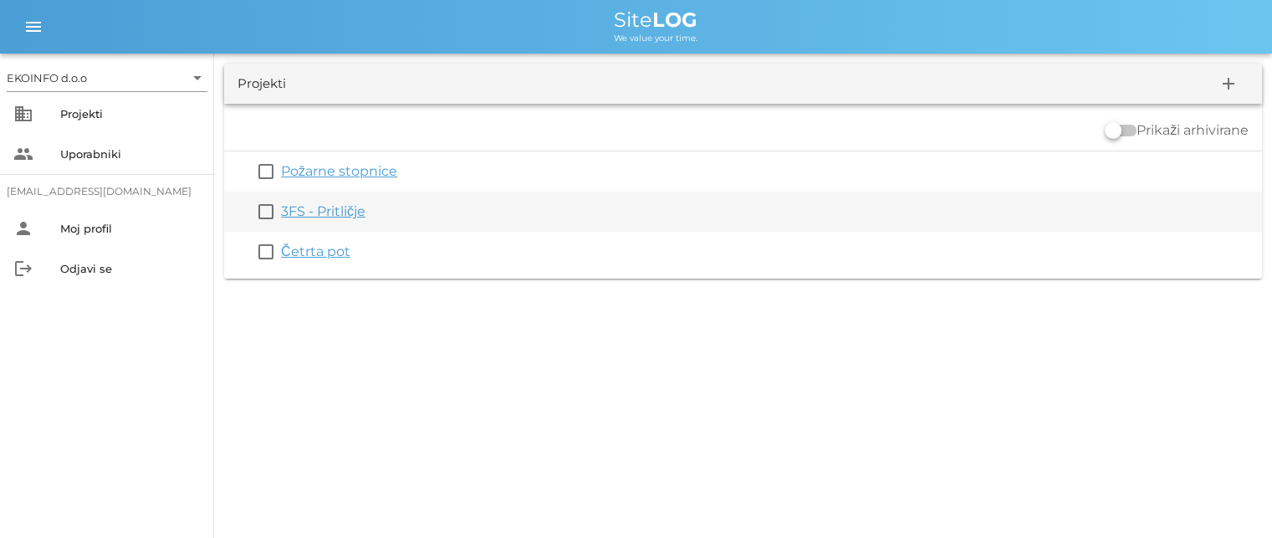
click at [304, 216] on link "3FS - Pritličje" at bounding box center [323, 211] width 84 height 16
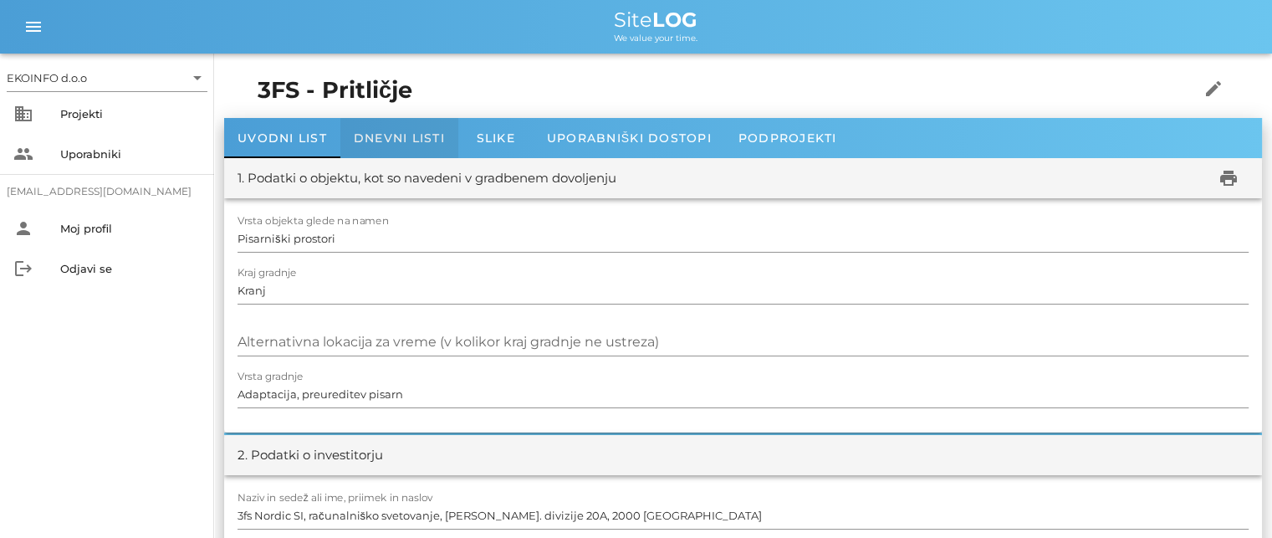
click at [382, 135] on span "Dnevni listi" at bounding box center [399, 137] width 91 height 15
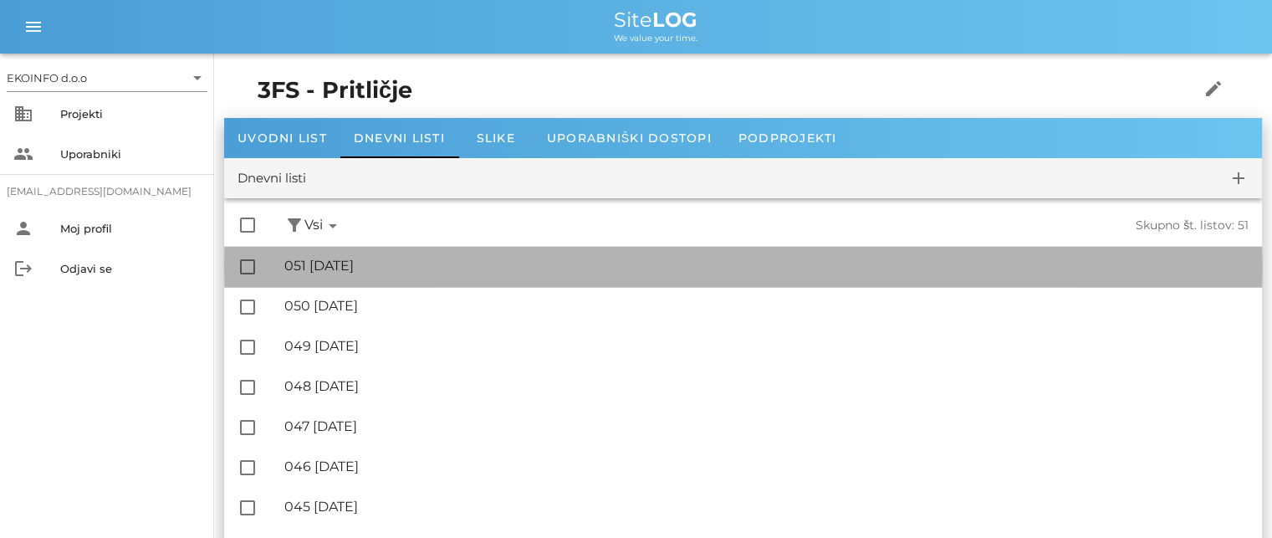
click at [380, 263] on div "🔏 051 [DATE]" at bounding box center [766, 266] width 964 height 16
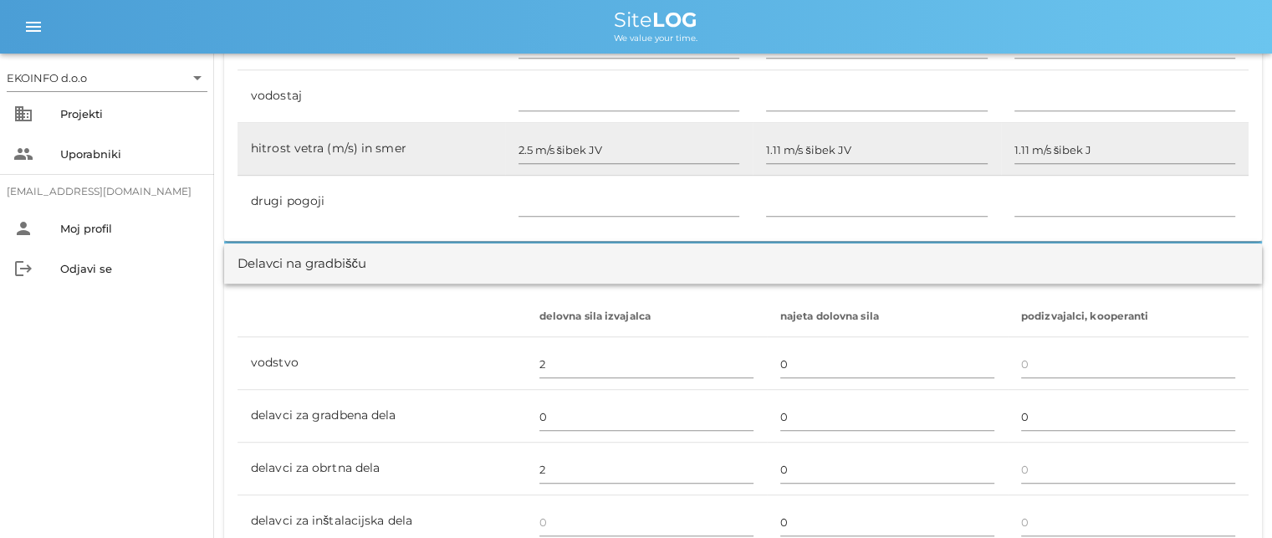
scroll to position [1003, 0]
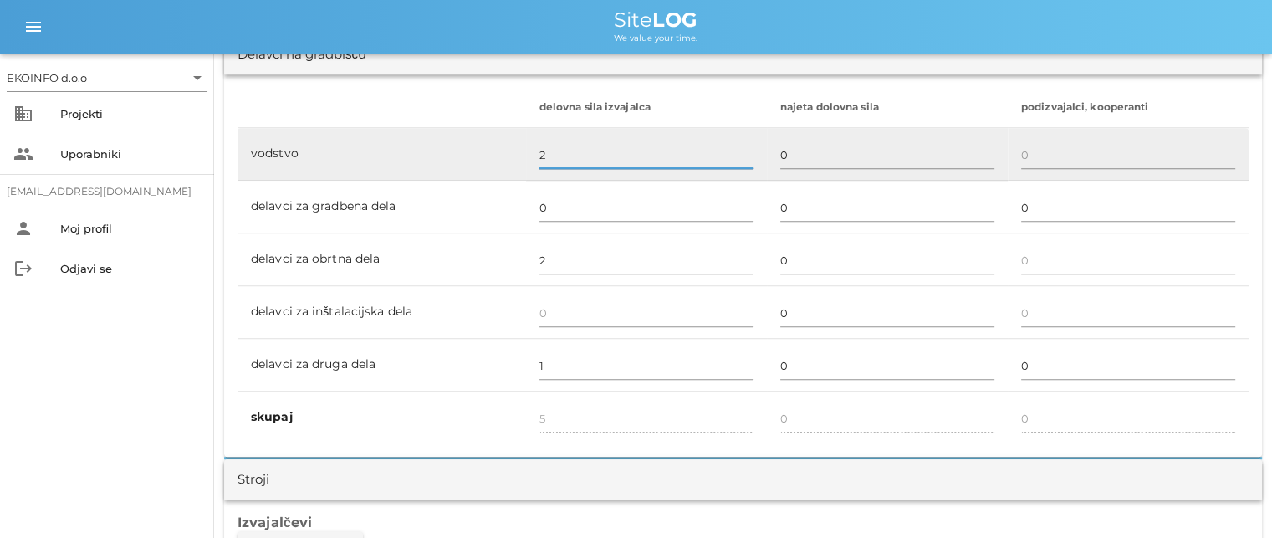
click at [560, 149] on input "2" at bounding box center [646, 154] width 214 height 27
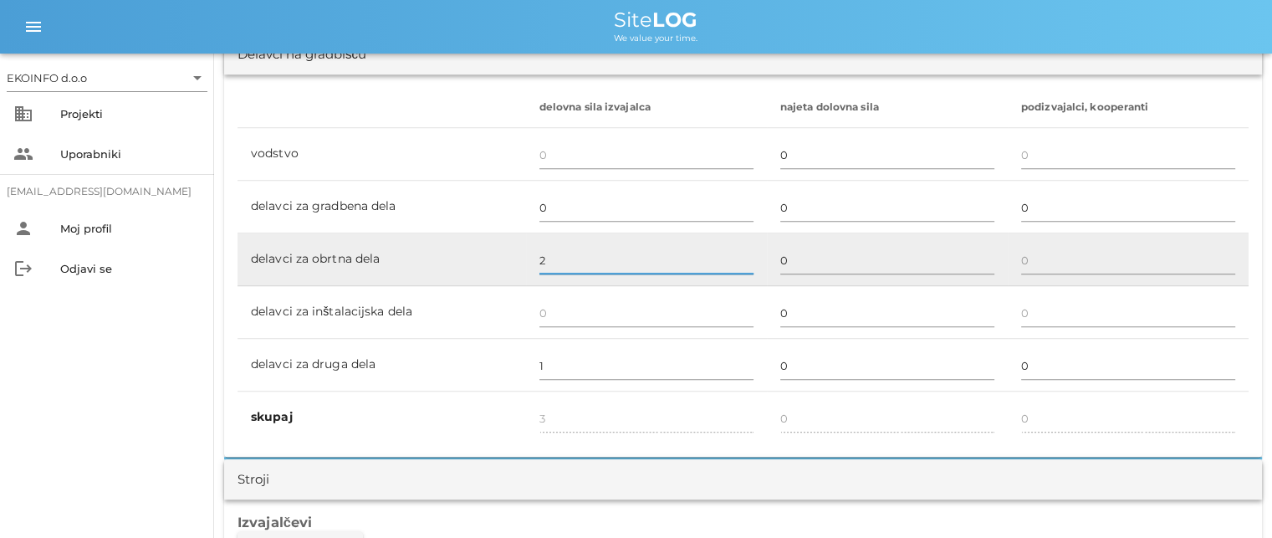
click at [554, 250] on input "2" at bounding box center [646, 260] width 214 height 27
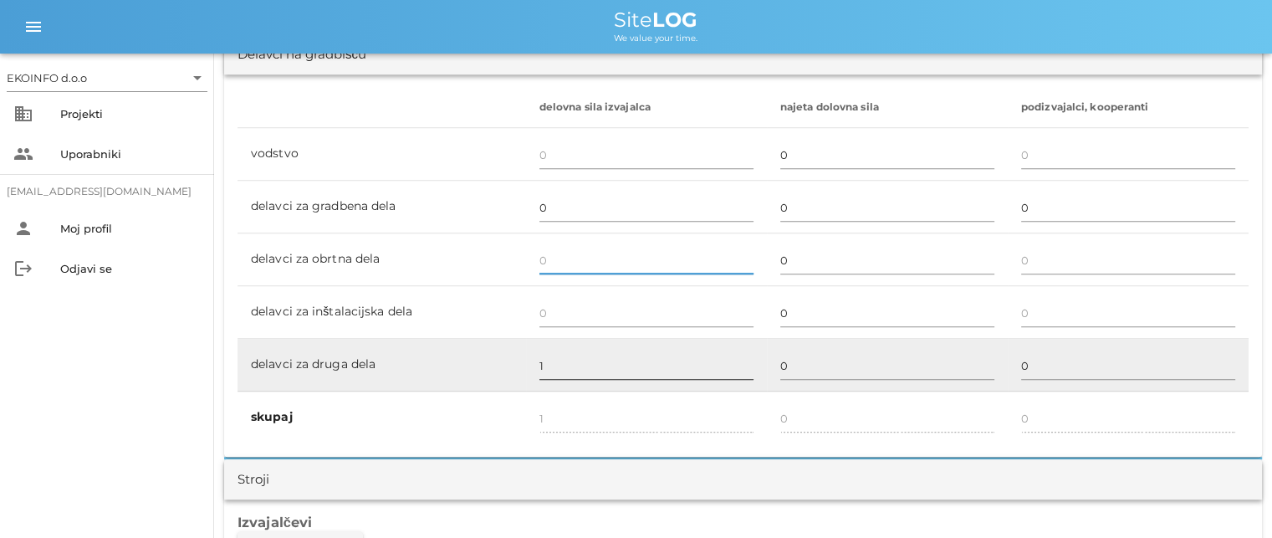
click at [549, 365] on input "1" at bounding box center [646, 365] width 214 height 27
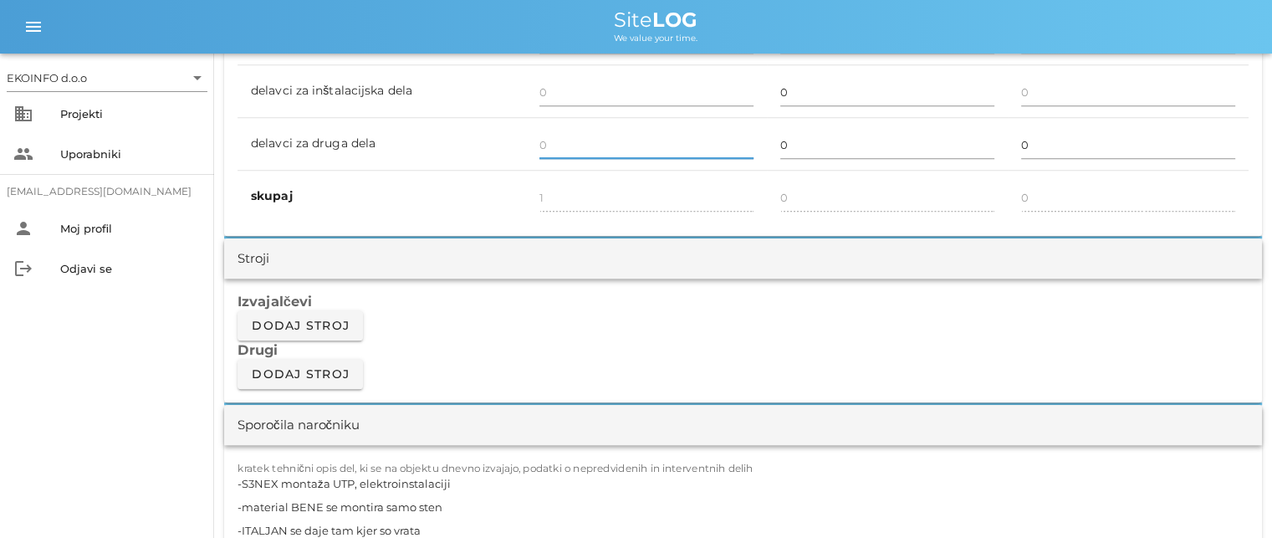
scroll to position [1254, 0]
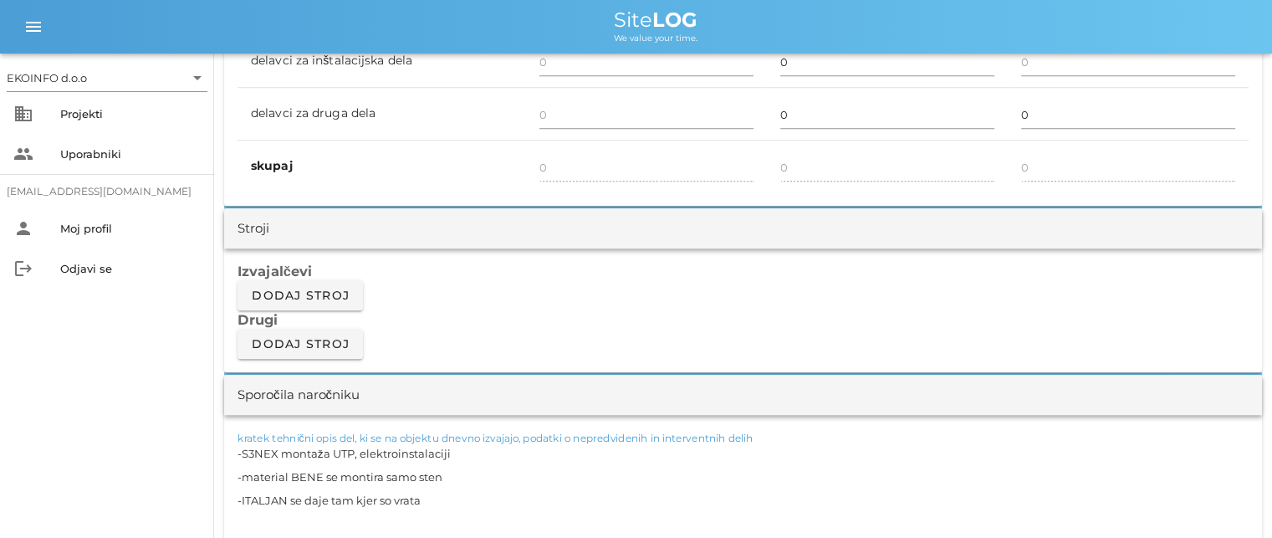
click at [476, 464] on textarea "-S3NEX montaža UTP, elektroinstalaciji -material BENE se montira samo sten -ITA…" at bounding box center [742, 491] width 1011 height 100
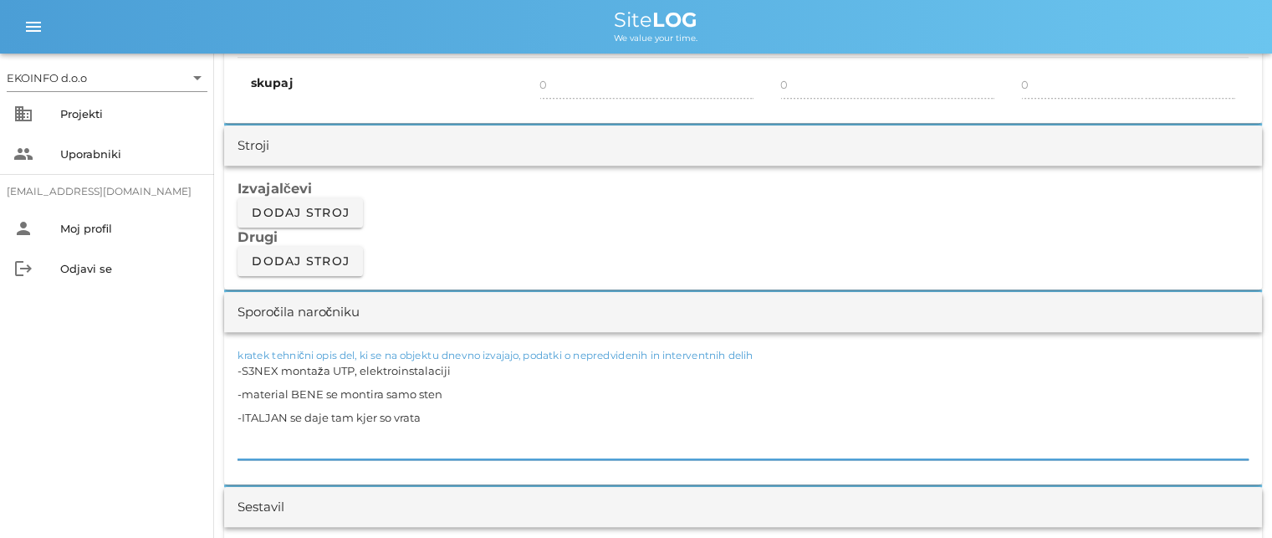
scroll to position [1338, 0]
drag, startPoint x: 445, startPoint y: 422, endPoint x: 197, endPoint y: 364, distance: 254.3
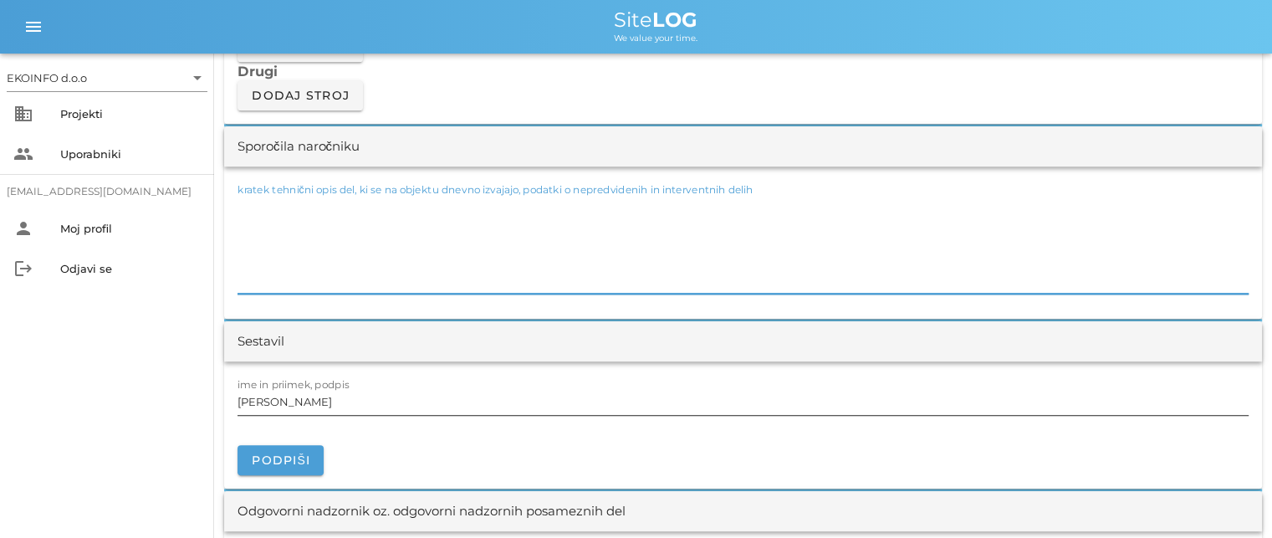
scroll to position [1505, 0]
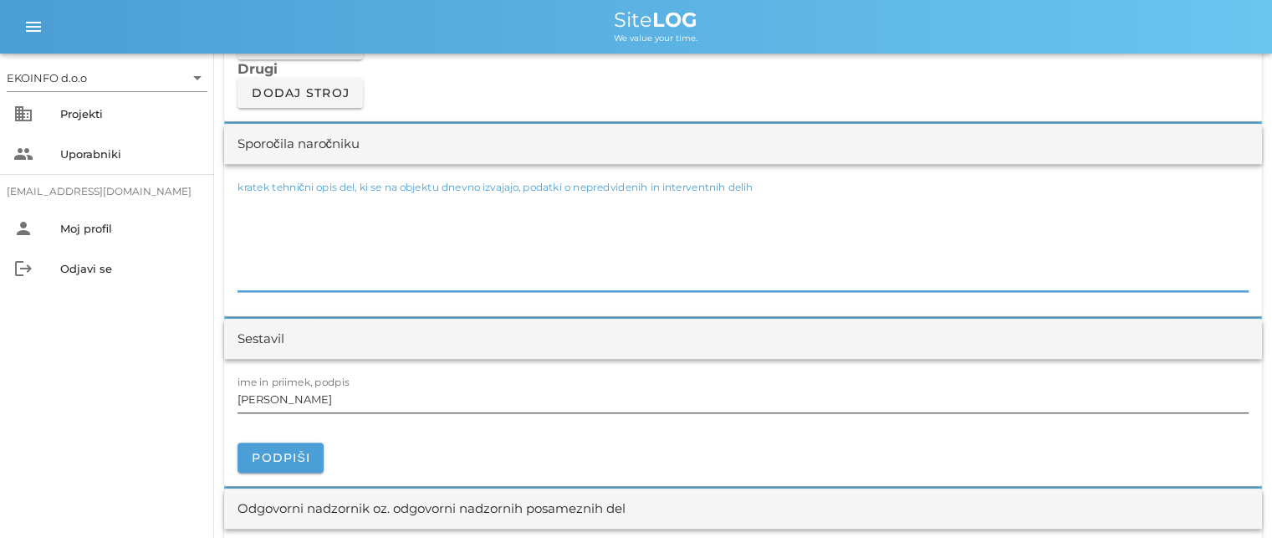
click at [313, 397] on input "[PERSON_NAME]" at bounding box center [742, 398] width 1011 height 27
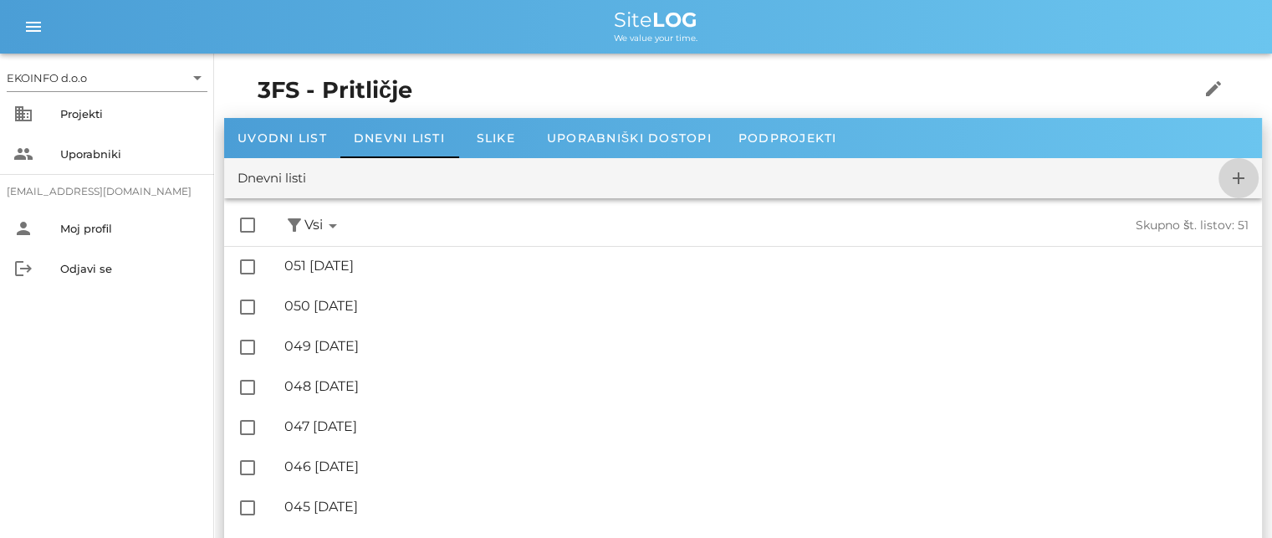
click at [1234, 181] on icon "add" at bounding box center [1238, 178] width 20 height 20
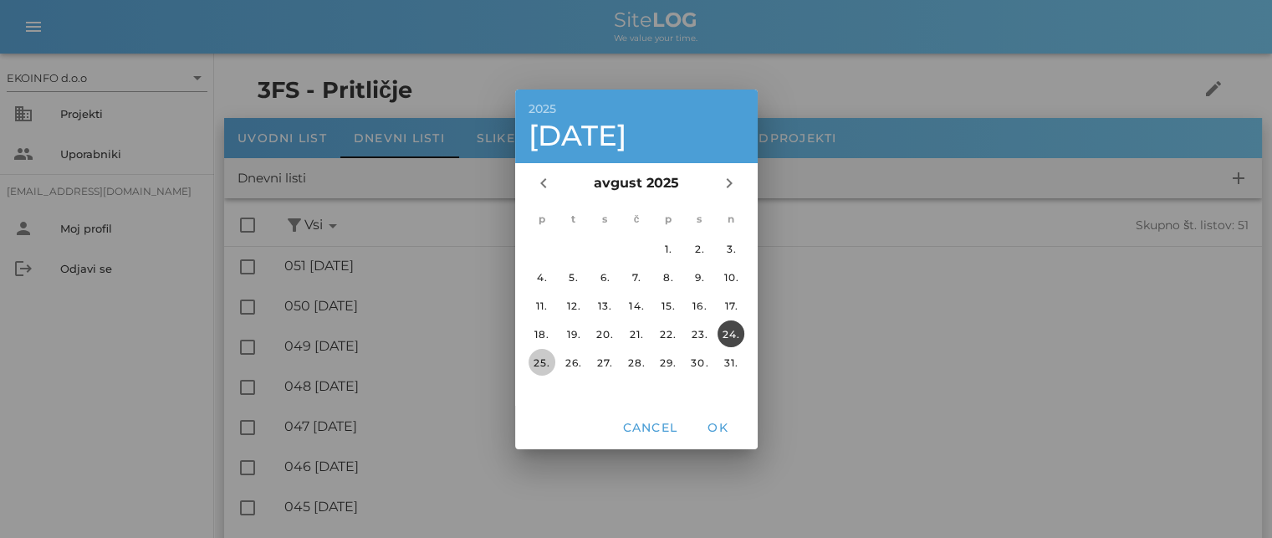
click at [536, 356] on div "25." at bounding box center [541, 361] width 27 height 13
click at [711, 426] on span "OK" at bounding box center [717, 427] width 40 height 15
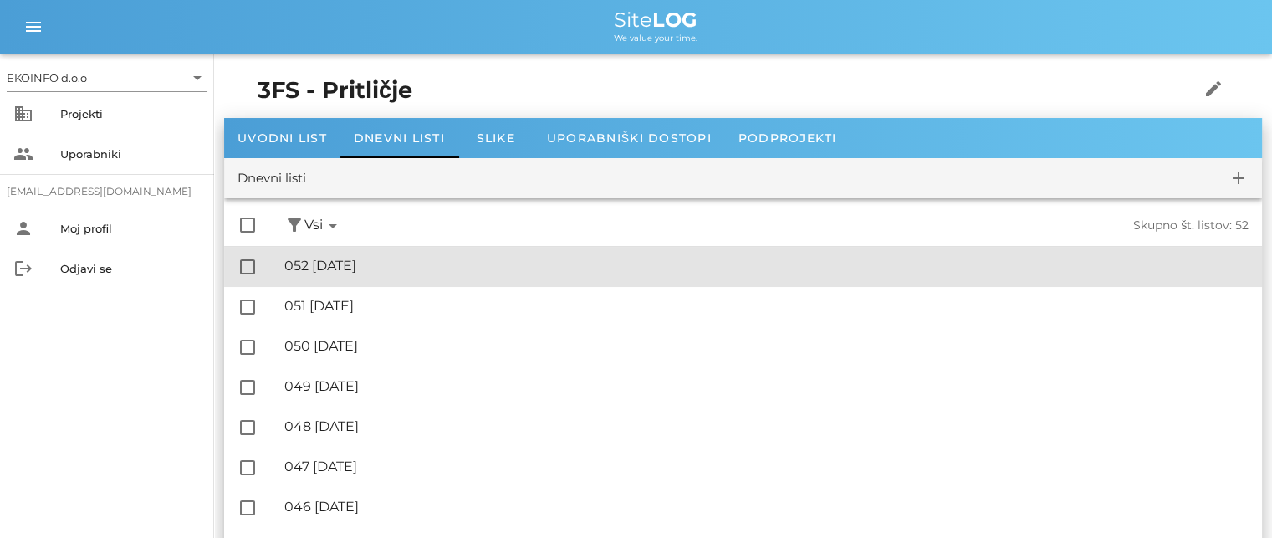
click at [361, 260] on div "🔏 052 [DATE]" at bounding box center [766, 266] width 964 height 16
